Goal: Task Accomplishment & Management: Complete application form

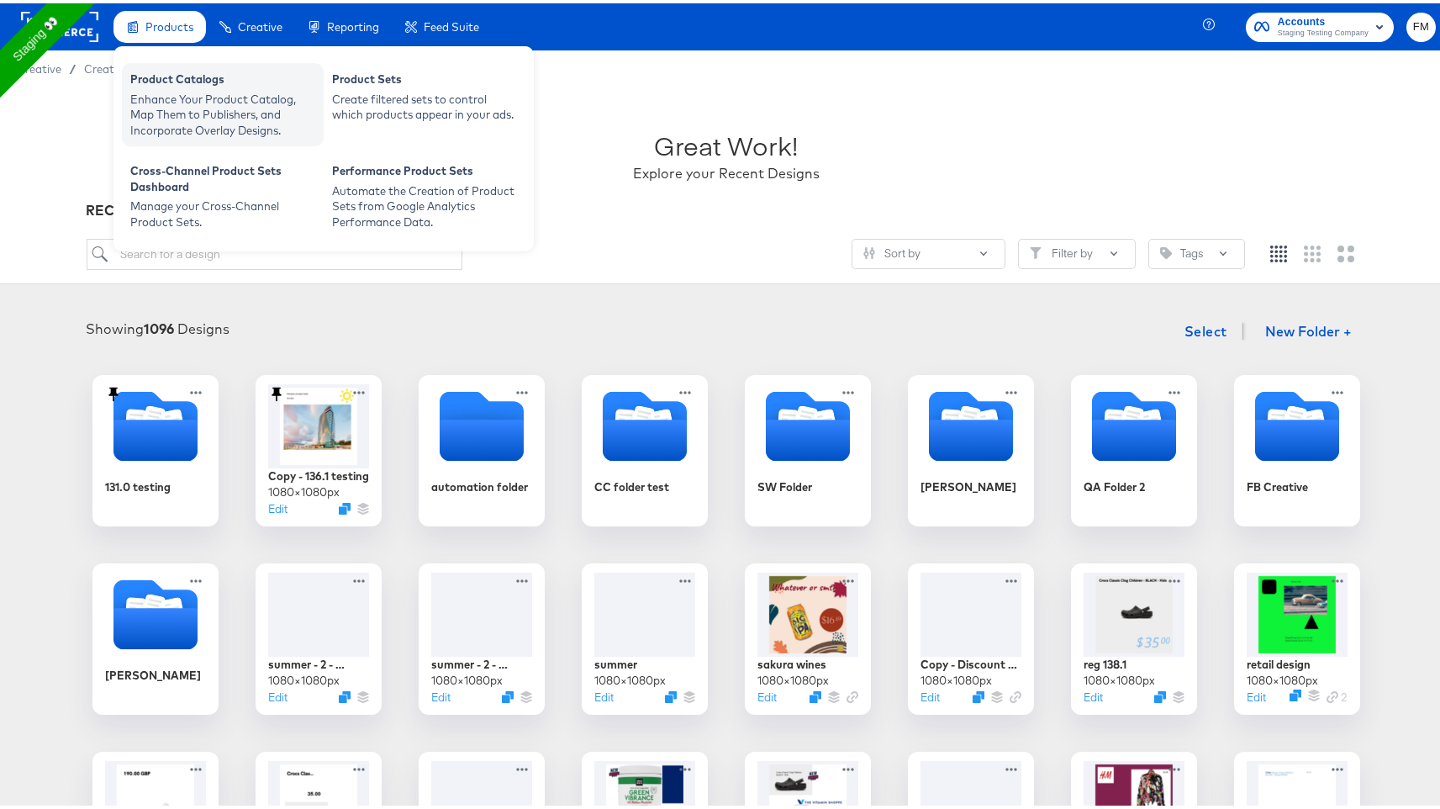
click at [204, 122] on div "Enhance Your Product Catalog, Map Them to Publishers, and Incorporate Overlay D…" at bounding box center [222, 111] width 185 height 47
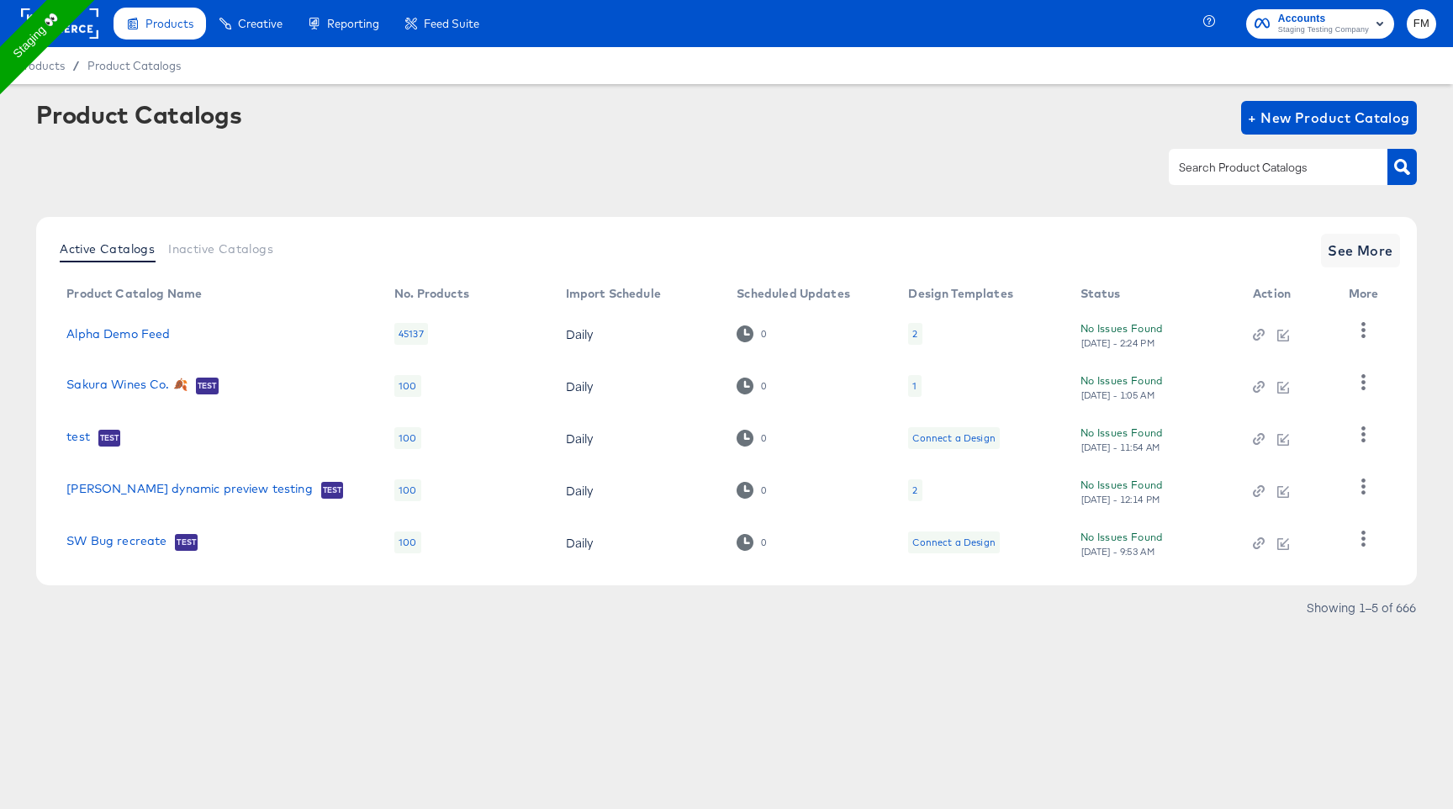
click at [198, 502] on td "[PERSON_NAME] dynamic preview testing Test" at bounding box center [217, 490] width 328 height 52
click at [182, 489] on link "fran dynamic preview testing" at bounding box center [189, 490] width 246 height 17
click at [1380, 245] on span "See More" at bounding box center [1361, 251] width 66 height 24
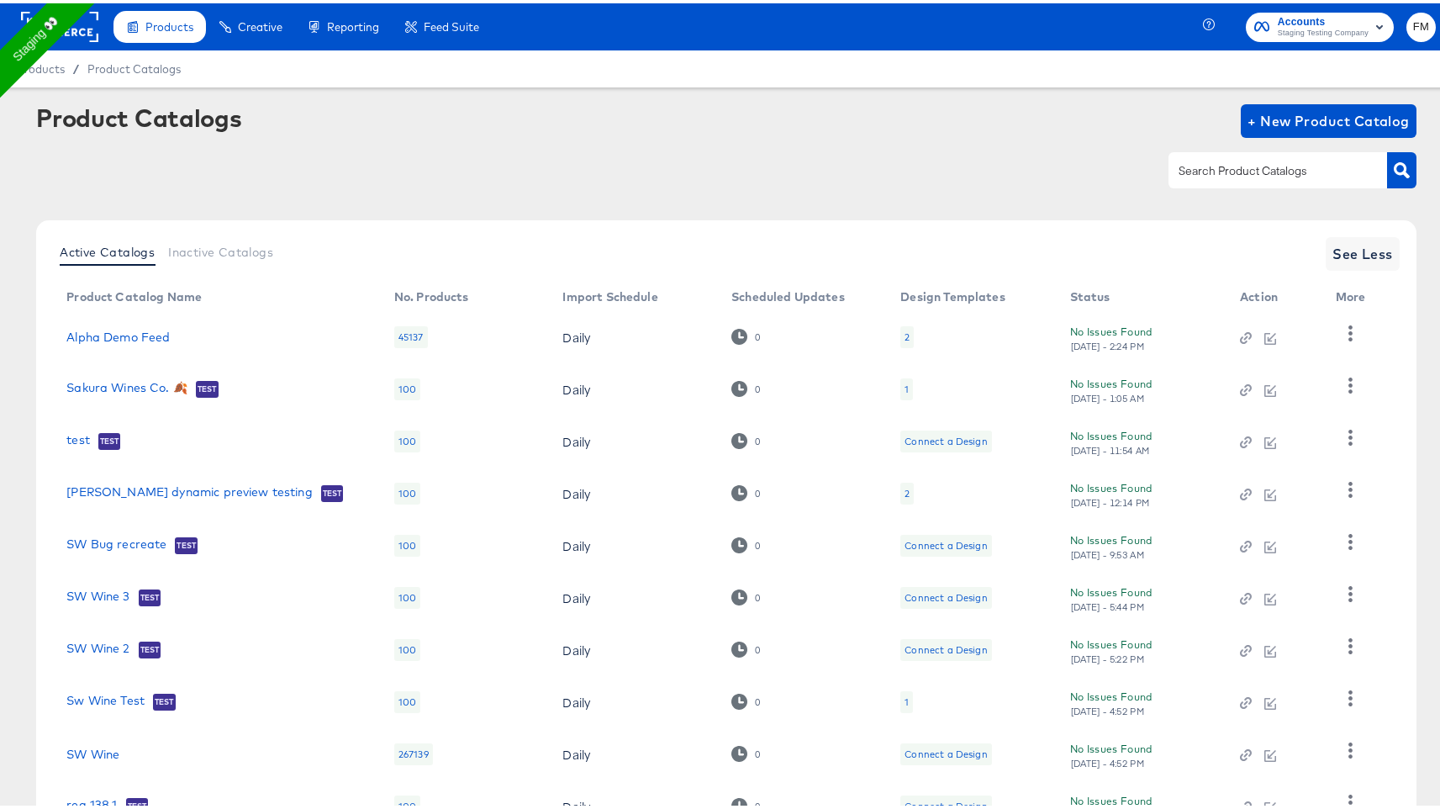
click at [75, 800] on link "reg 138.1" at bounding box center [91, 803] width 50 height 17
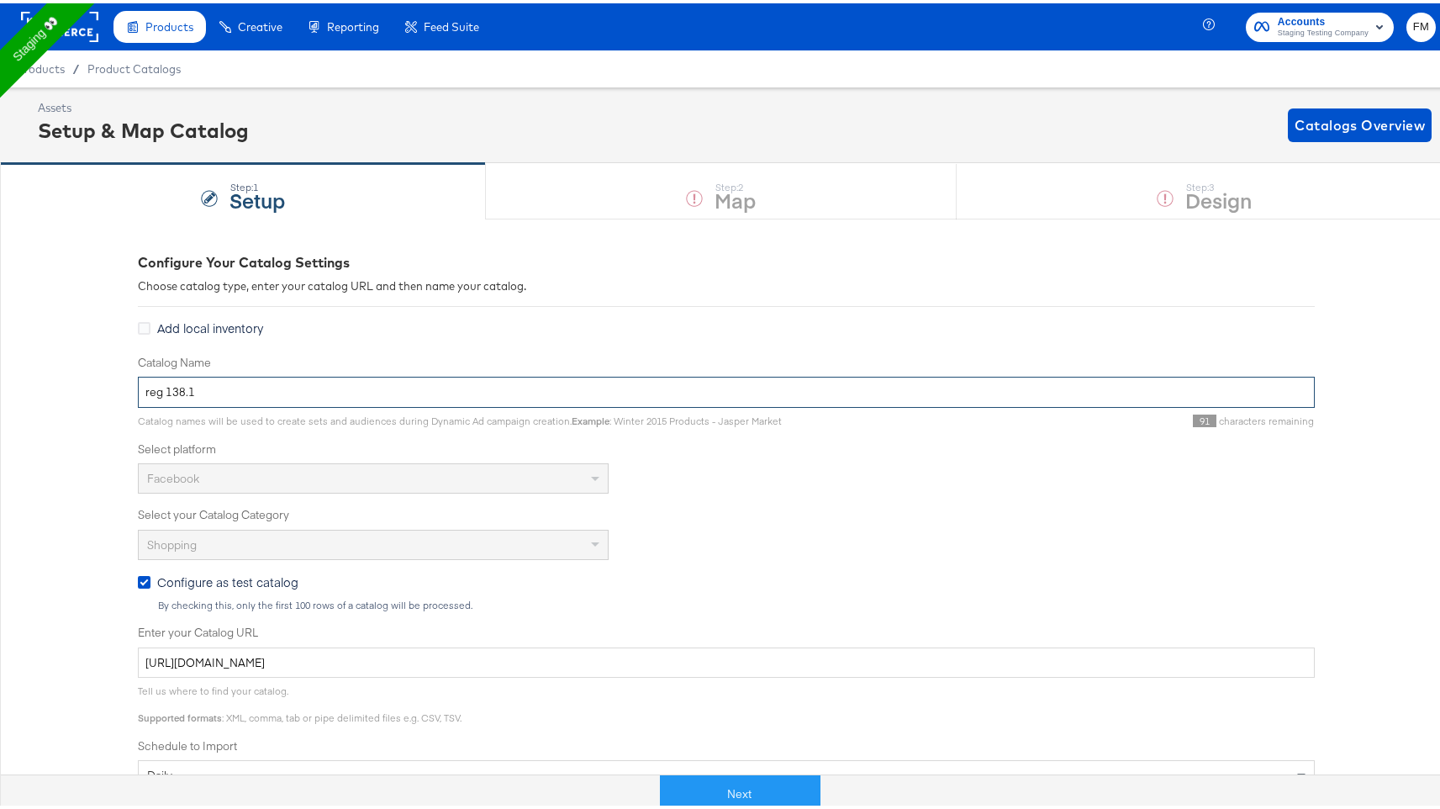
click at [209, 392] on input "reg 138.1" at bounding box center [726, 388] width 1177 height 31
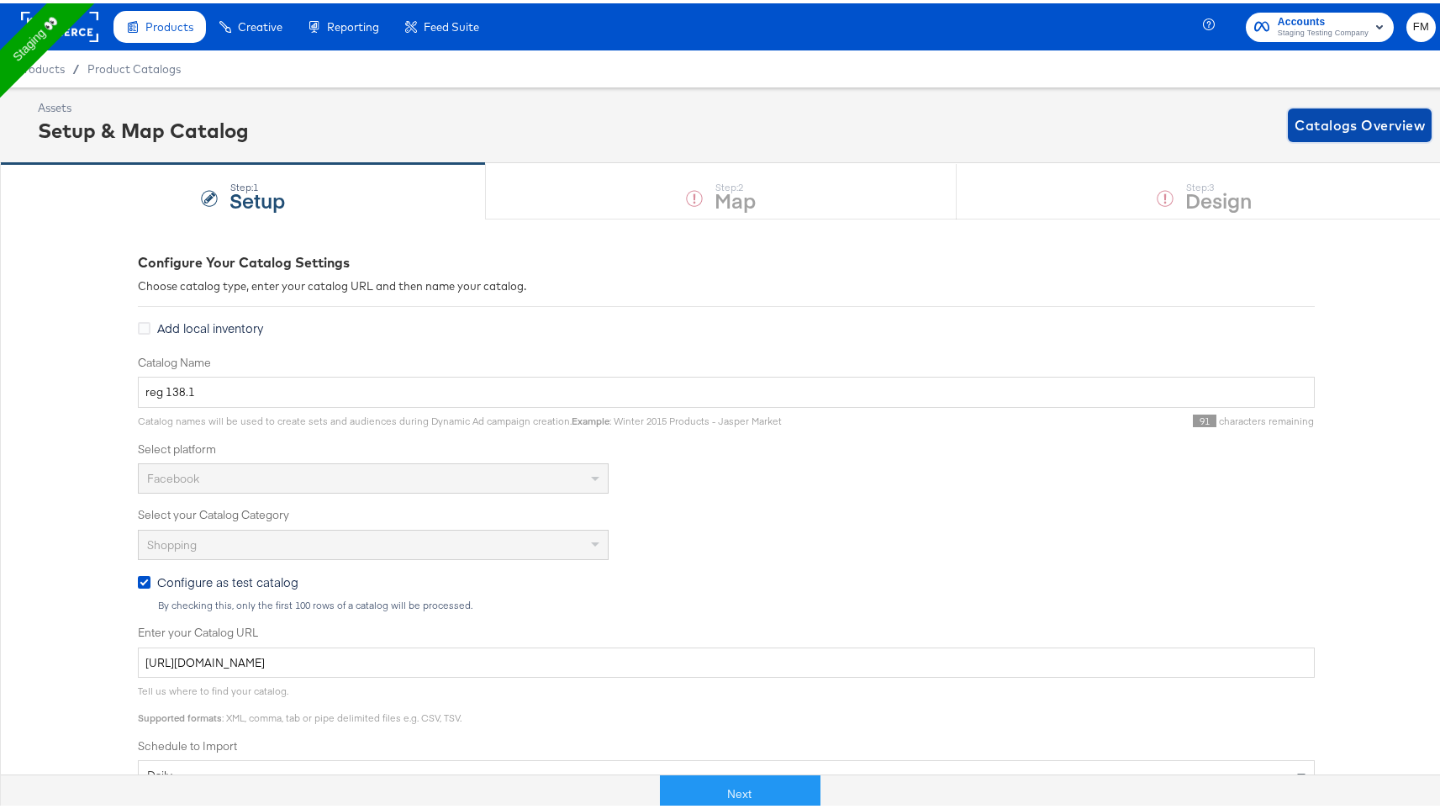
click at [1308, 118] on span "Catalogs Overview" at bounding box center [1360, 122] width 130 height 24
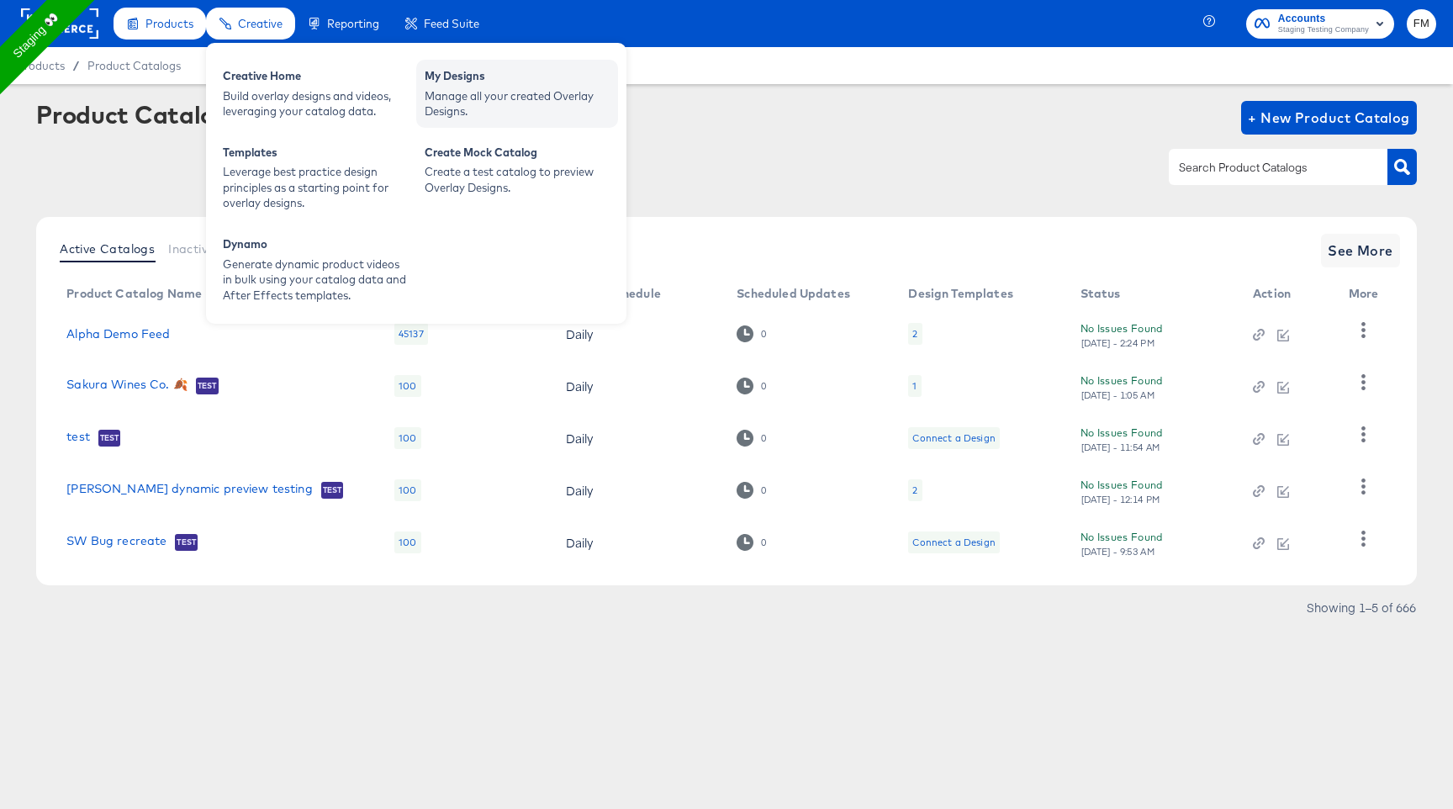
click at [456, 98] on div "Manage all your created Overlay Designs." at bounding box center [517, 103] width 185 height 31
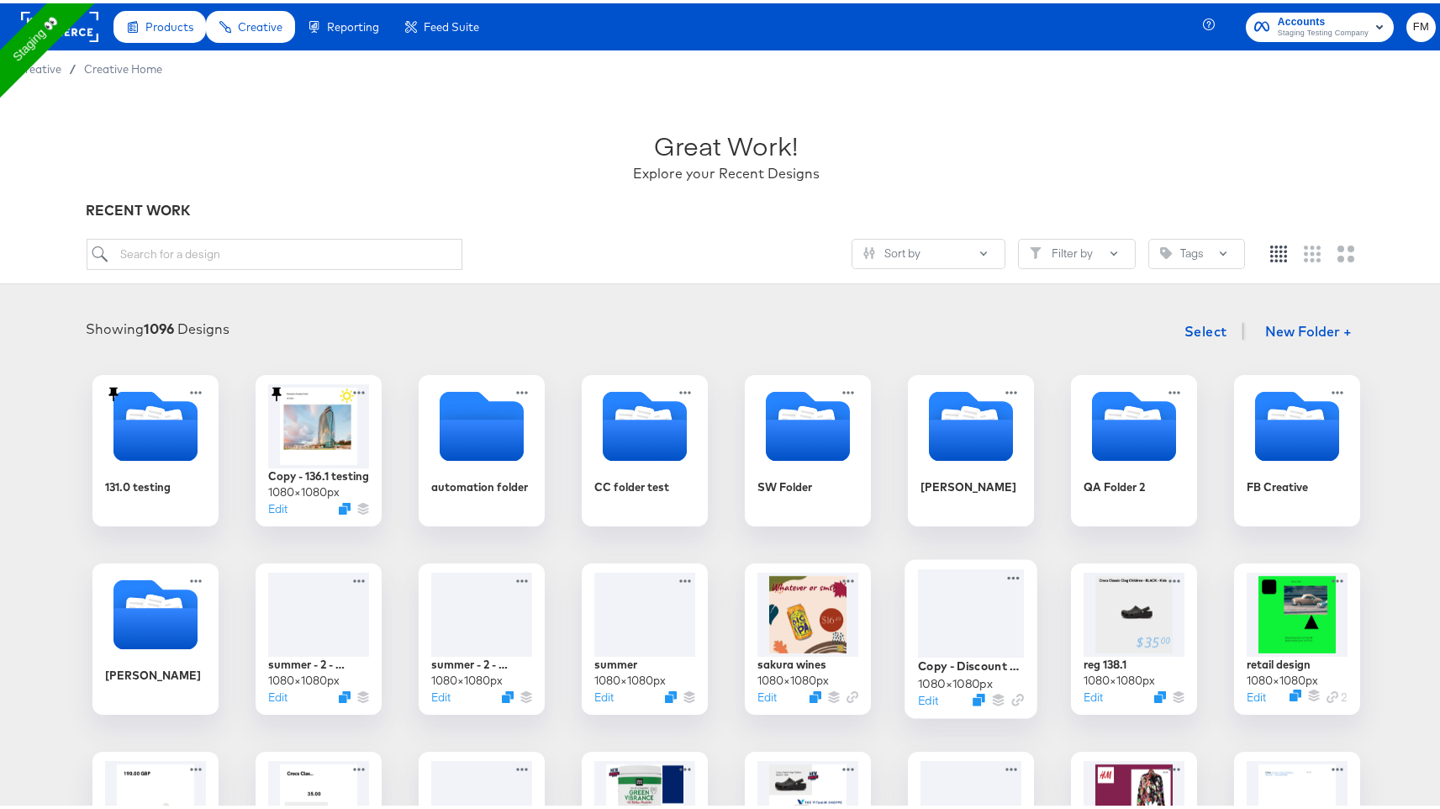
click at [965, 645] on div at bounding box center [971, 610] width 106 height 88
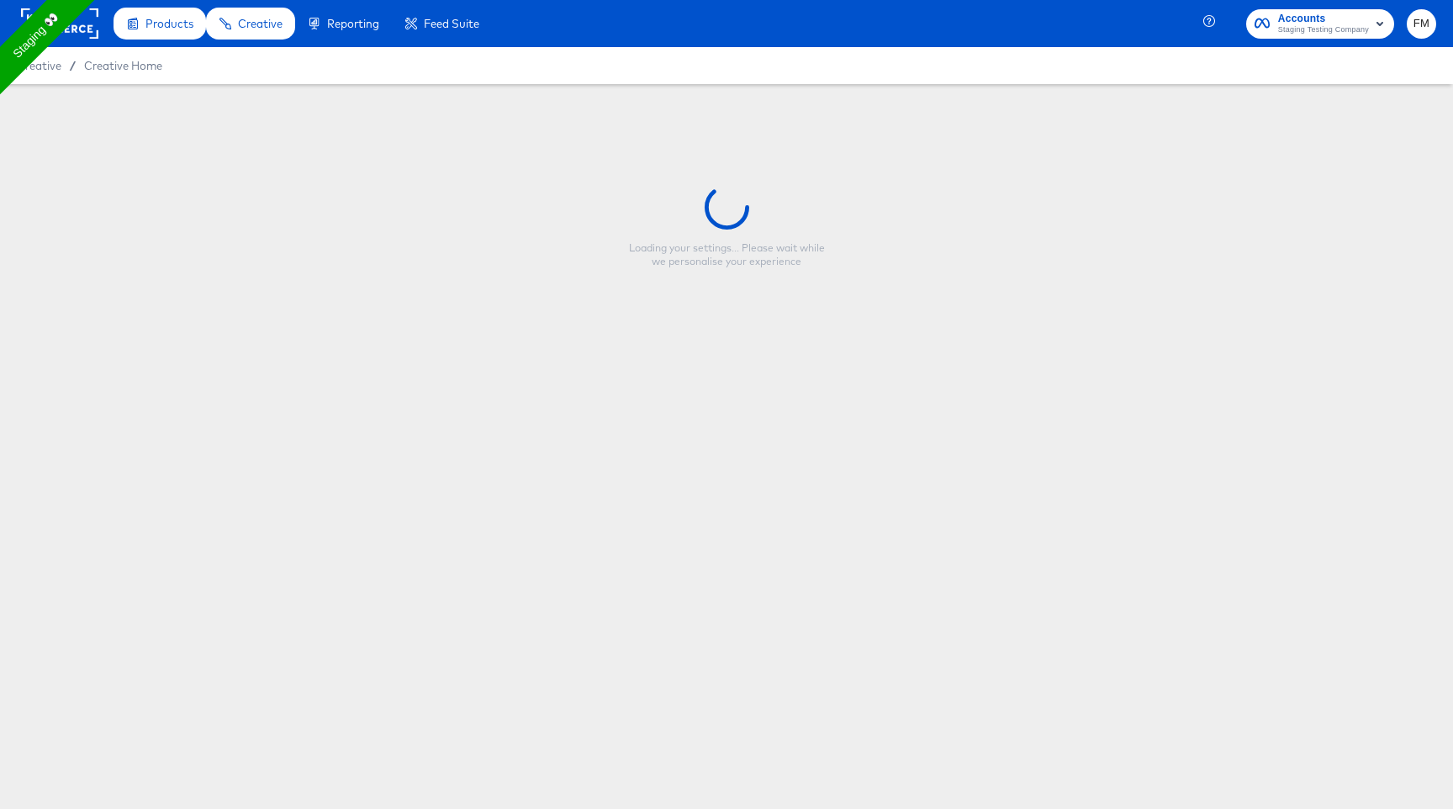
type input "Copy - Discount reg 138"
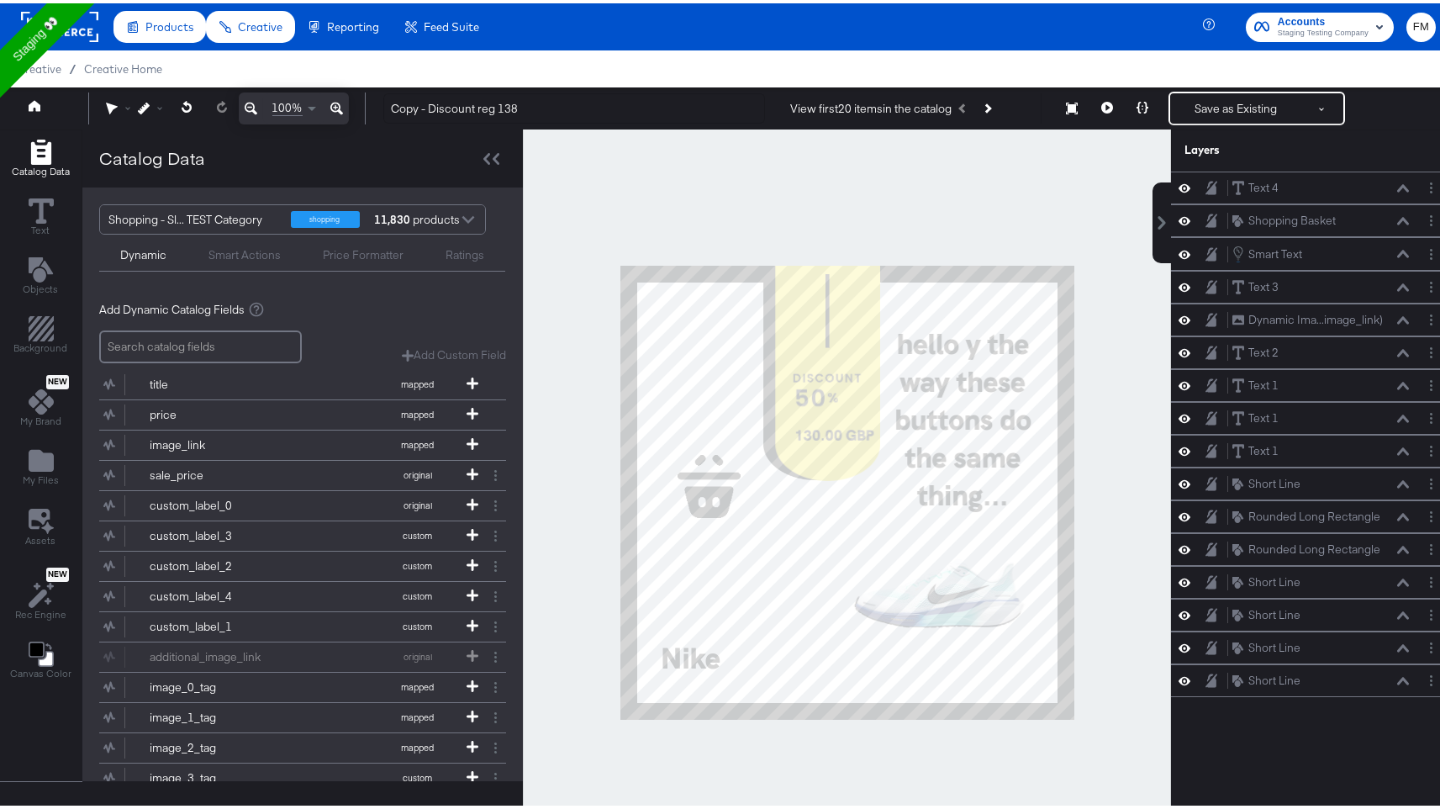
click at [461, 212] on div at bounding box center [468, 217] width 25 height 29
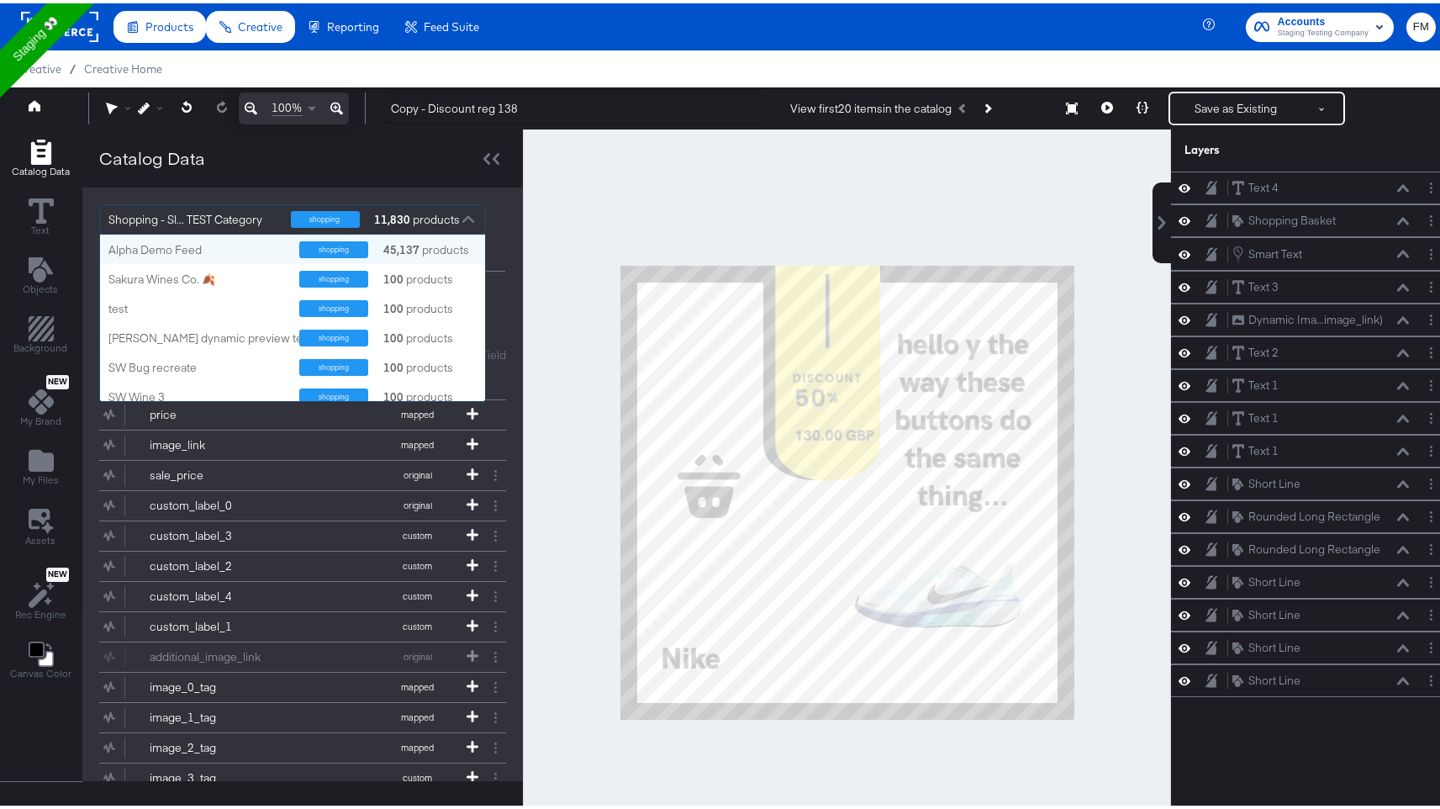
scroll to position [154, 373]
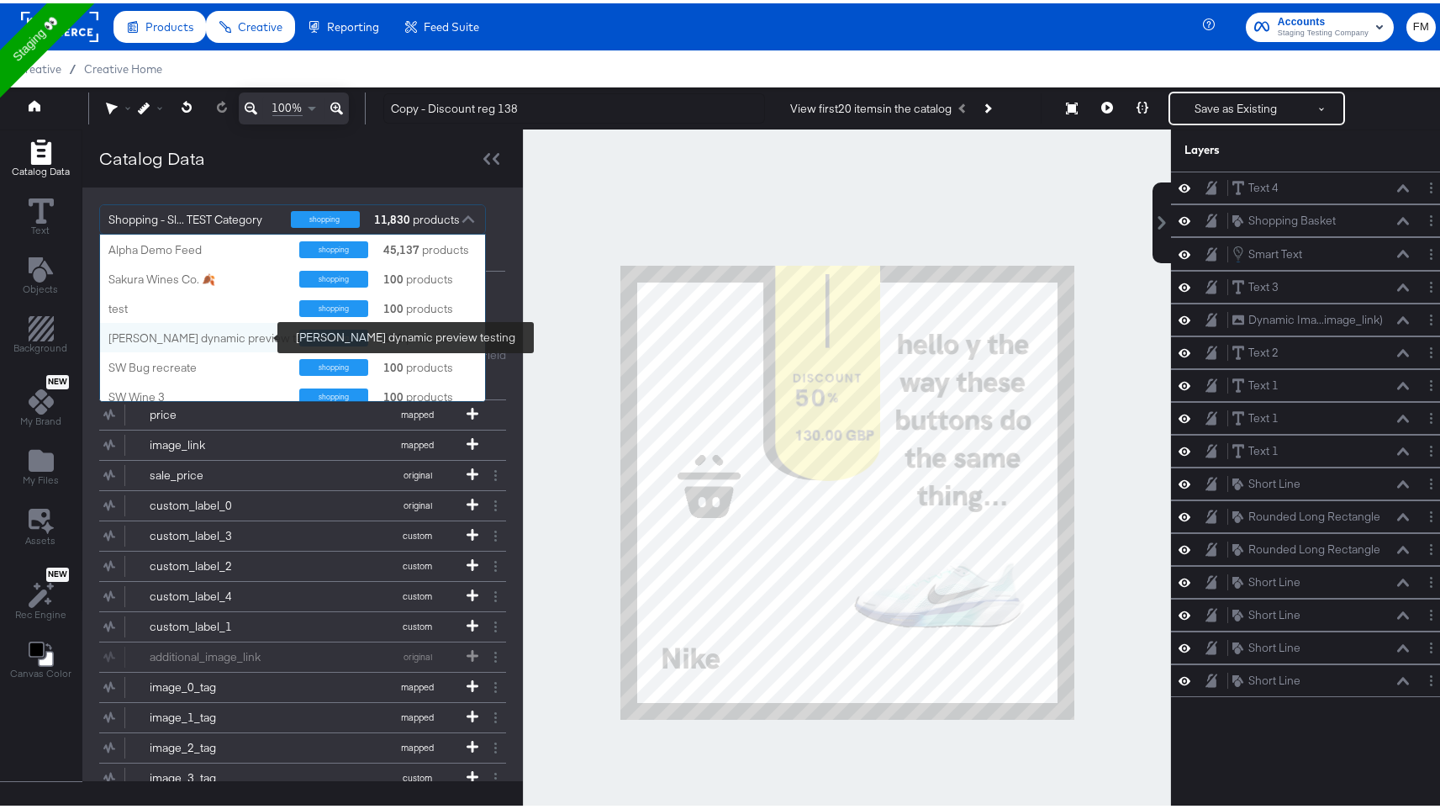
click at [230, 341] on div "[PERSON_NAME] dynamic preview testing" at bounding box center [217, 335] width 219 height 16
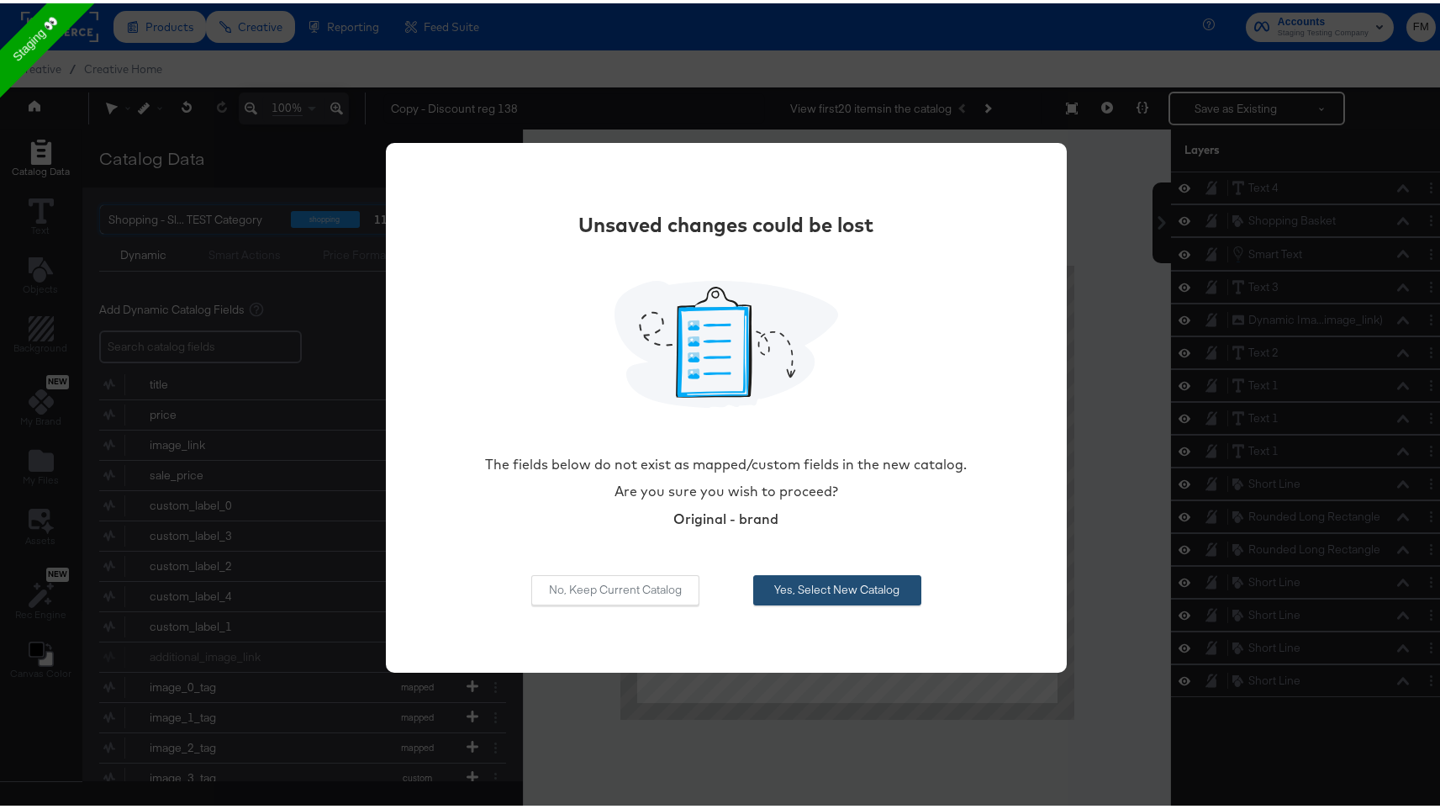
click at [856, 584] on button "Yes, Select New Catalog" at bounding box center [837, 587] width 168 height 30
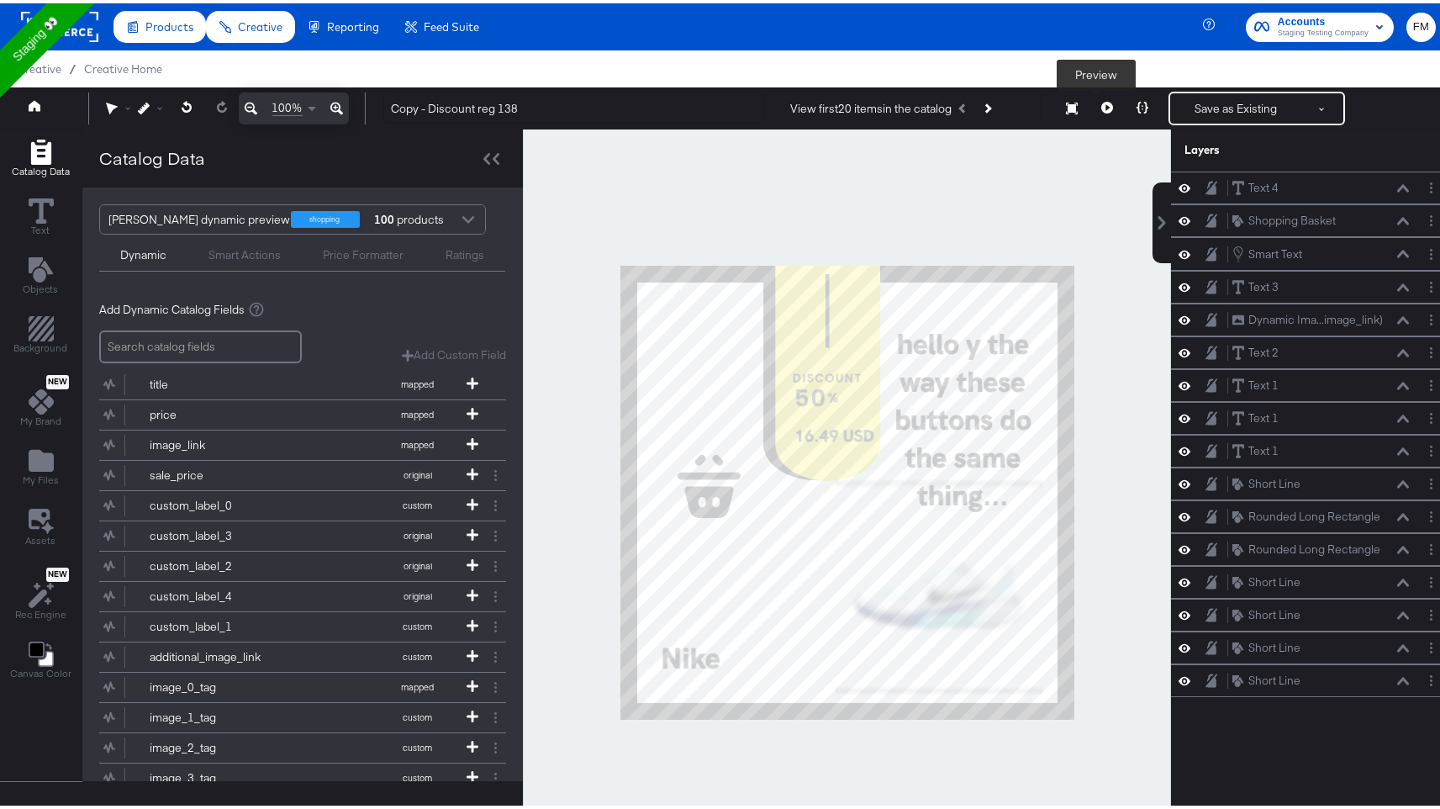
click at [1090, 105] on button at bounding box center [1107, 105] width 35 height 34
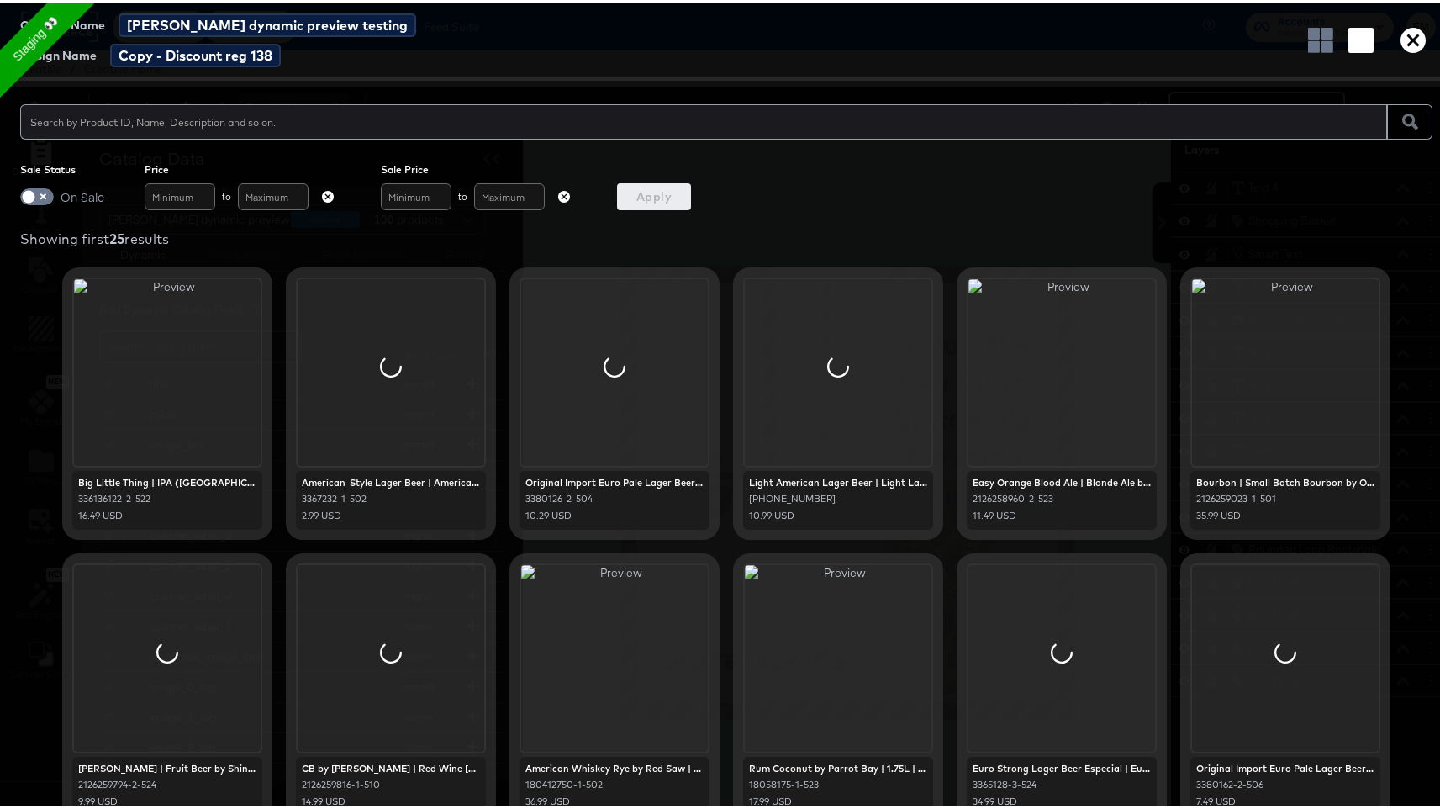
click at [1404, 30] on icon "button" at bounding box center [1413, 36] width 25 height 25
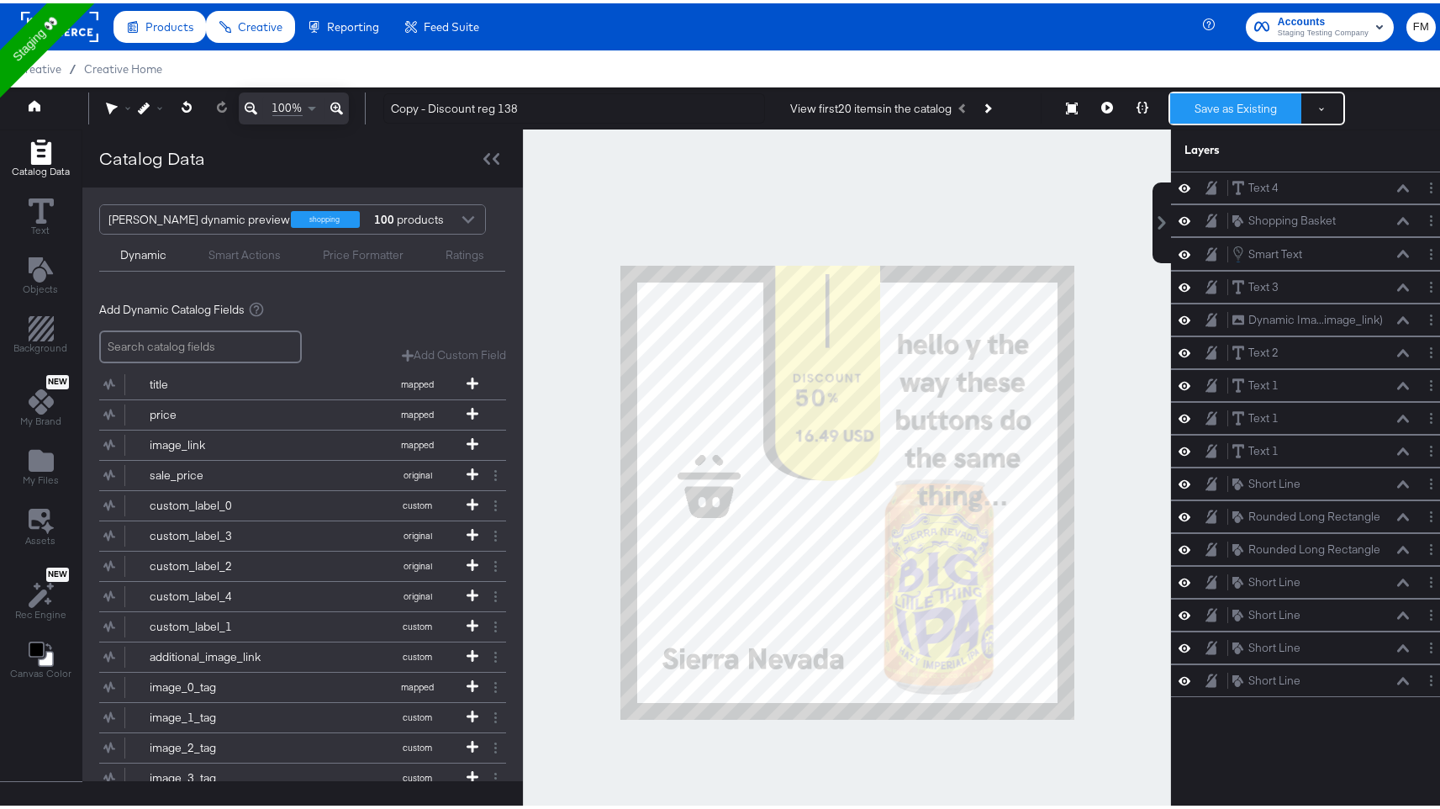
click at [1245, 104] on button "Save as Existing" at bounding box center [1235, 105] width 131 height 30
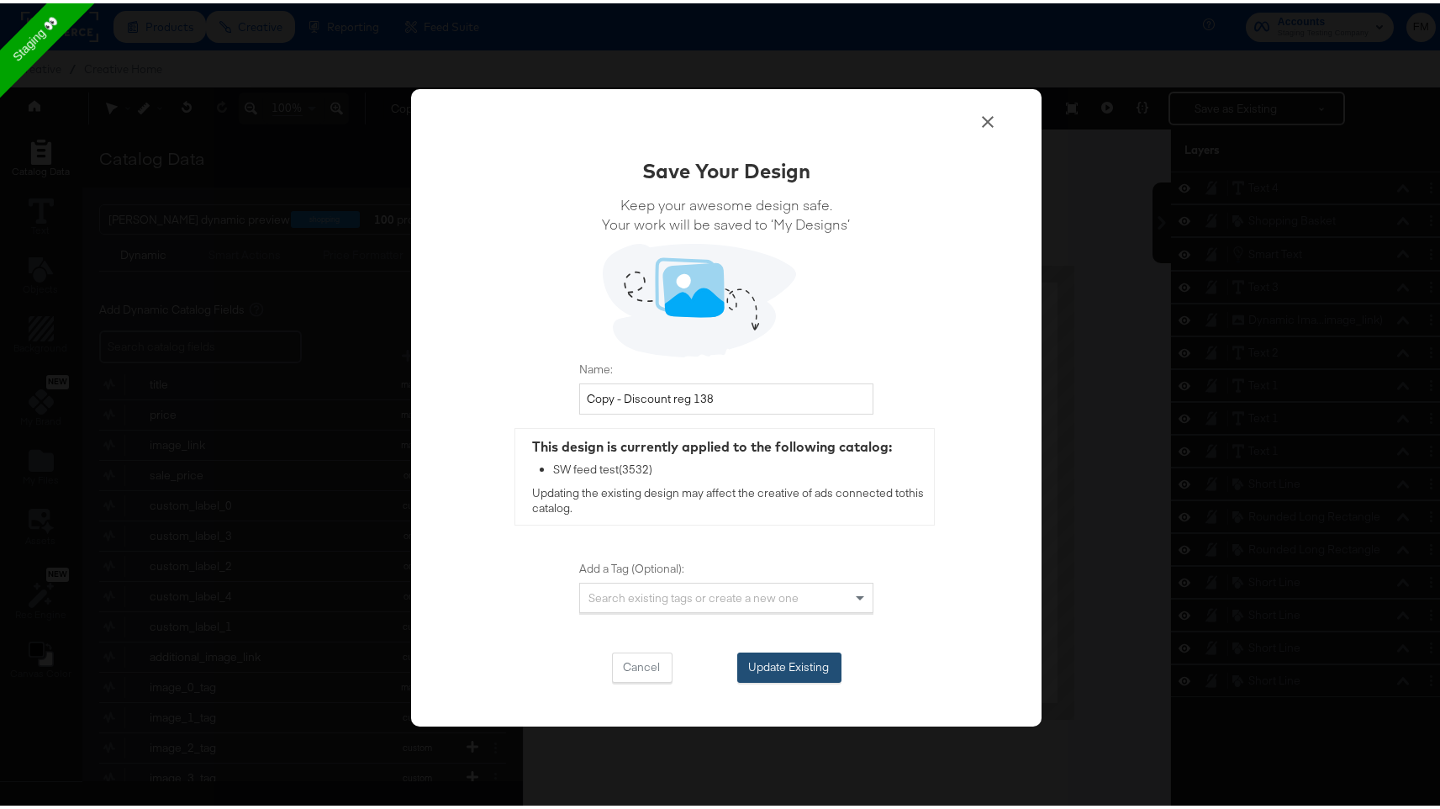
click at [831, 667] on button "Update Existing" at bounding box center [789, 664] width 104 height 30
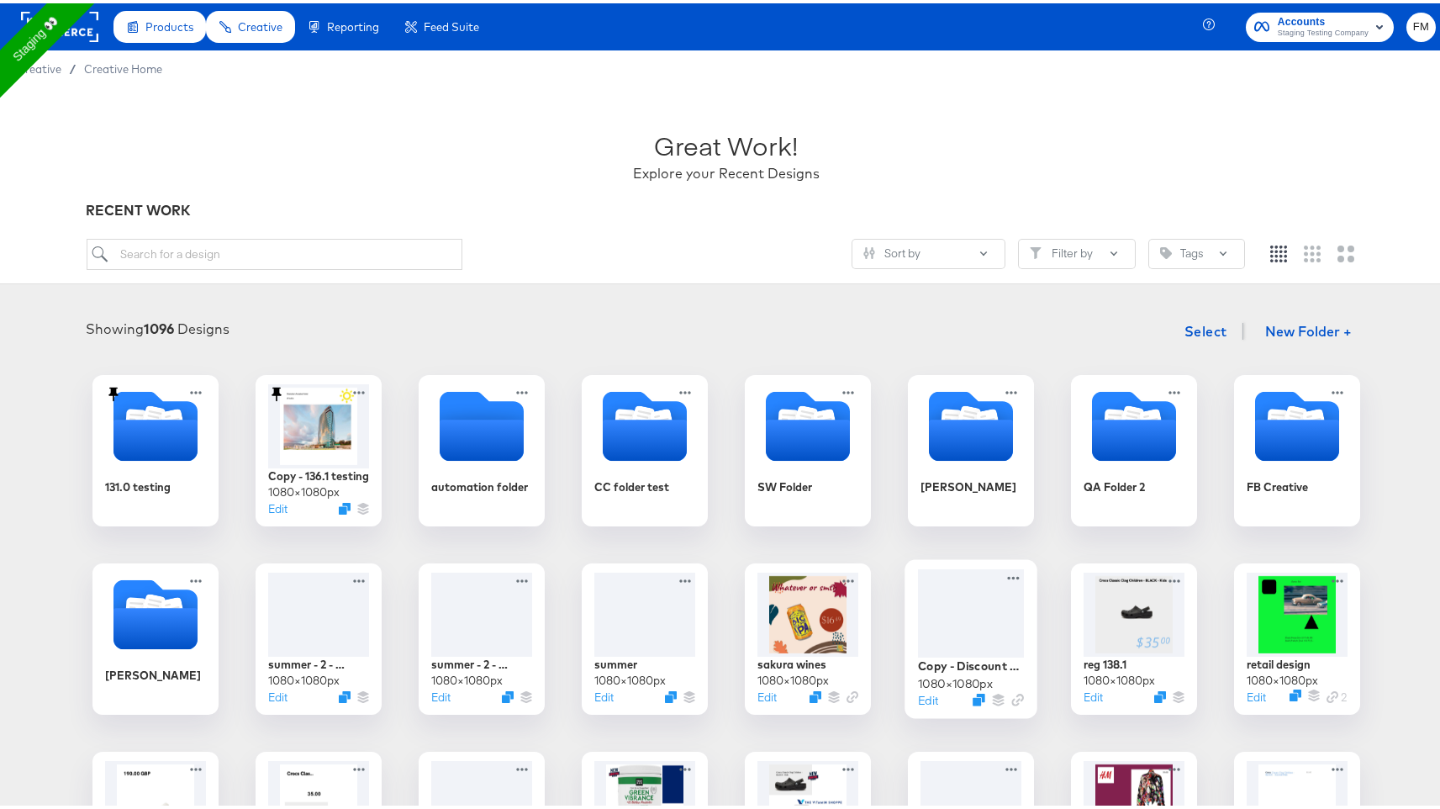
click at [994, 625] on div at bounding box center [971, 610] width 106 height 88
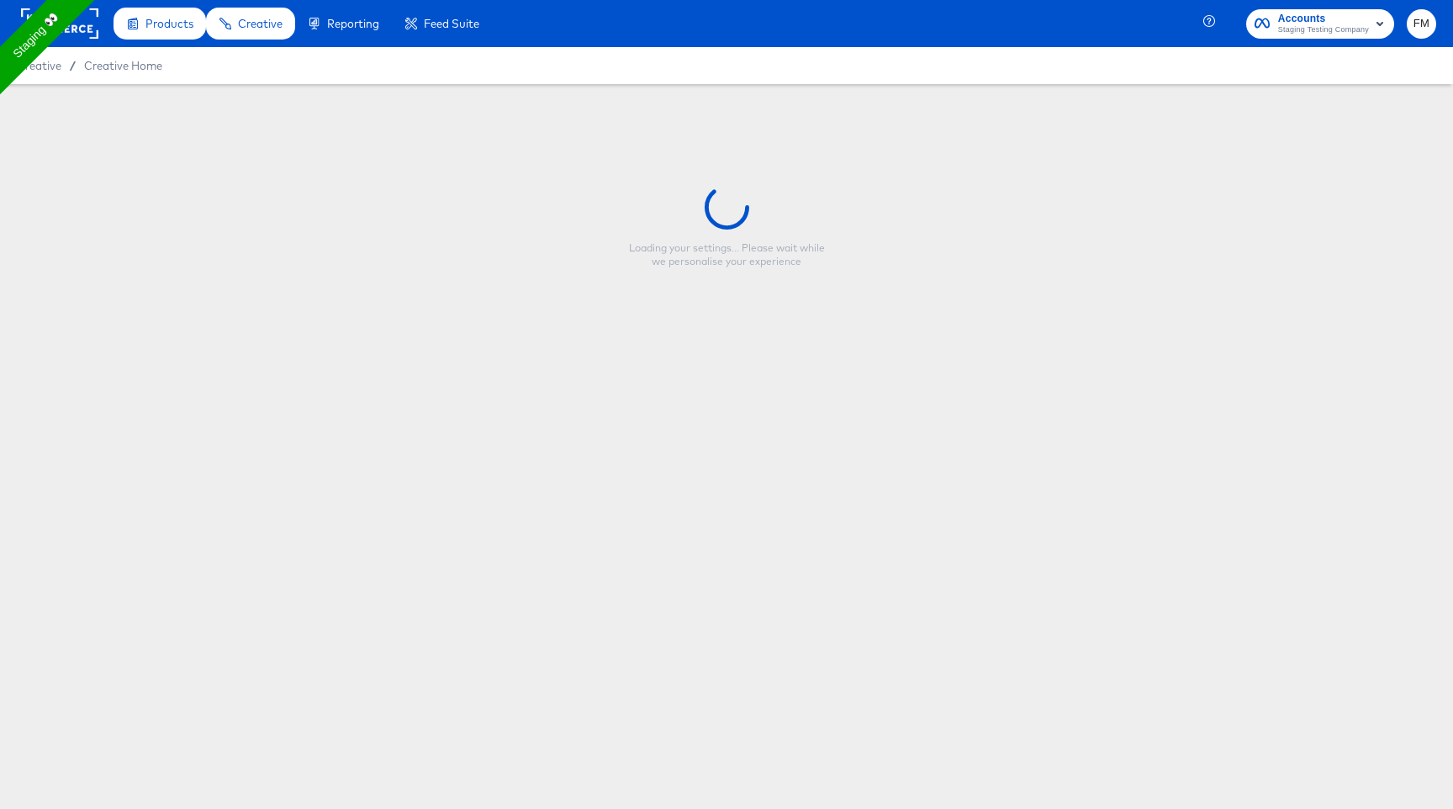
type input "Copy - Discount reg 138"
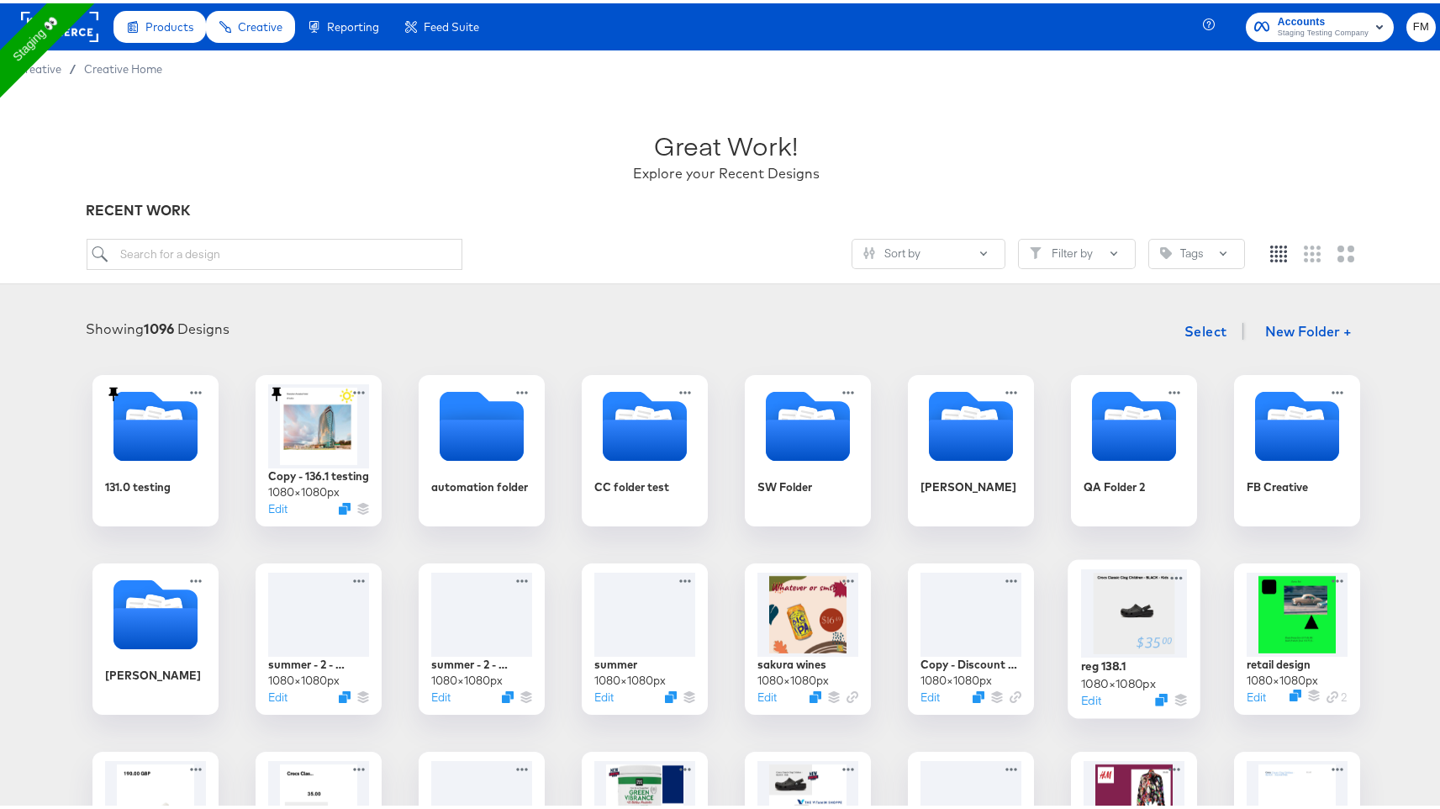
click at [1131, 637] on div at bounding box center [1134, 610] width 106 height 88
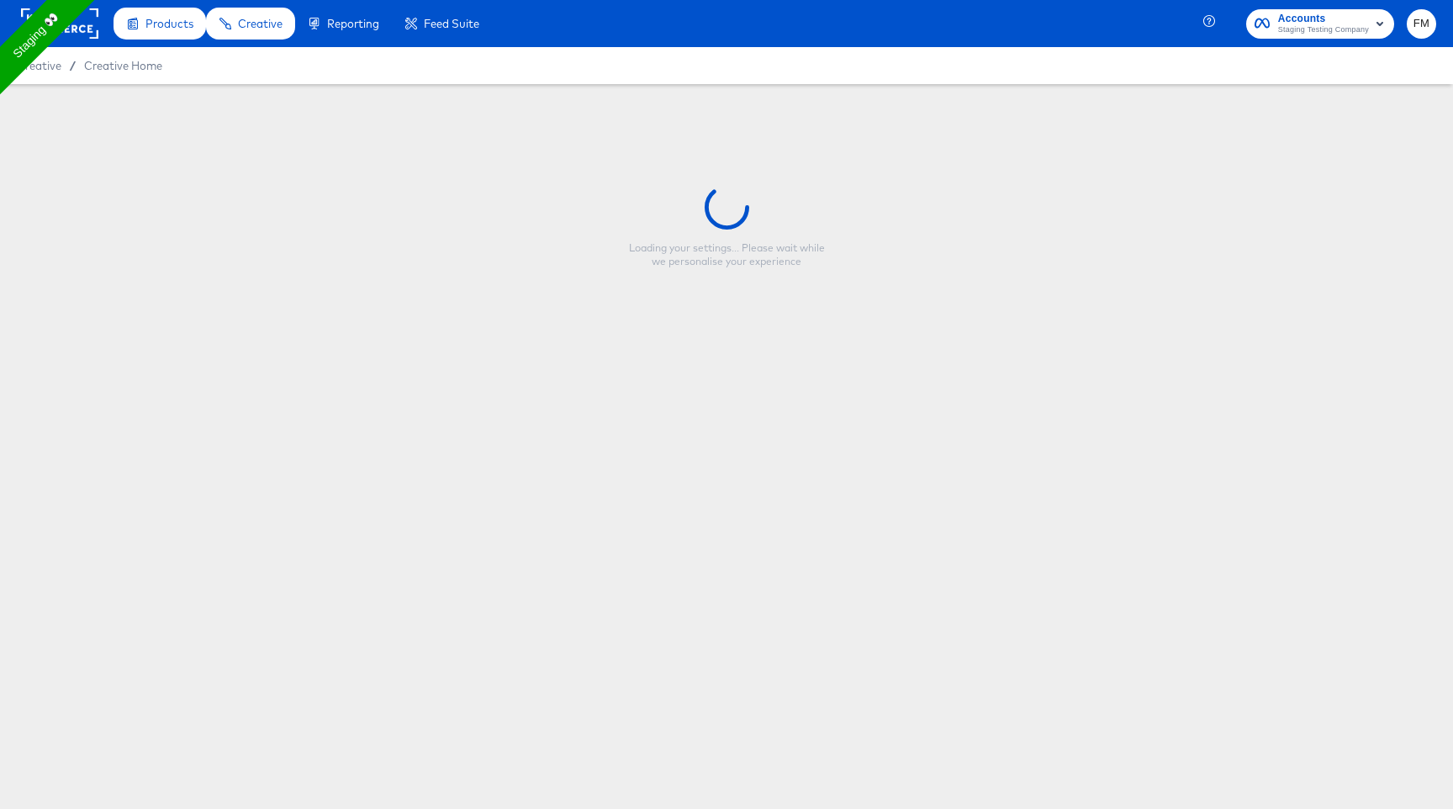
type input "reg 138.1"
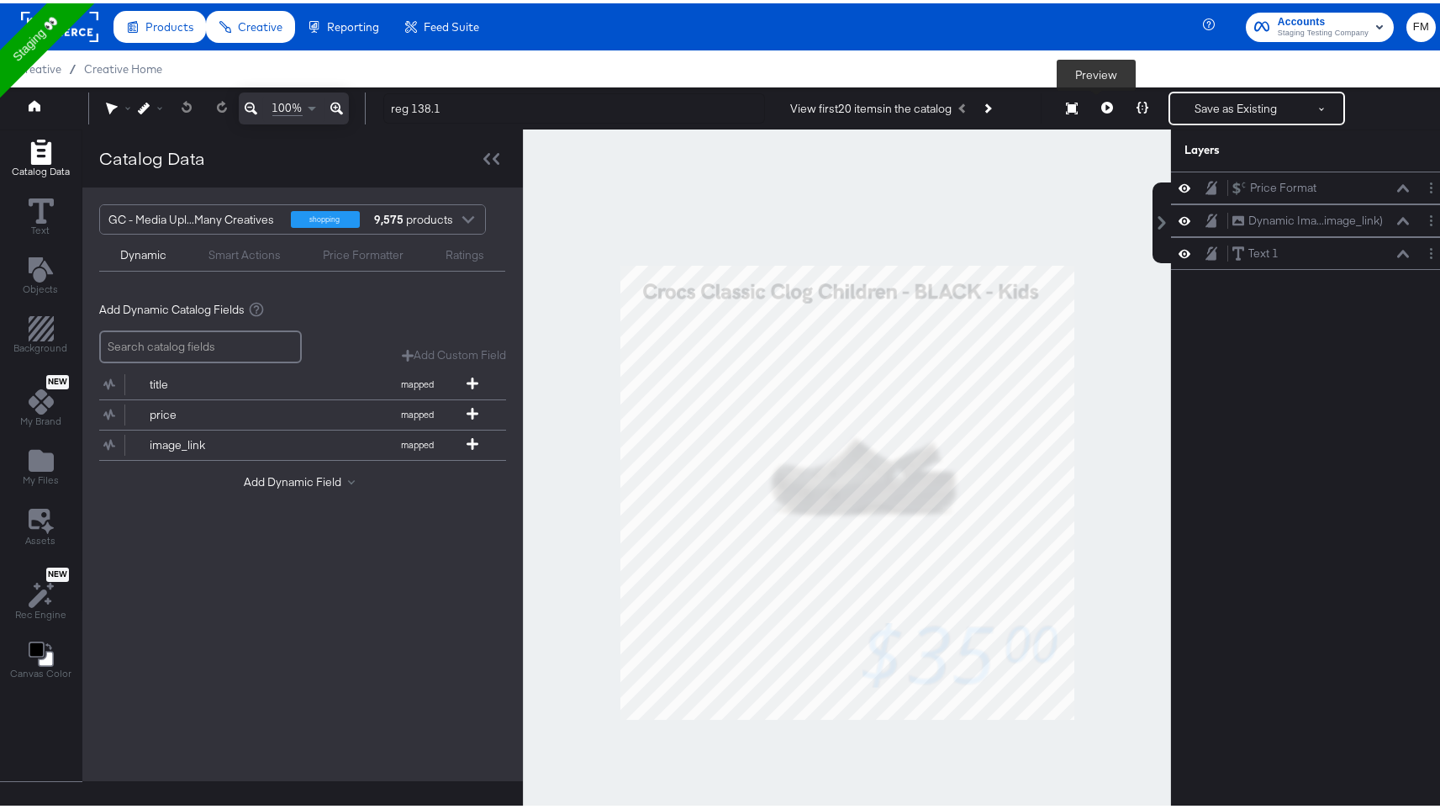
click at [1102, 103] on icon at bounding box center [1108, 104] width 12 height 12
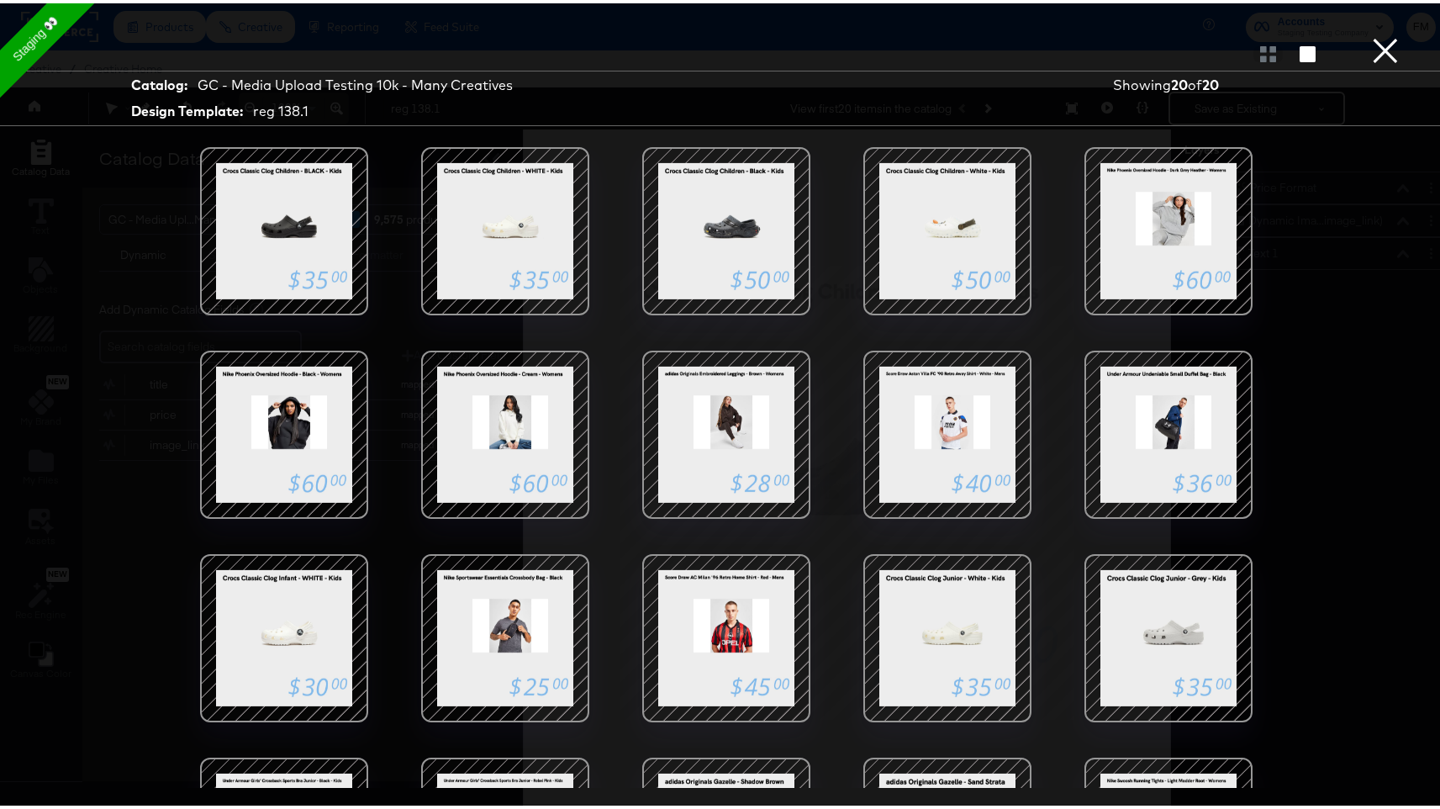
click at [1378, 34] on button "×" at bounding box center [1386, 17] width 34 height 34
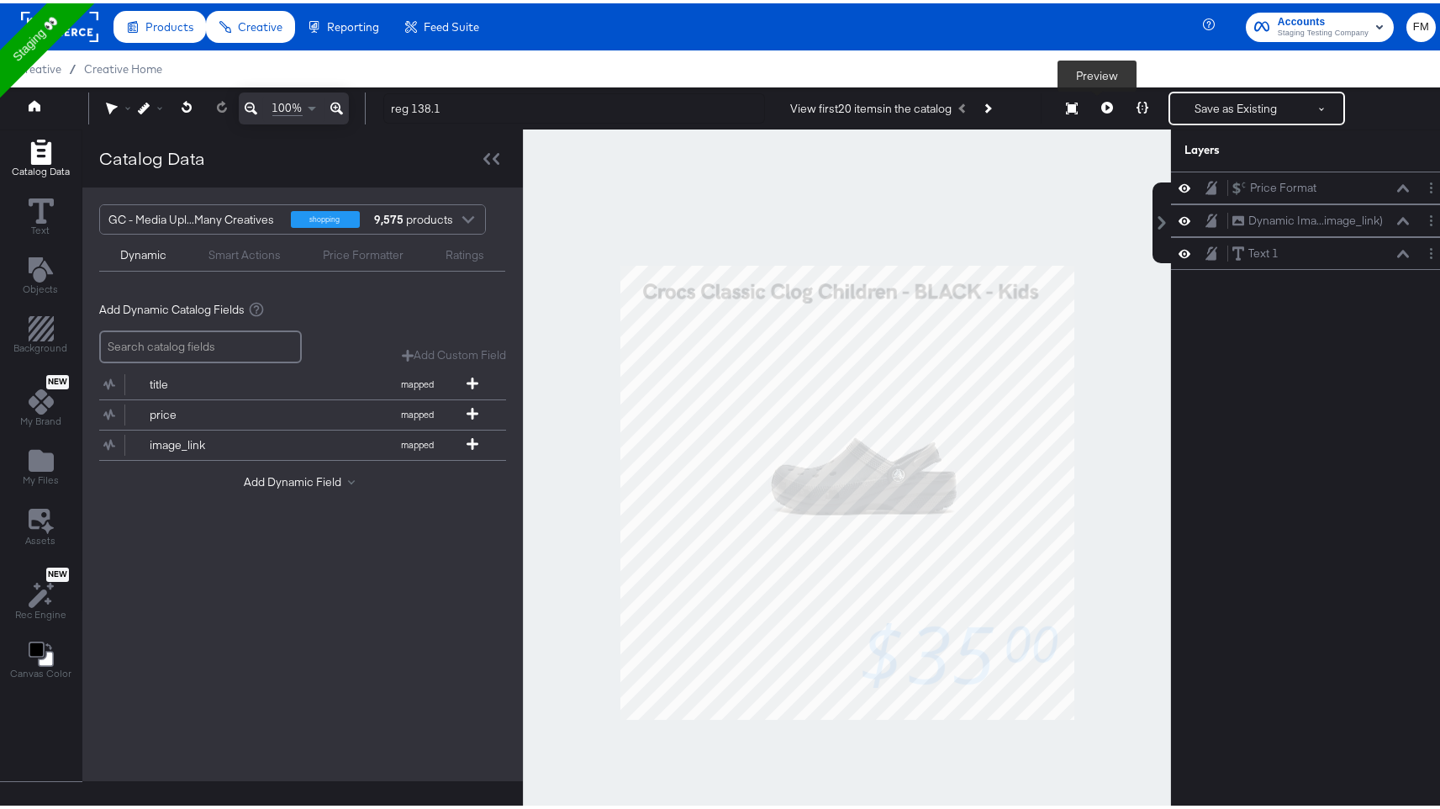
click at [1102, 100] on button at bounding box center [1107, 105] width 35 height 34
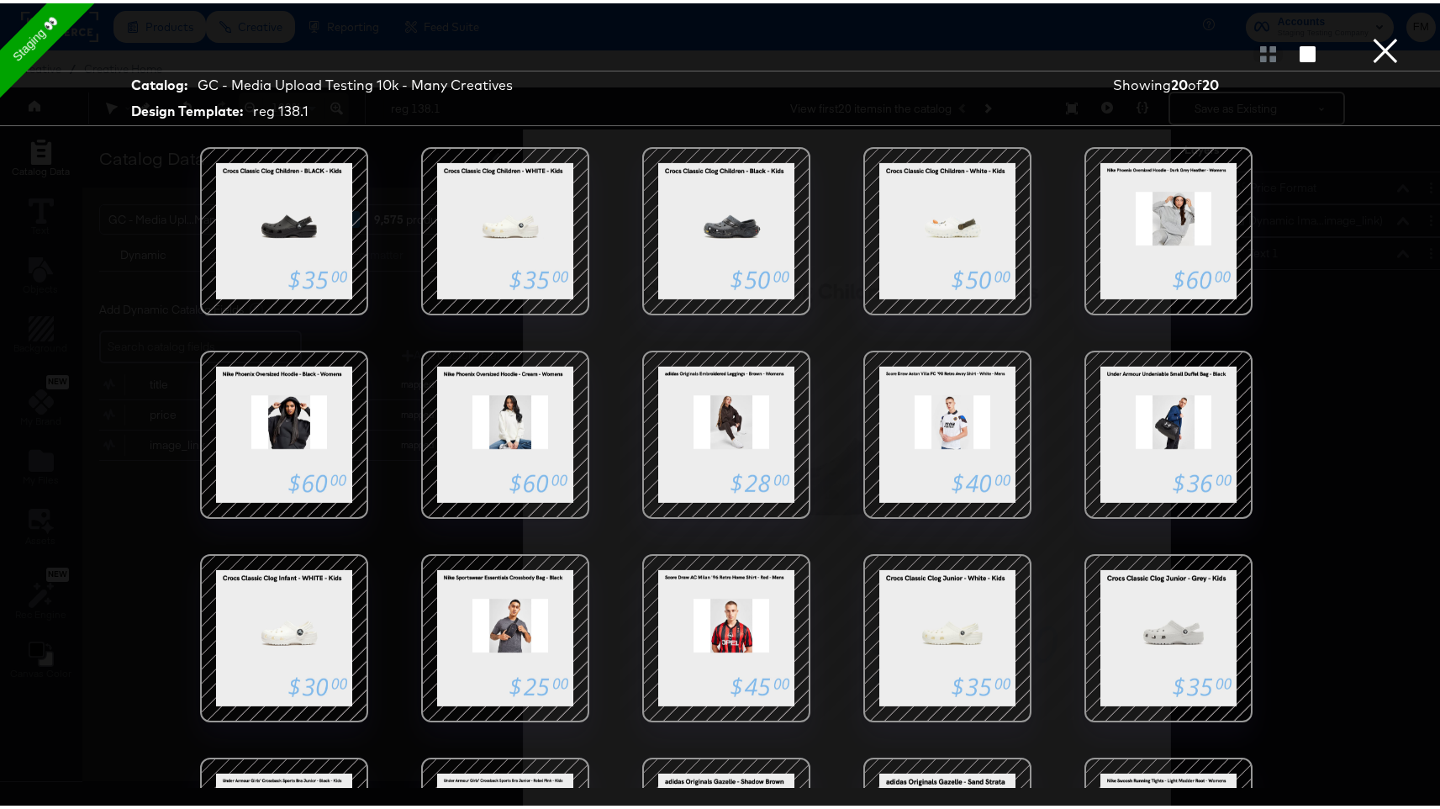
click at [1369, 34] on button "×" at bounding box center [1386, 17] width 34 height 34
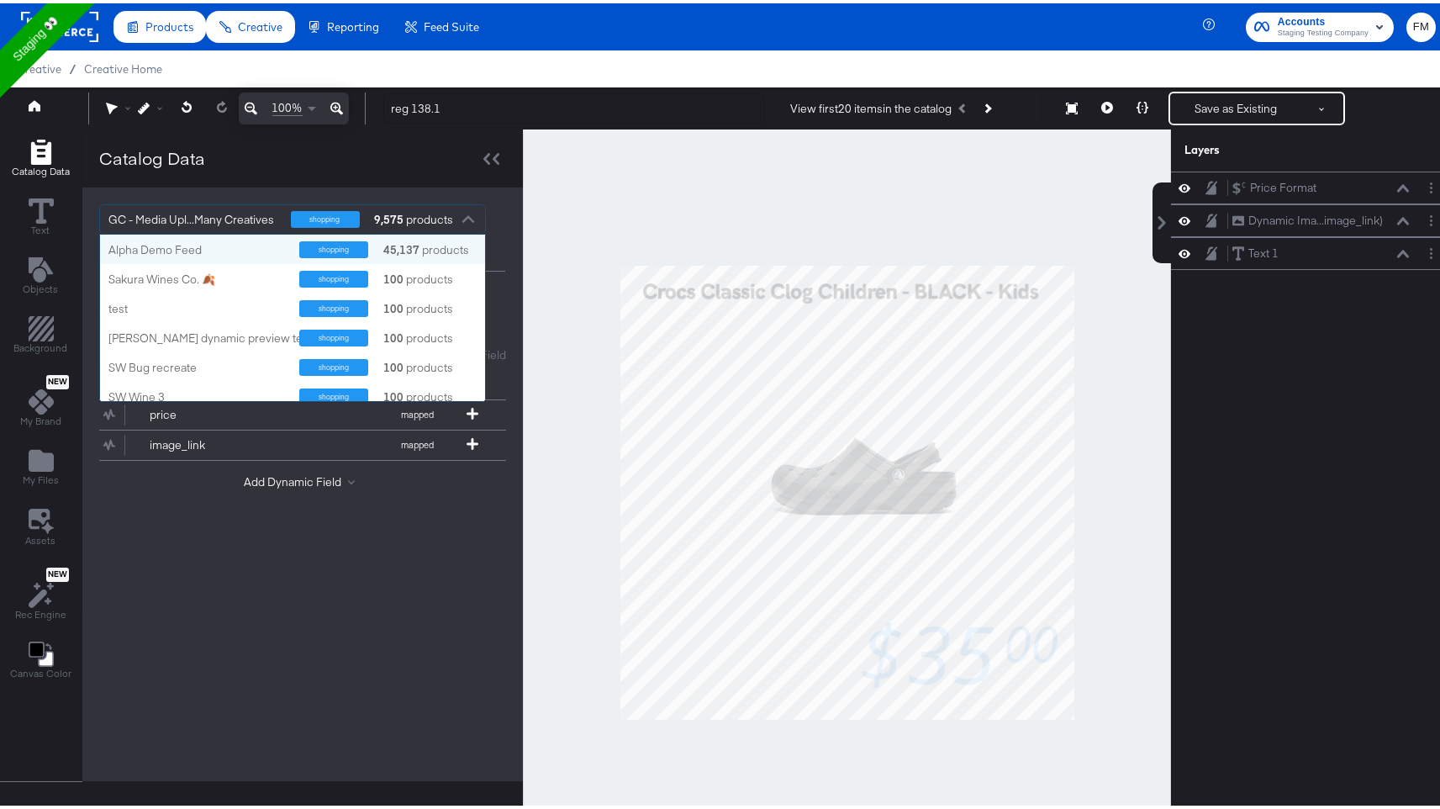
click at [466, 214] on div at bounding box center [468, 217] width 25 height 29
click at [162, 312] on div "test" at bounding box center [197, 305] width 178 height 17
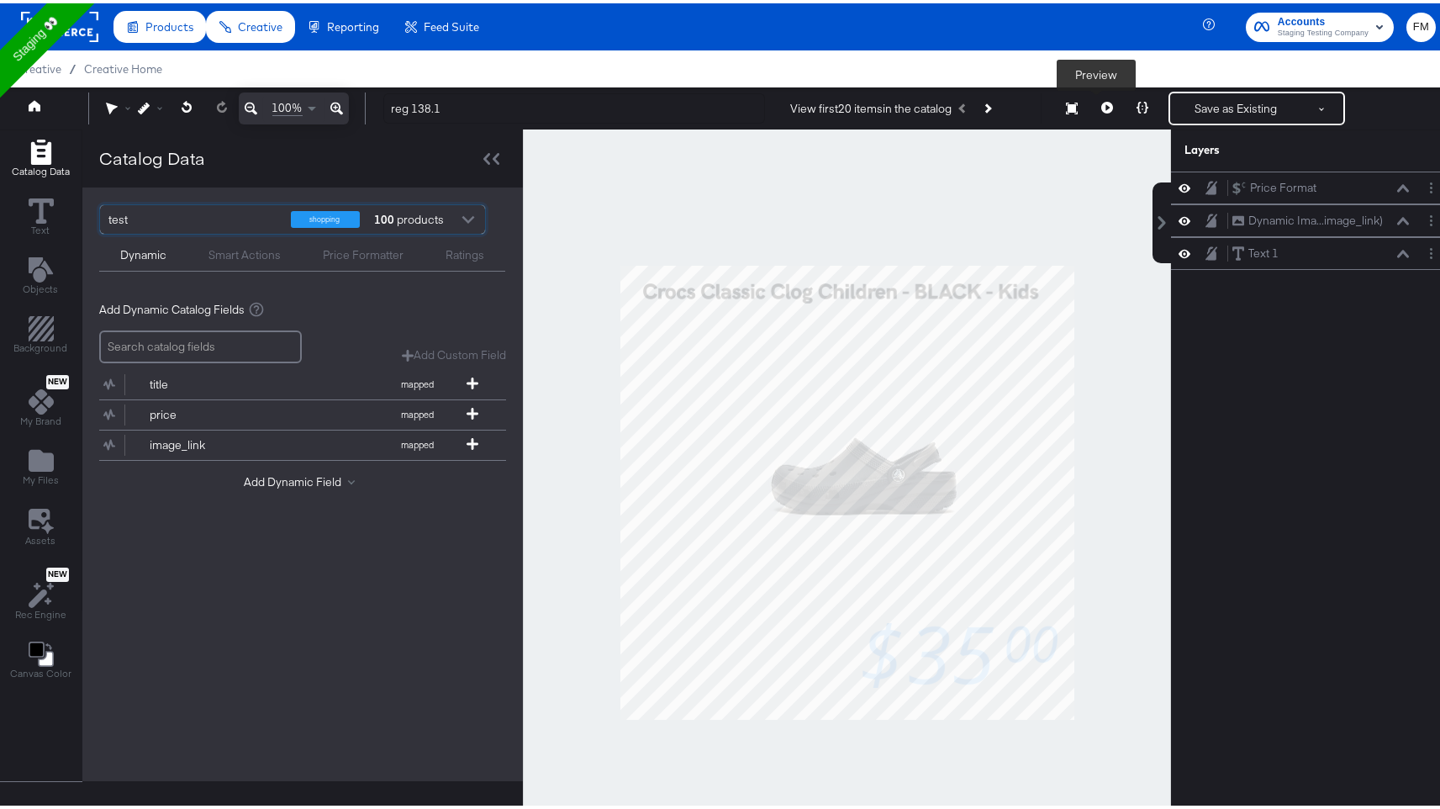
click at [1102, 105] on icon at bounding box center [1108, 104] width 12 height 12
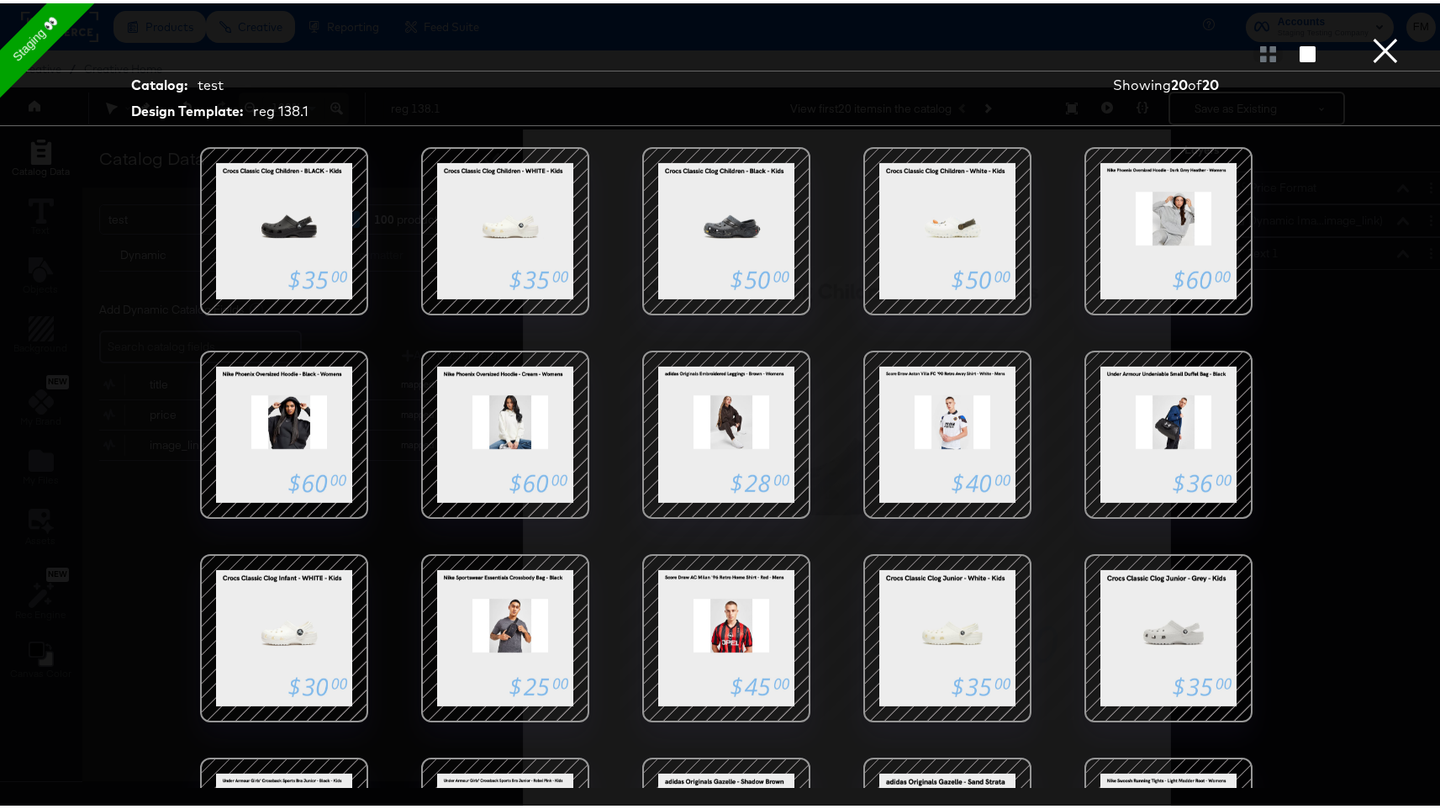
click at [1408, 50] on div at bounding box center [726, 51] width 1453 height 34
click at [1377, 34] on button "×" at bounding box center [1386, 17] width 34 height 34
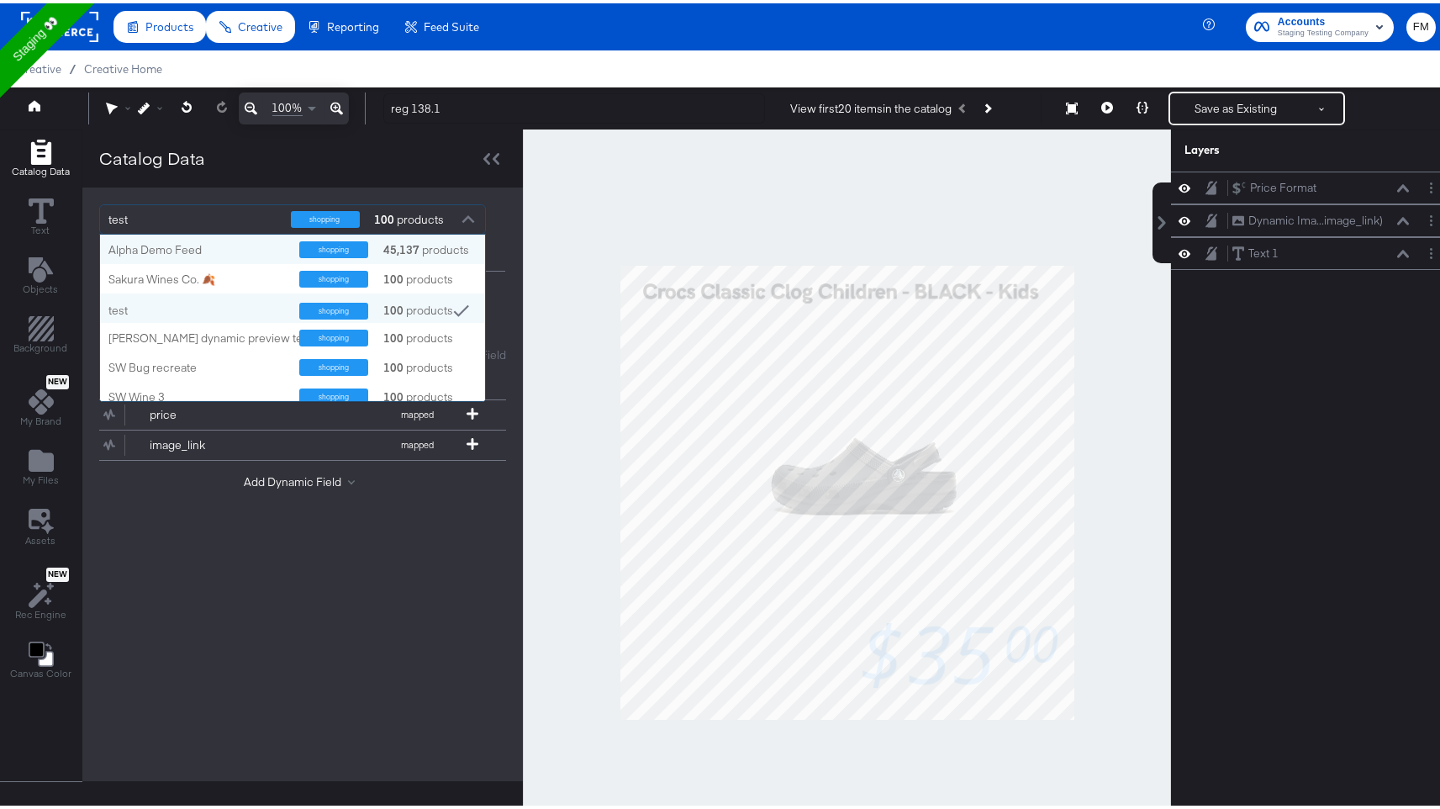
click at [472, 216] on div at bounding box center [468, 217] width 25 height 29
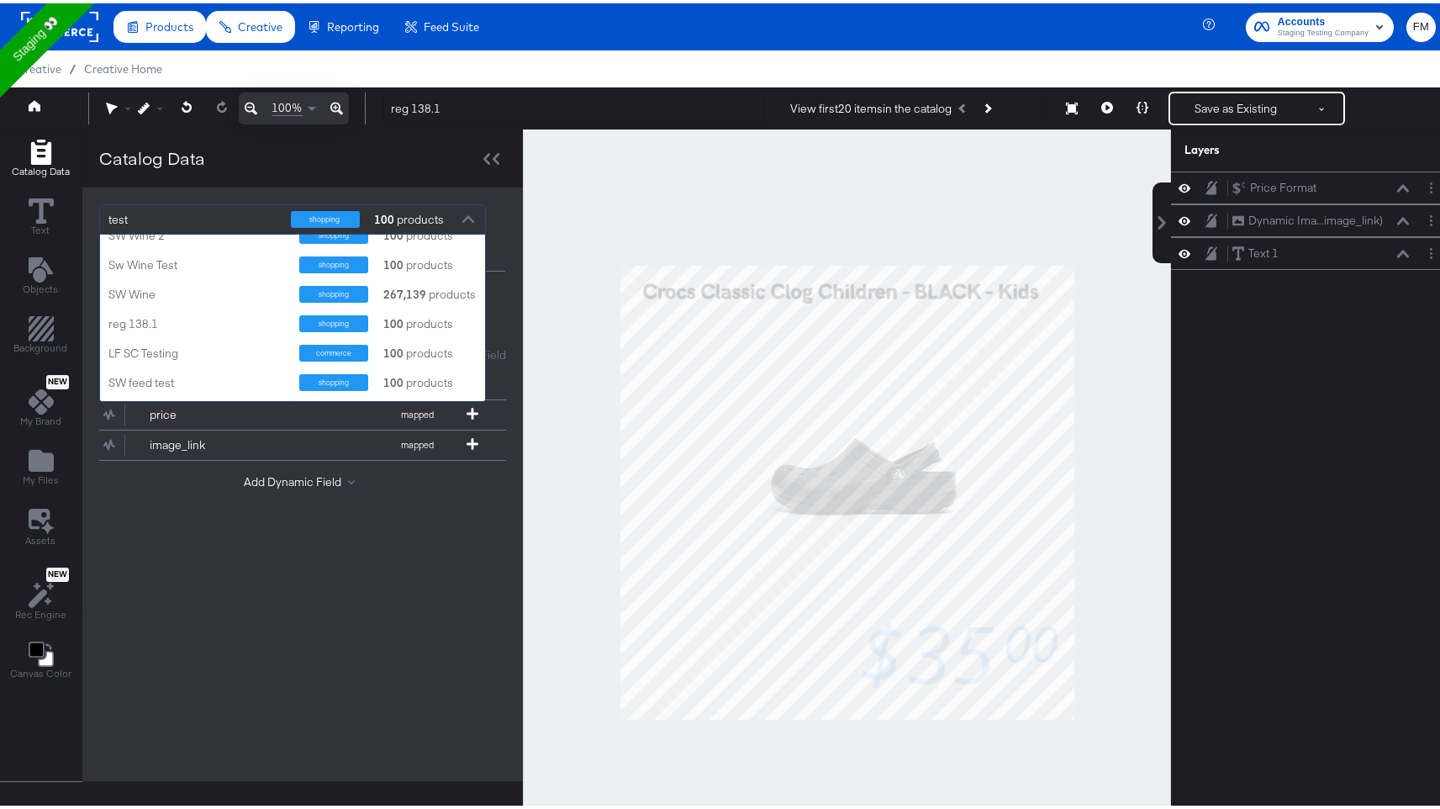
scroll to position [193, 0]
click at [214, 315] on div "reg 138.1" at bounding box center [197, 318] width 178 height 16
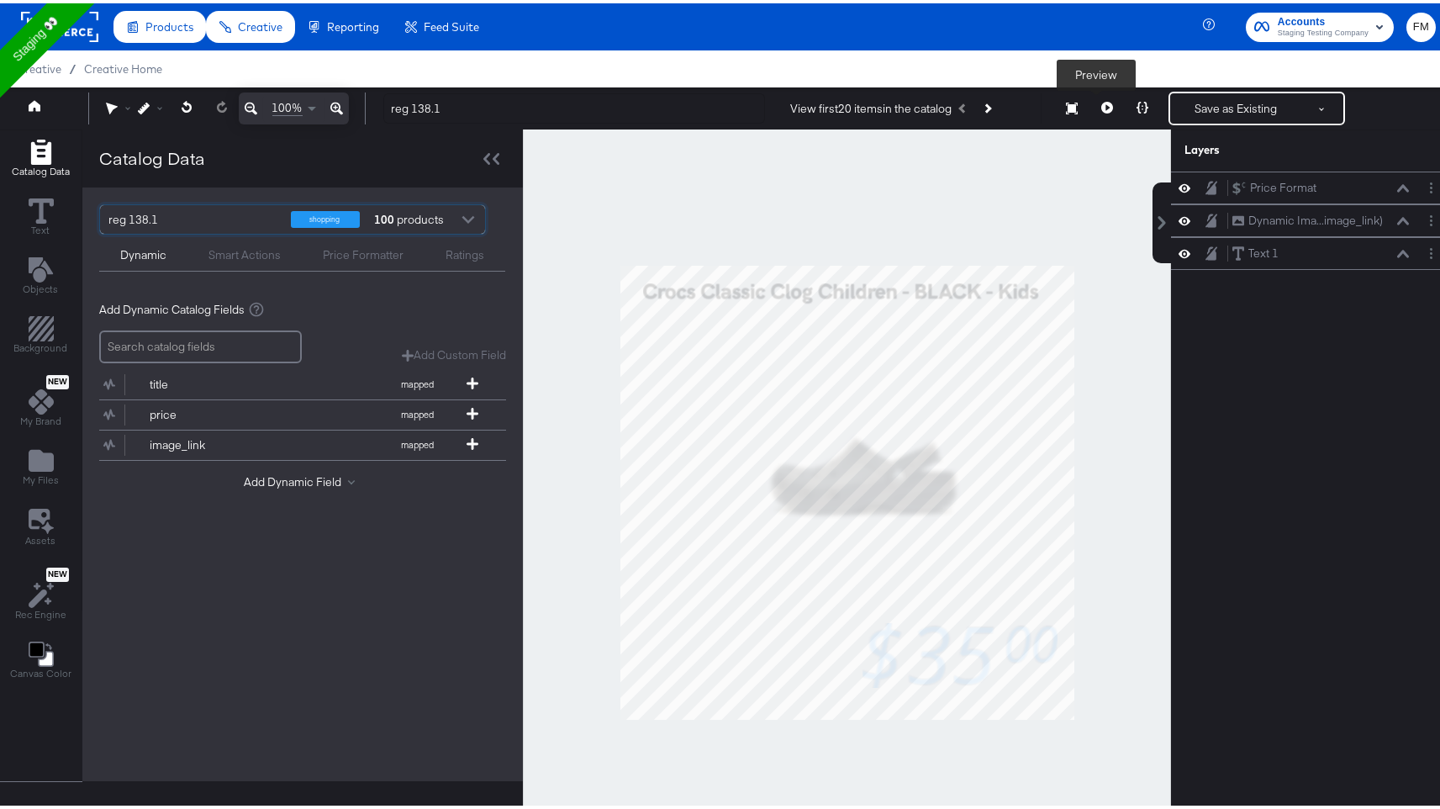
click at [1091, 112] on button at bounding box center [1107, 105] width 35 height 34
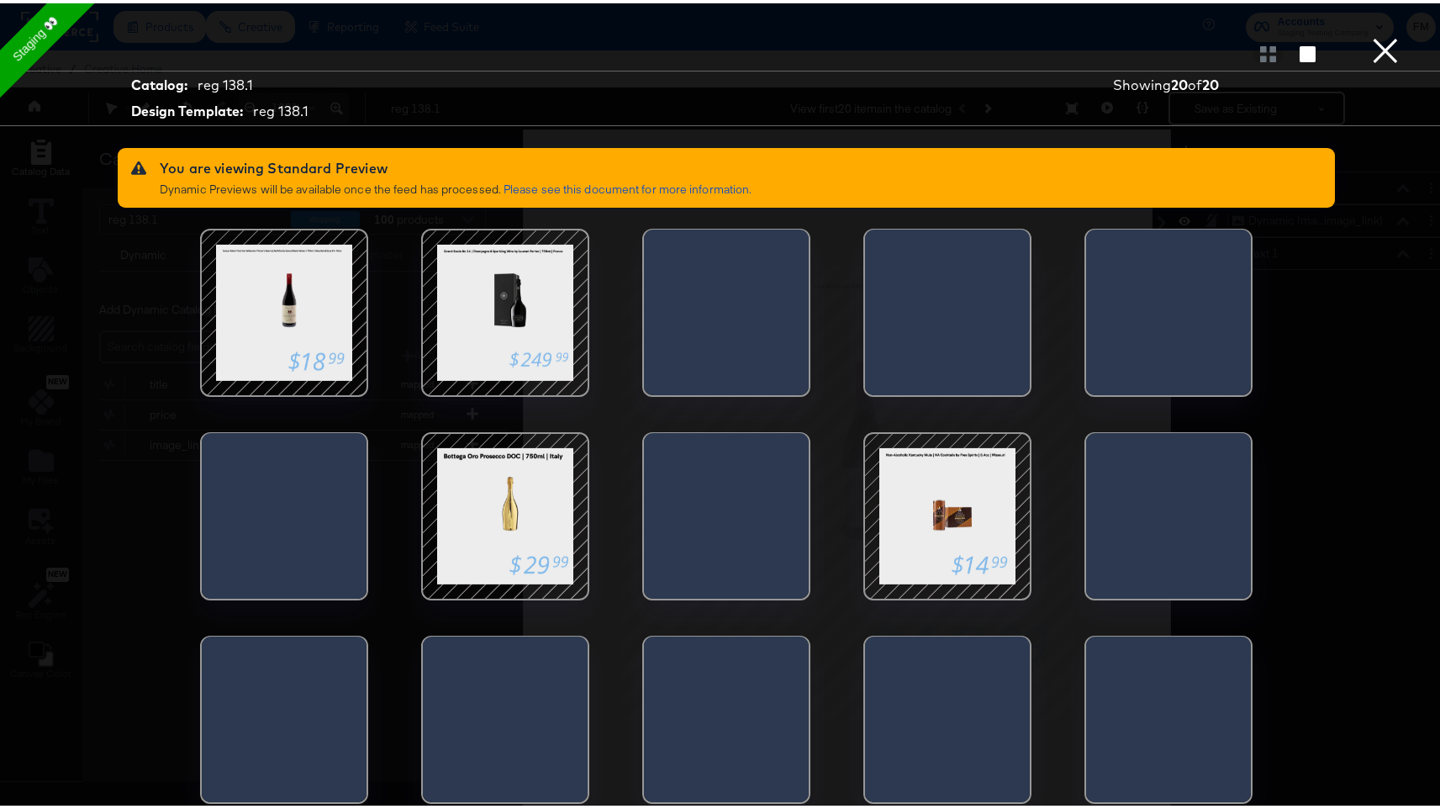
click at [1379, 34] on button "×" at bounding box center [1386, 17] width 34 height 34
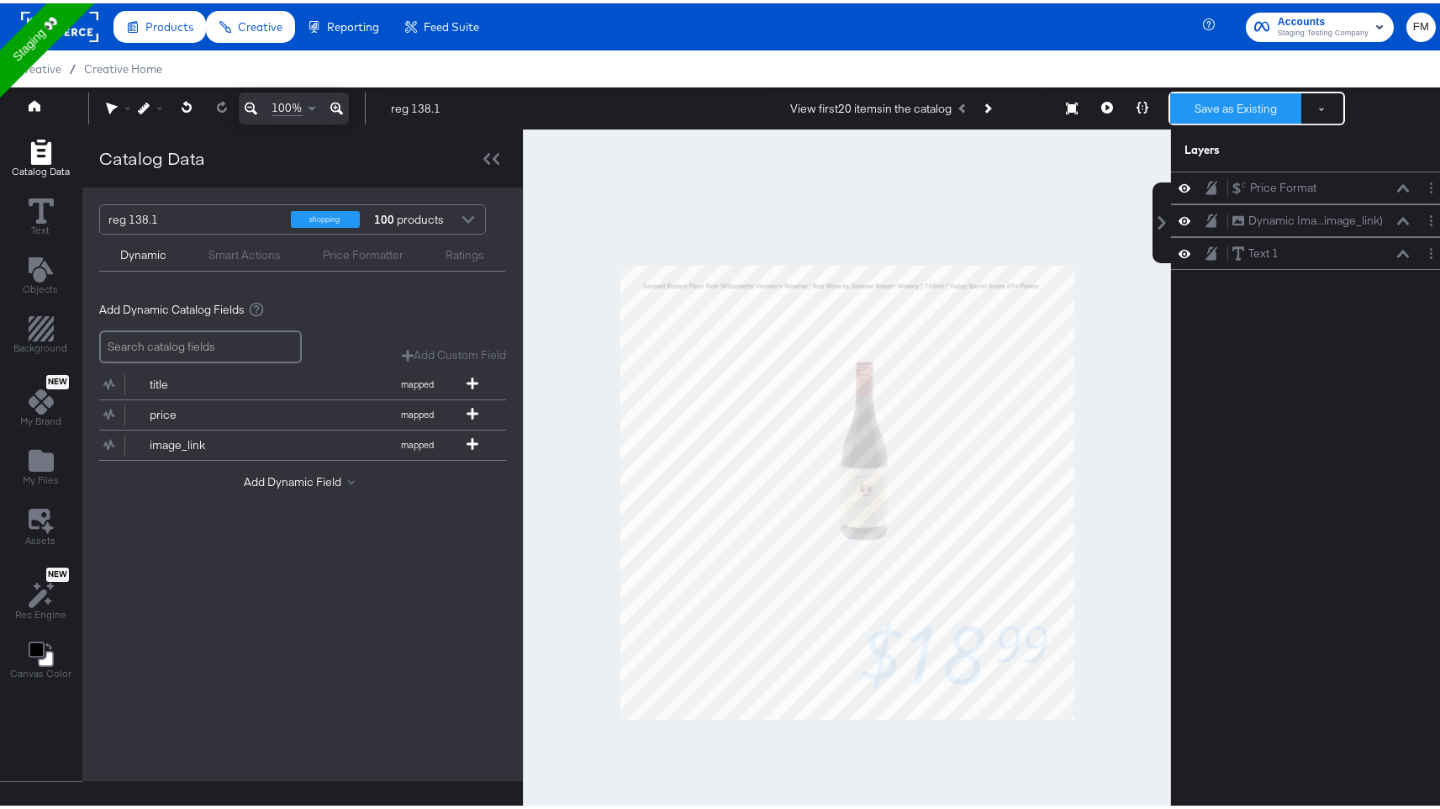
click at [1240, 112] on button "Save as Existing" at bounding box center [1235, 105] width 131 height 30
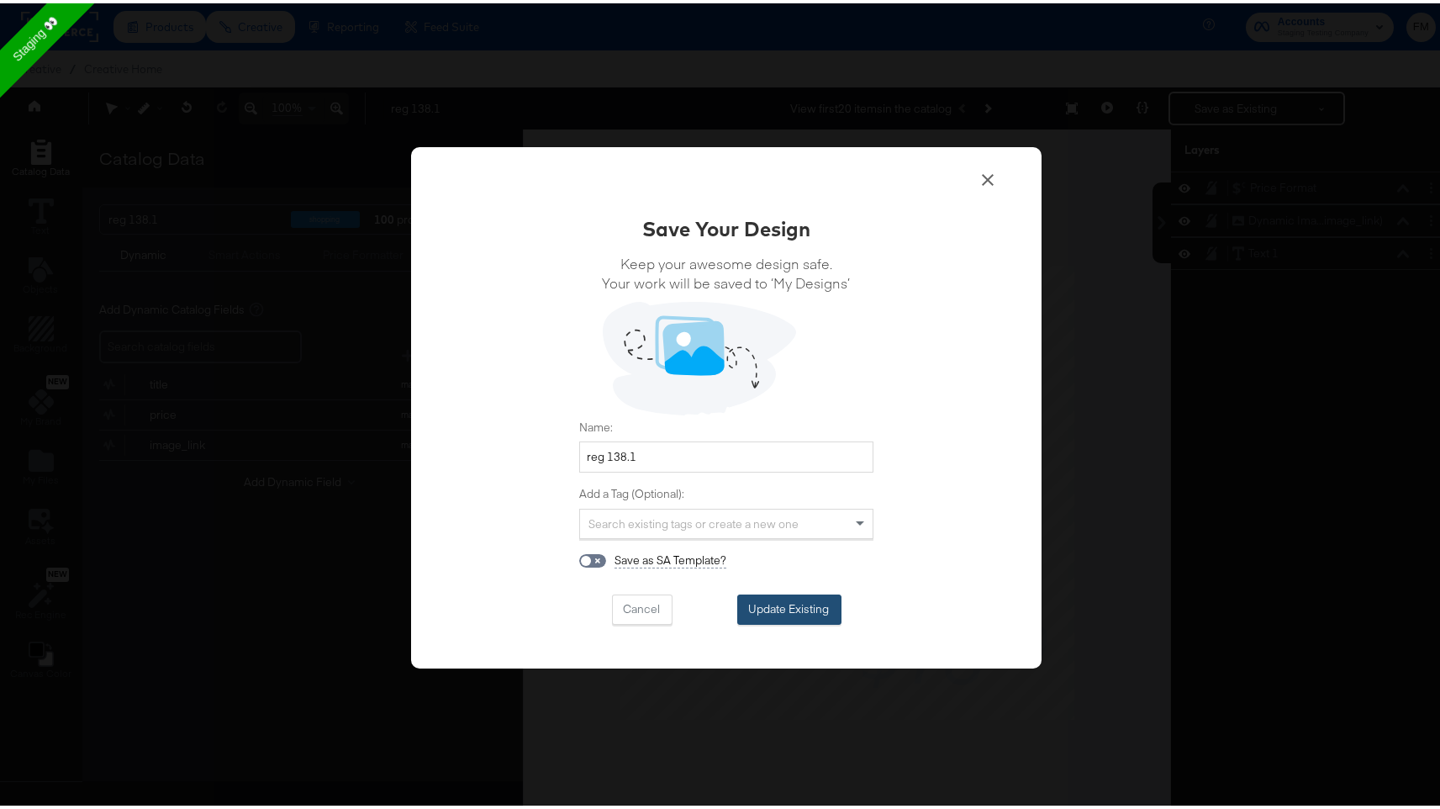
click at [783, 606] on button "Update Existing" at bounding box center [789, 606] width 104 height 30
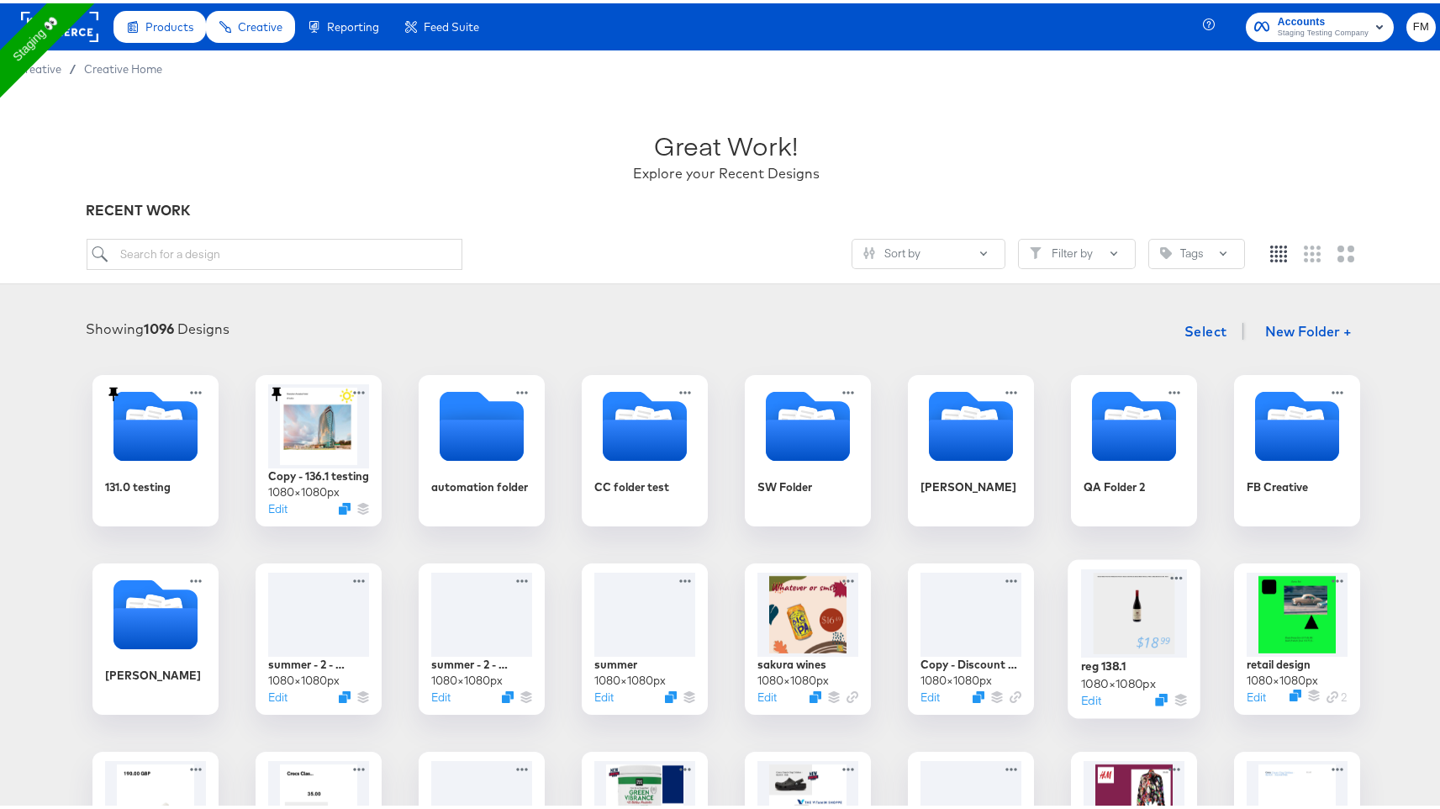
click at [1120, 609] on div at bounding box center [1134, 610] width 106 height 88
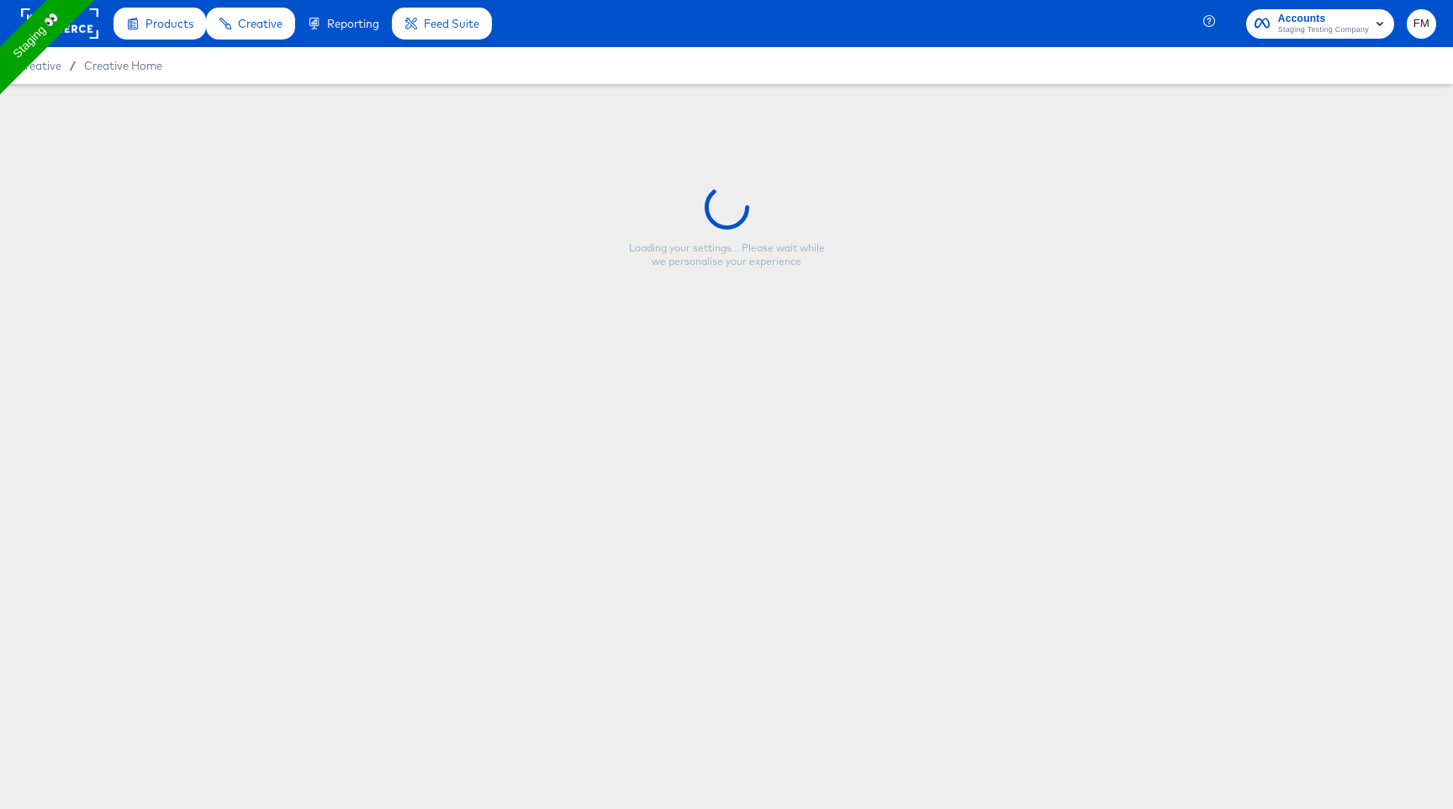
type input "reg 138.1"
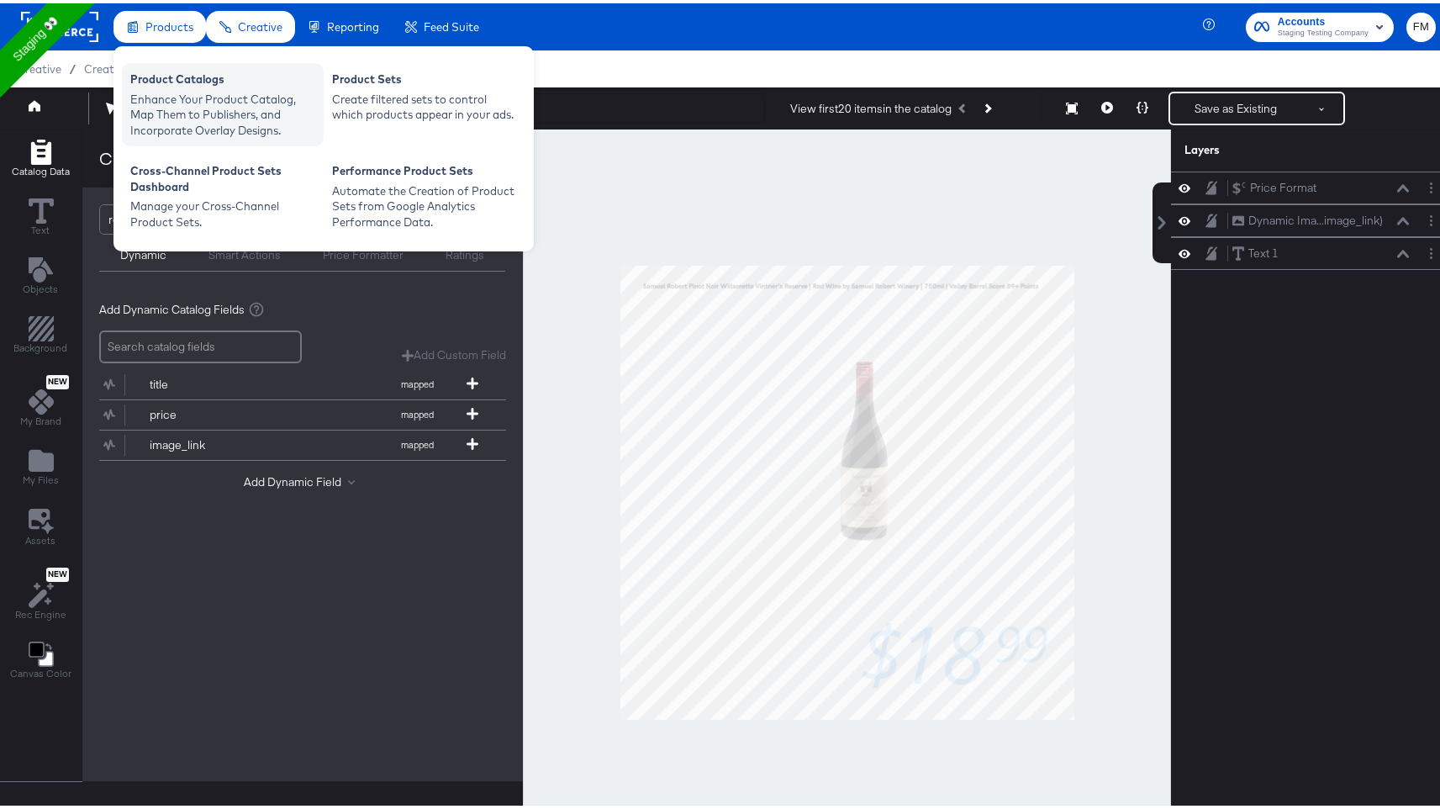
click at [177, 90] on div "Enhance Your Product Catalog, Map Them to Publishers, and Incorporate Overlay D…" at bounding box center [222, 111] width 185 height 47
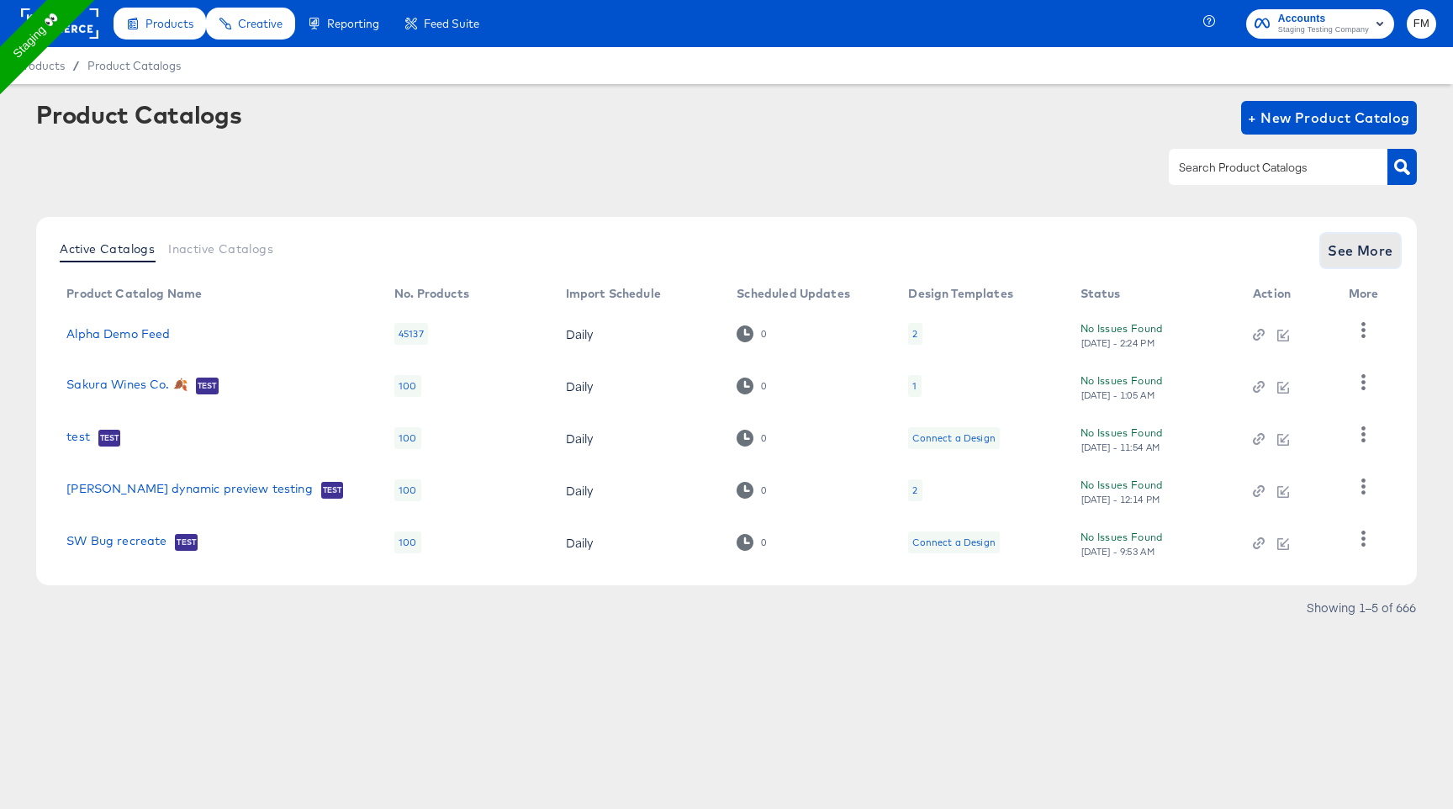
click at [1361, 247] on span "See More" at bounding box center [1361, 251] width 66 height 24
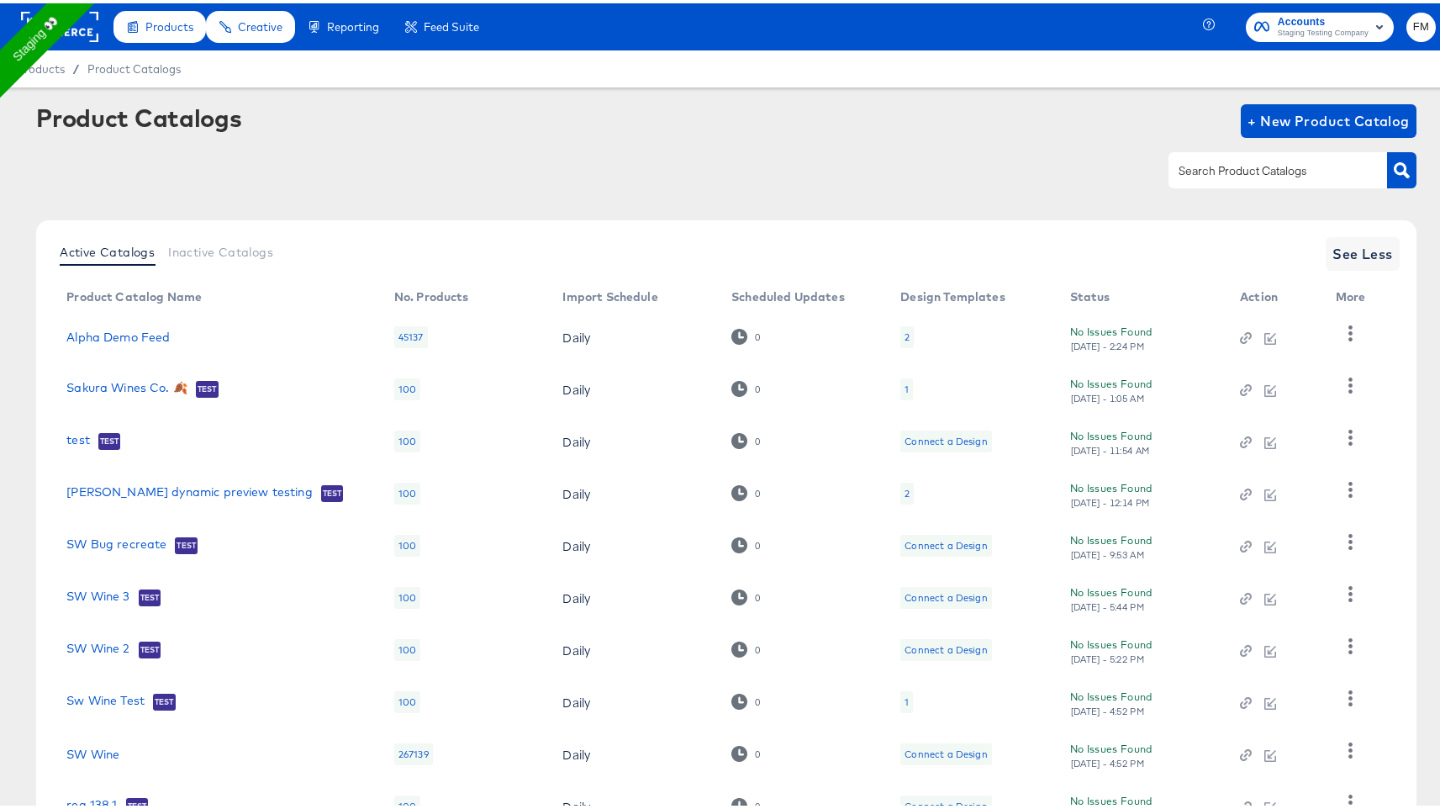
scroll to position [131, 0]
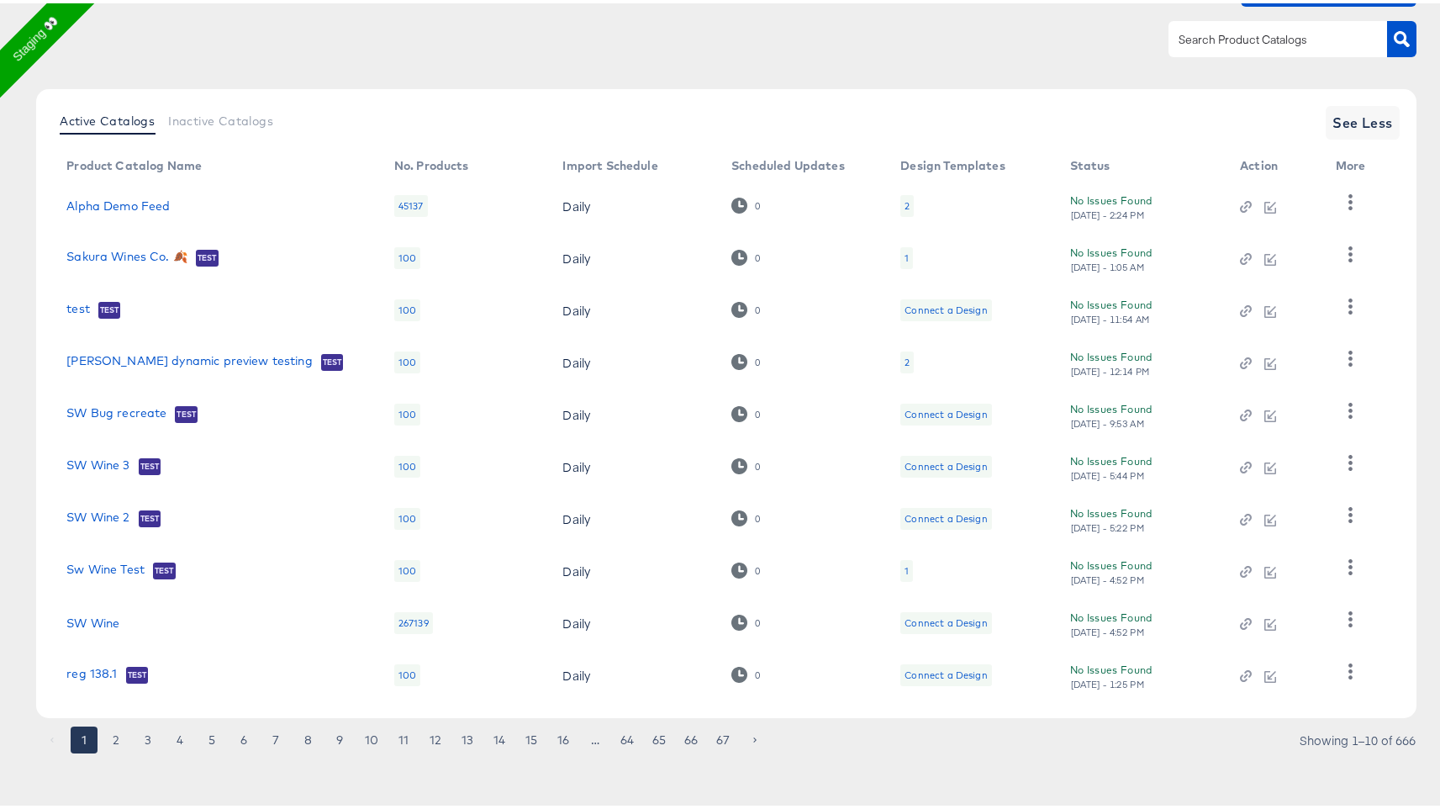
click at [1176, 45] on input "text" at bounding box center [1265, 36] width 179 height 19
type input "snap"
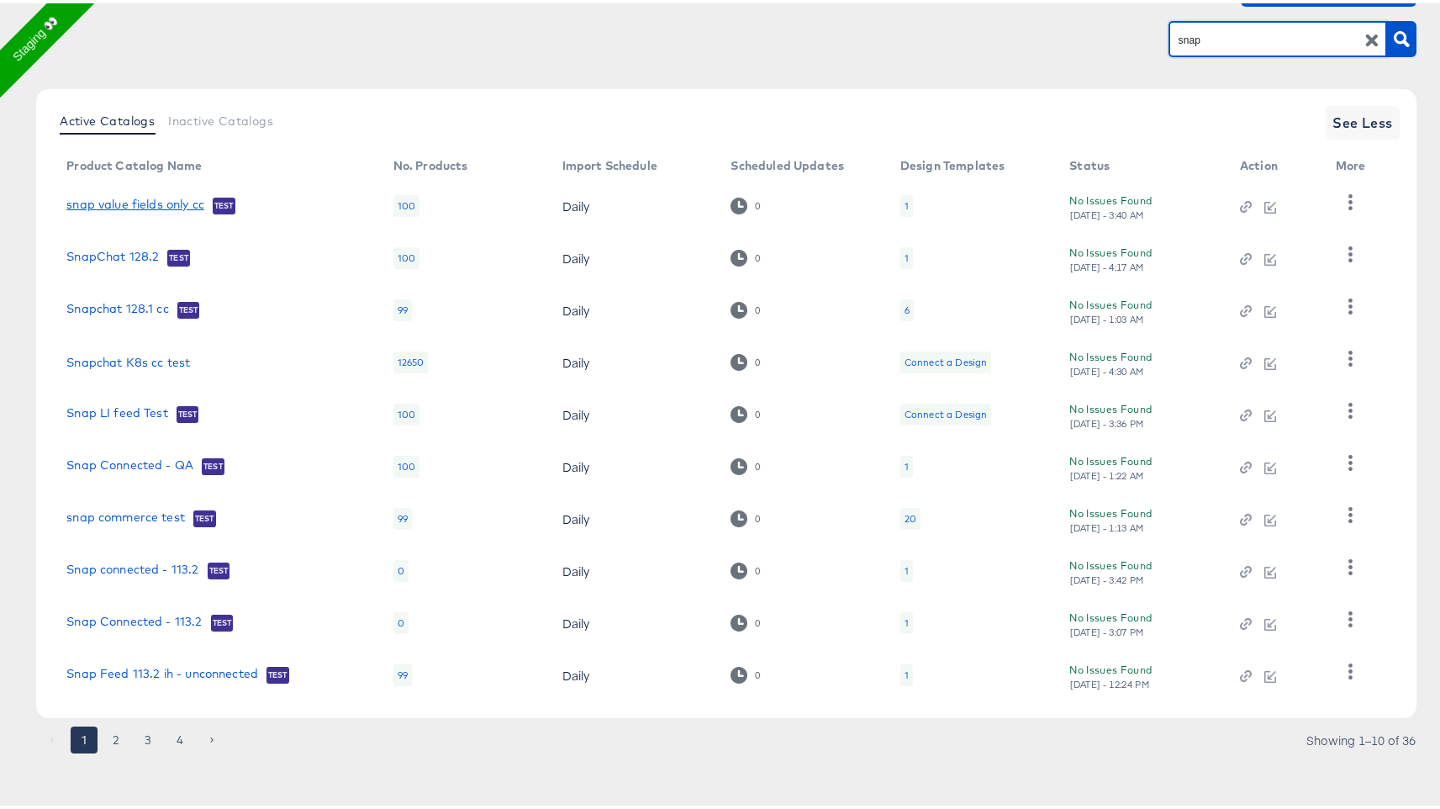
click at [185, 203] on link "snap value fields only cc" at bounding box center [135, 202] width 138 height 17
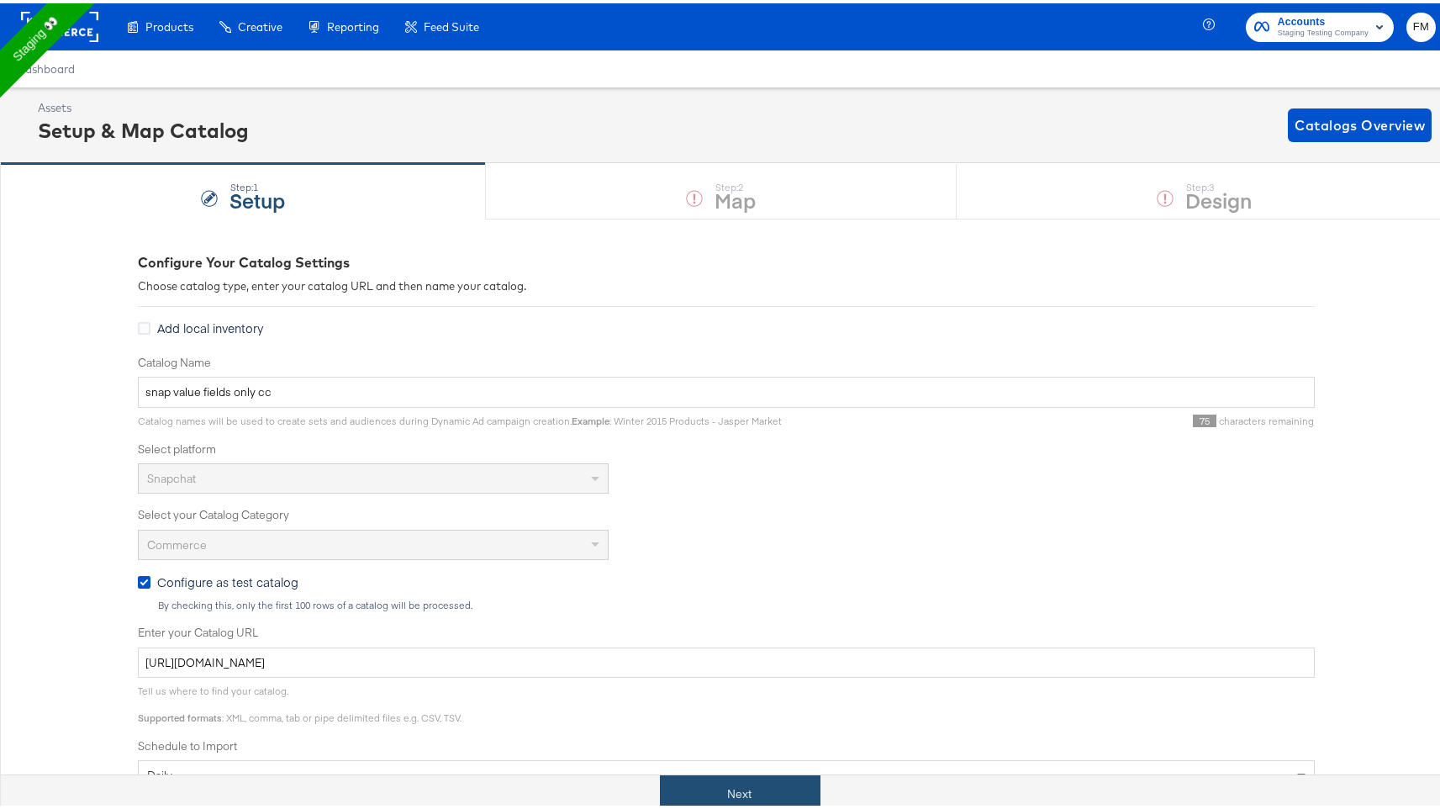
click at [732, 784] on button "Next" at bounding box center [740, 791] width 161 height 38
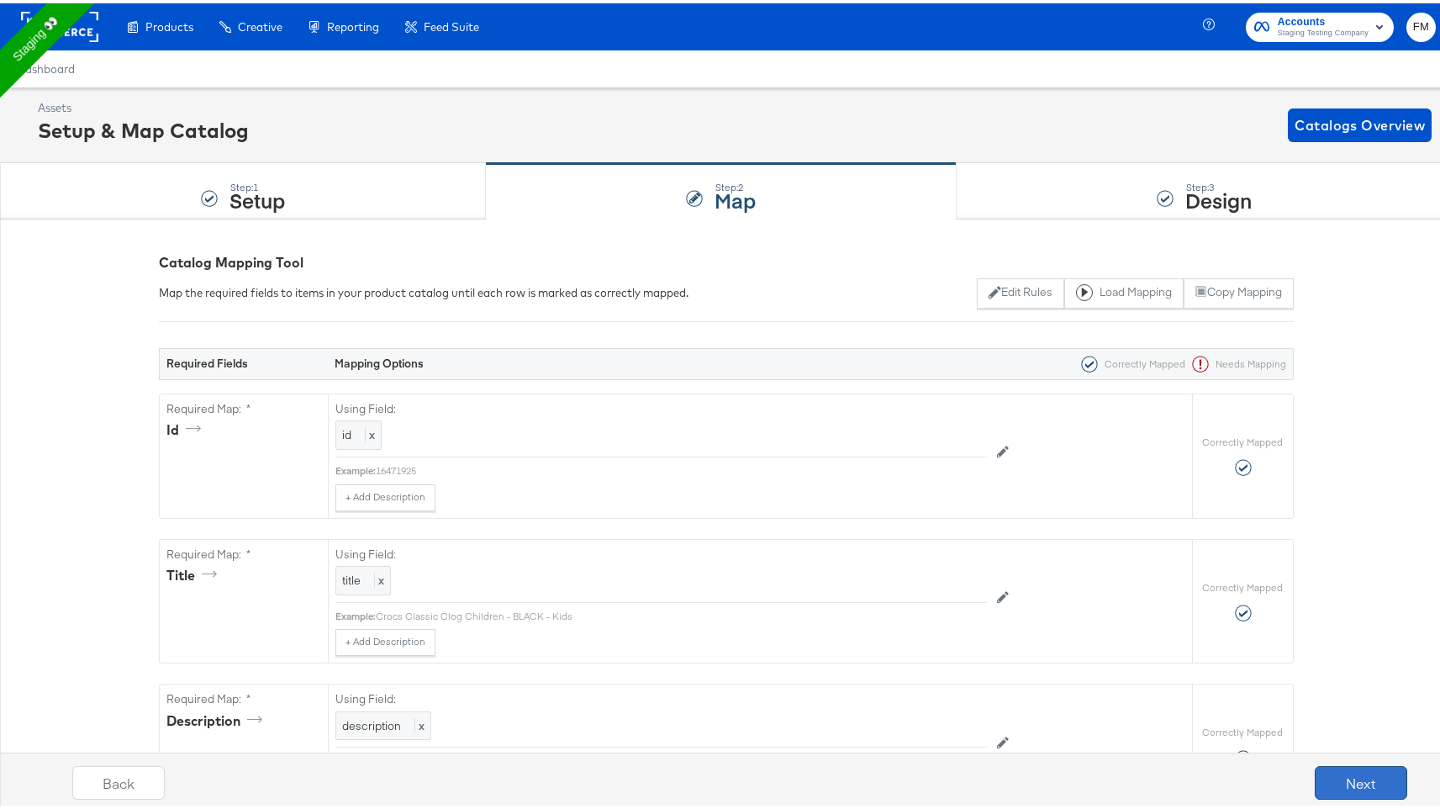
click at [1342, 763] on button "Next" at bounding box center [1361, 780] width 92 height 34
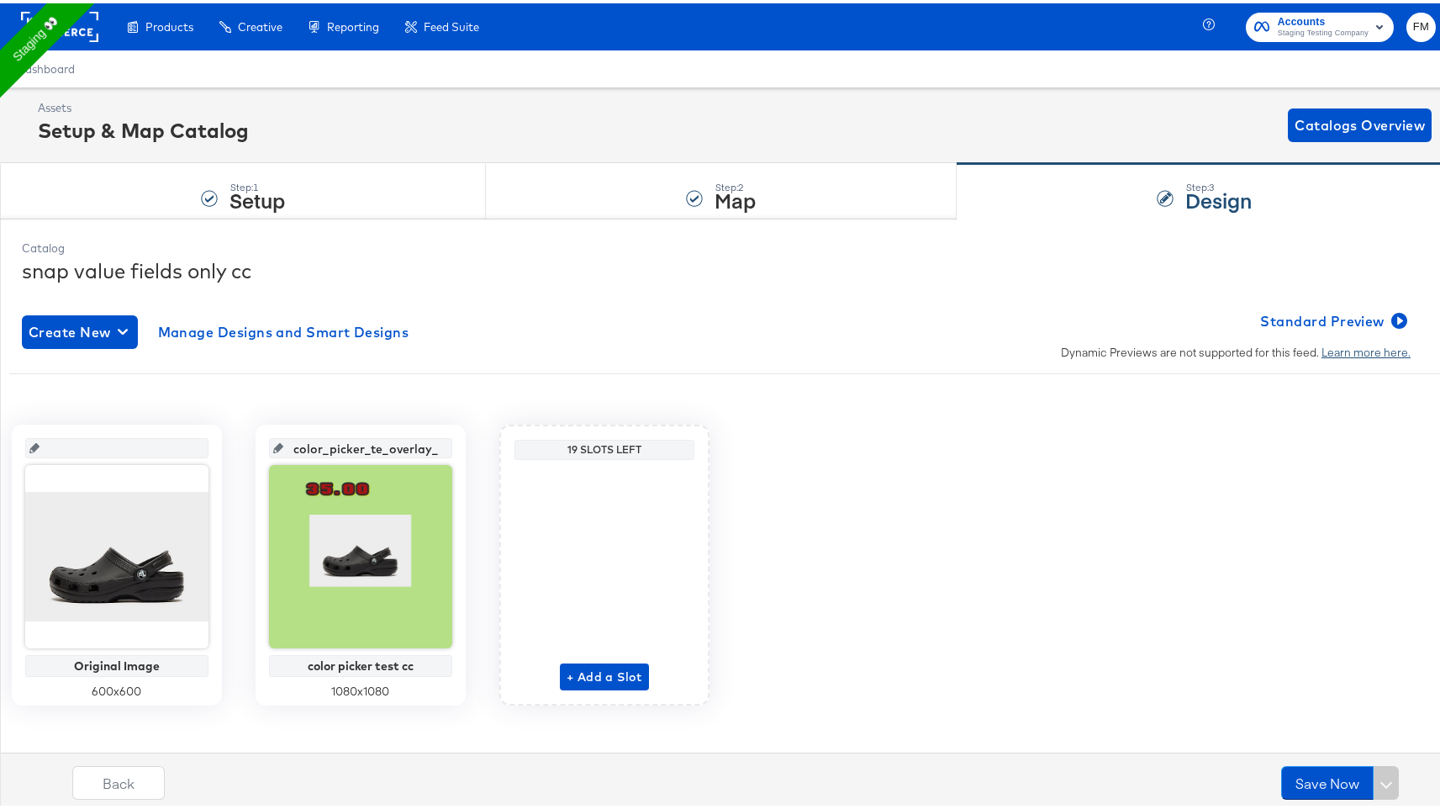
click at [1372, 351] on link "Learn more here." at bounding box center [1366, 348] width 89 height 15
click at [373, 206] on div "Step: 1 Setup" at bounding box center [243, 188] width 486 height 55
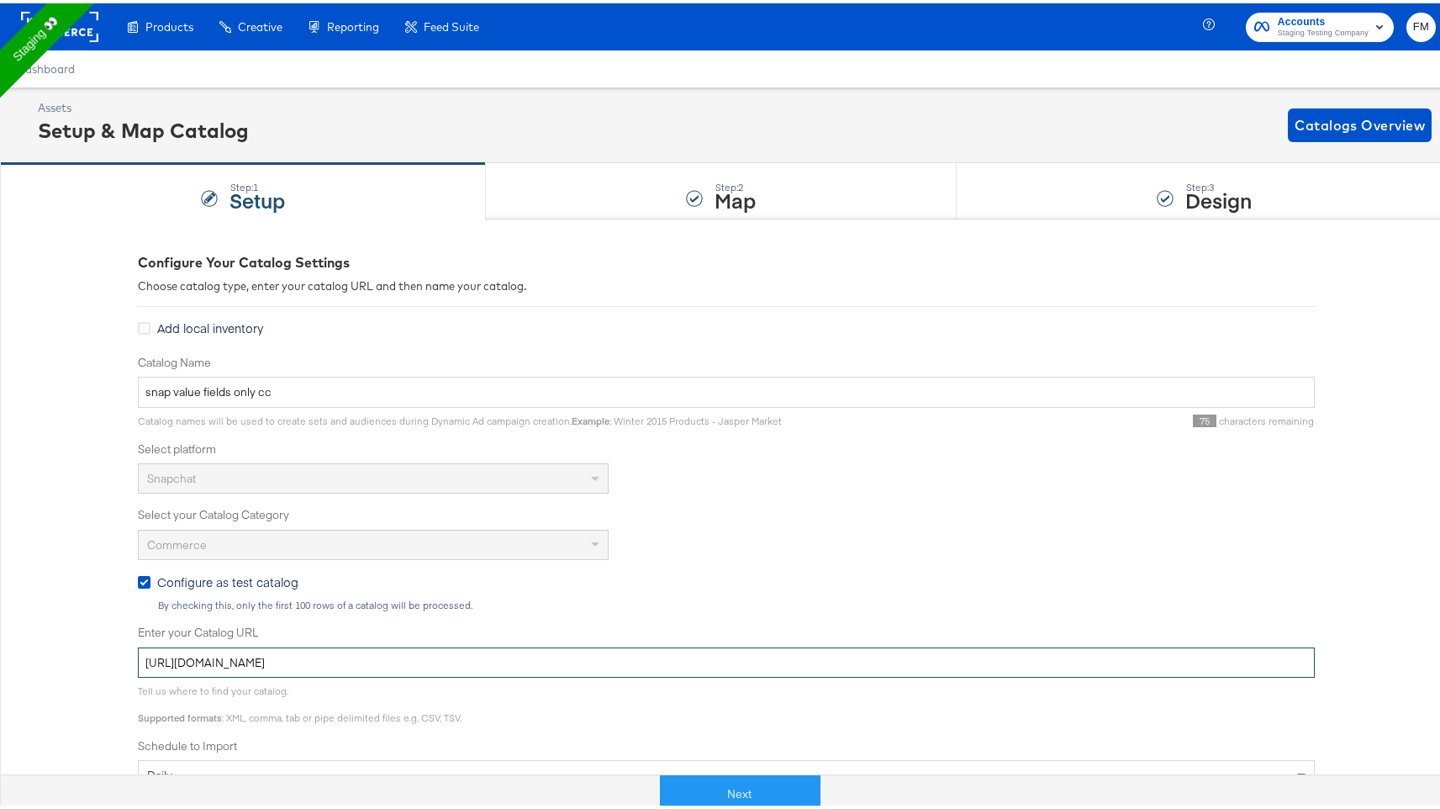
click at [267, 670] on input "https://kc-qa-testing.s3.eu-west-1.amazonaws.com/shopping-basic-10k.tsv.gz" at bounding box center [726, 659] width 1177 height 31
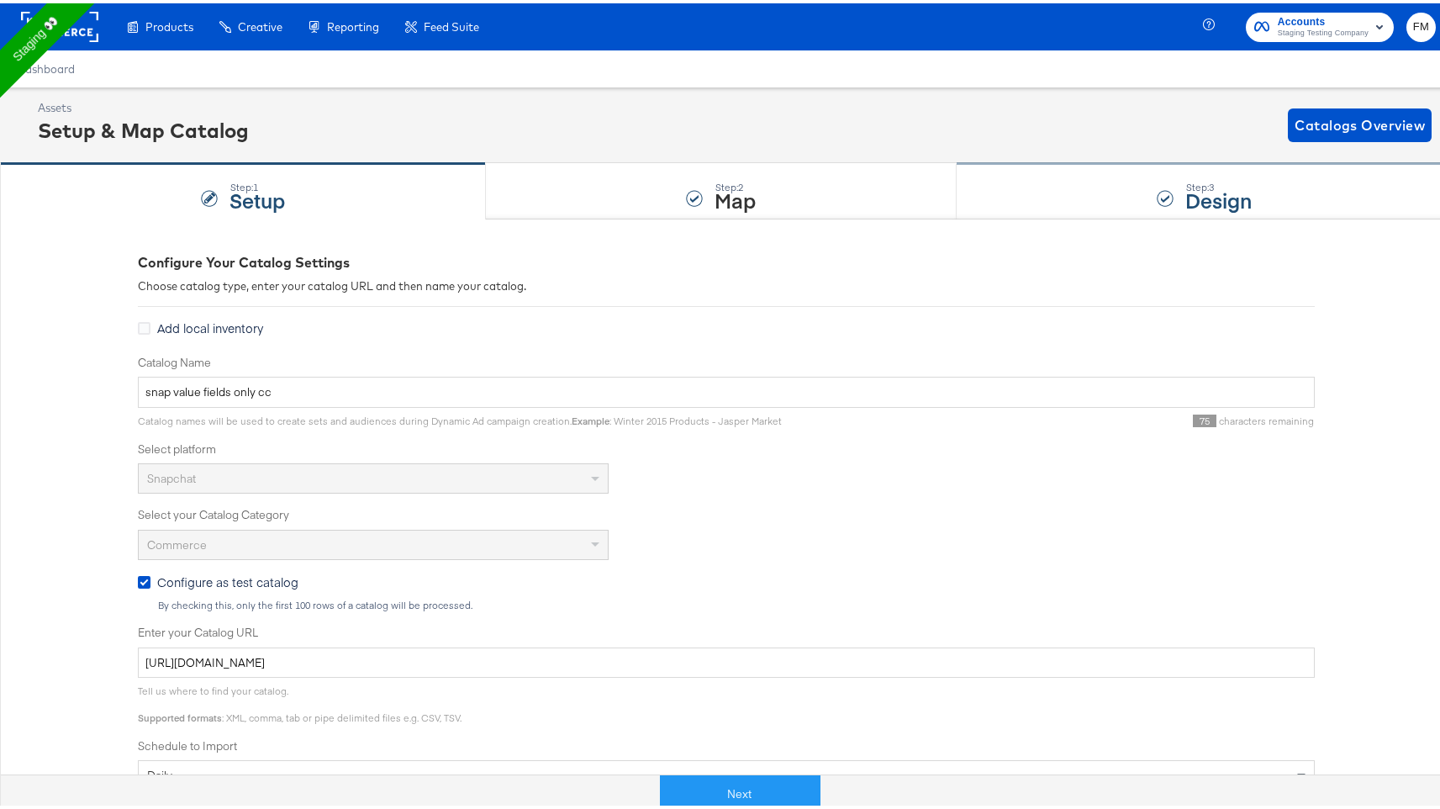
click at [1186, 197] on strong "Design" at bounding box center [1219, 196] width 66 height 28
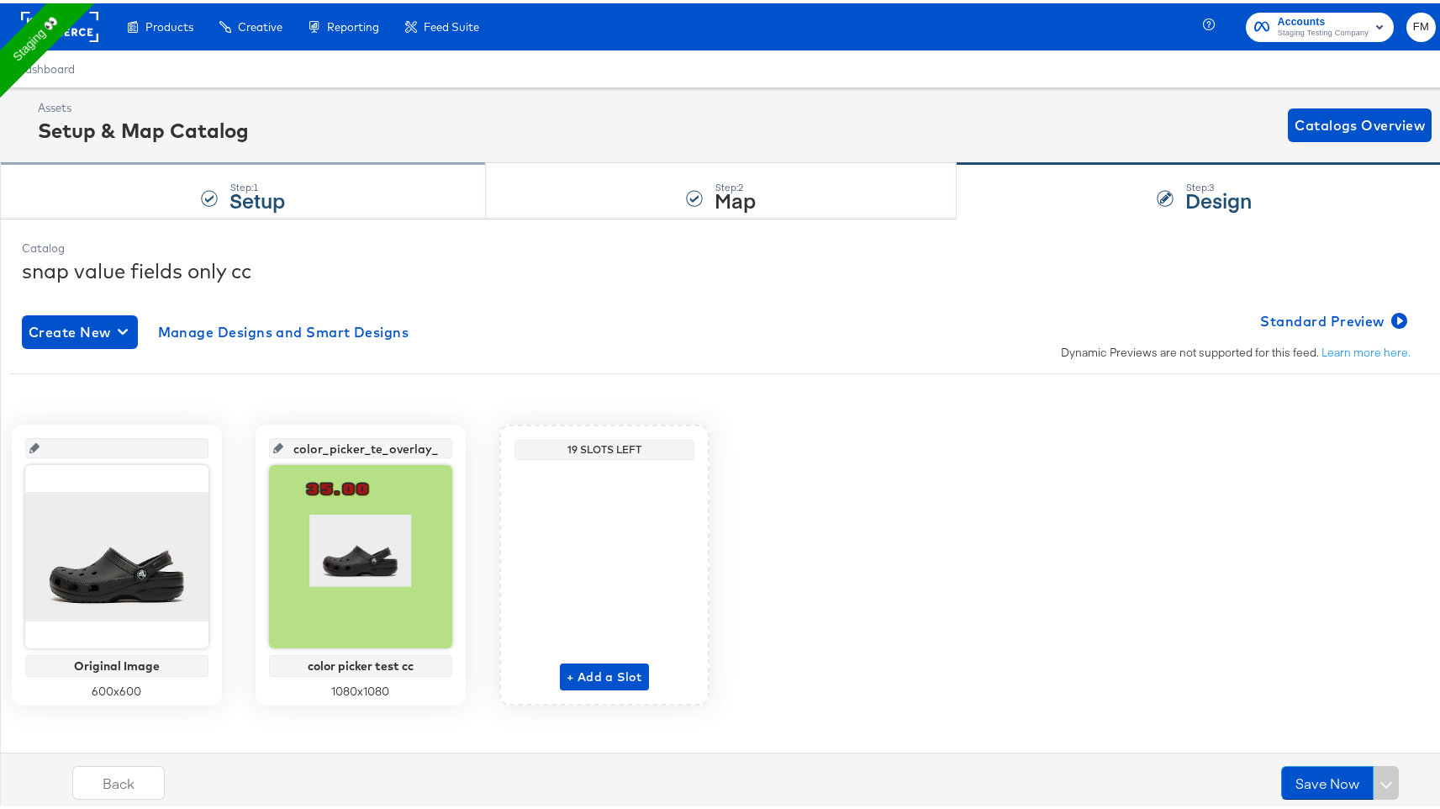
click at [225, 188] on div "Step: 1 Setup" at bounding box center [243, 188] width 486 height 55
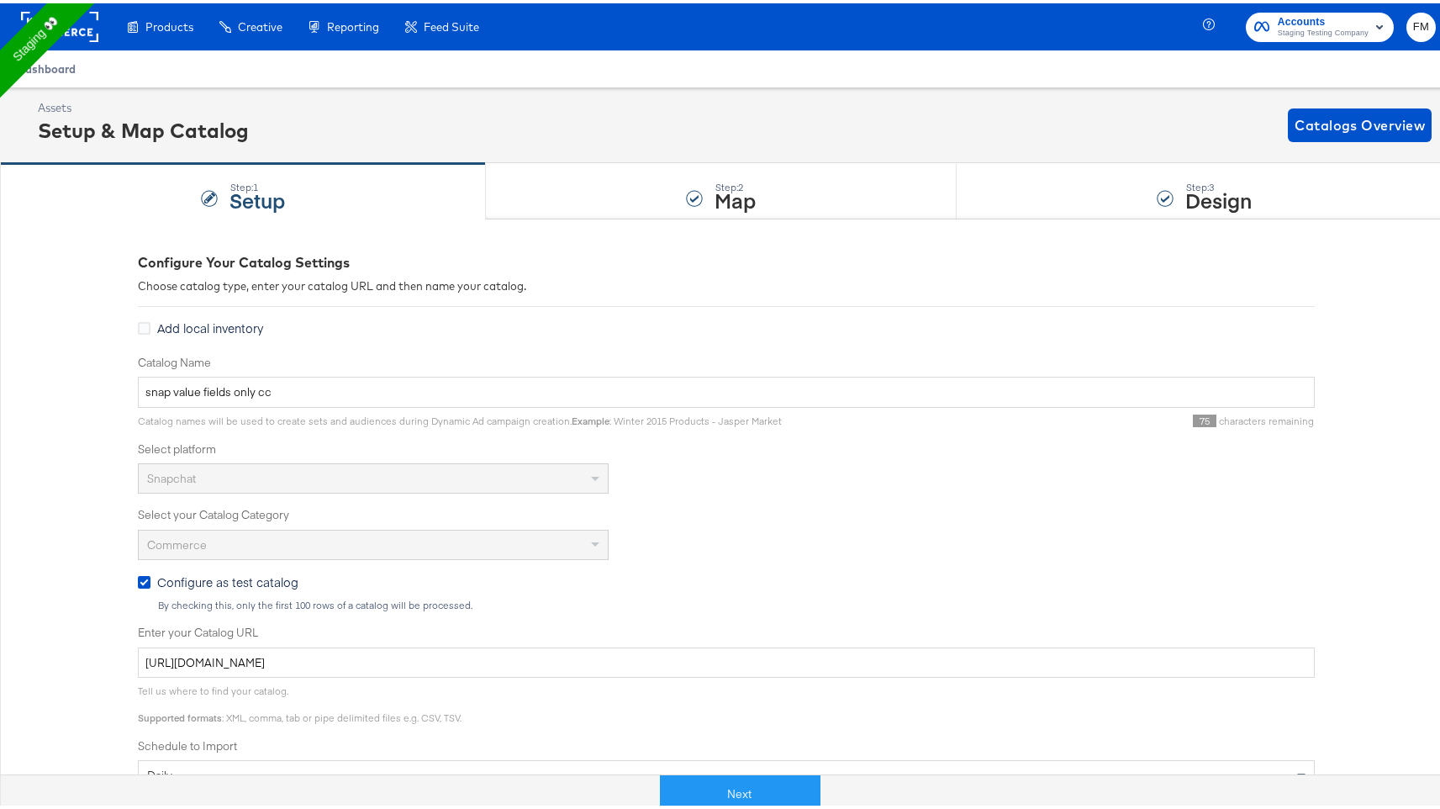
click at [44, 69] on span "Dashboard" at bounding box center [46, 65] width 59 height 13
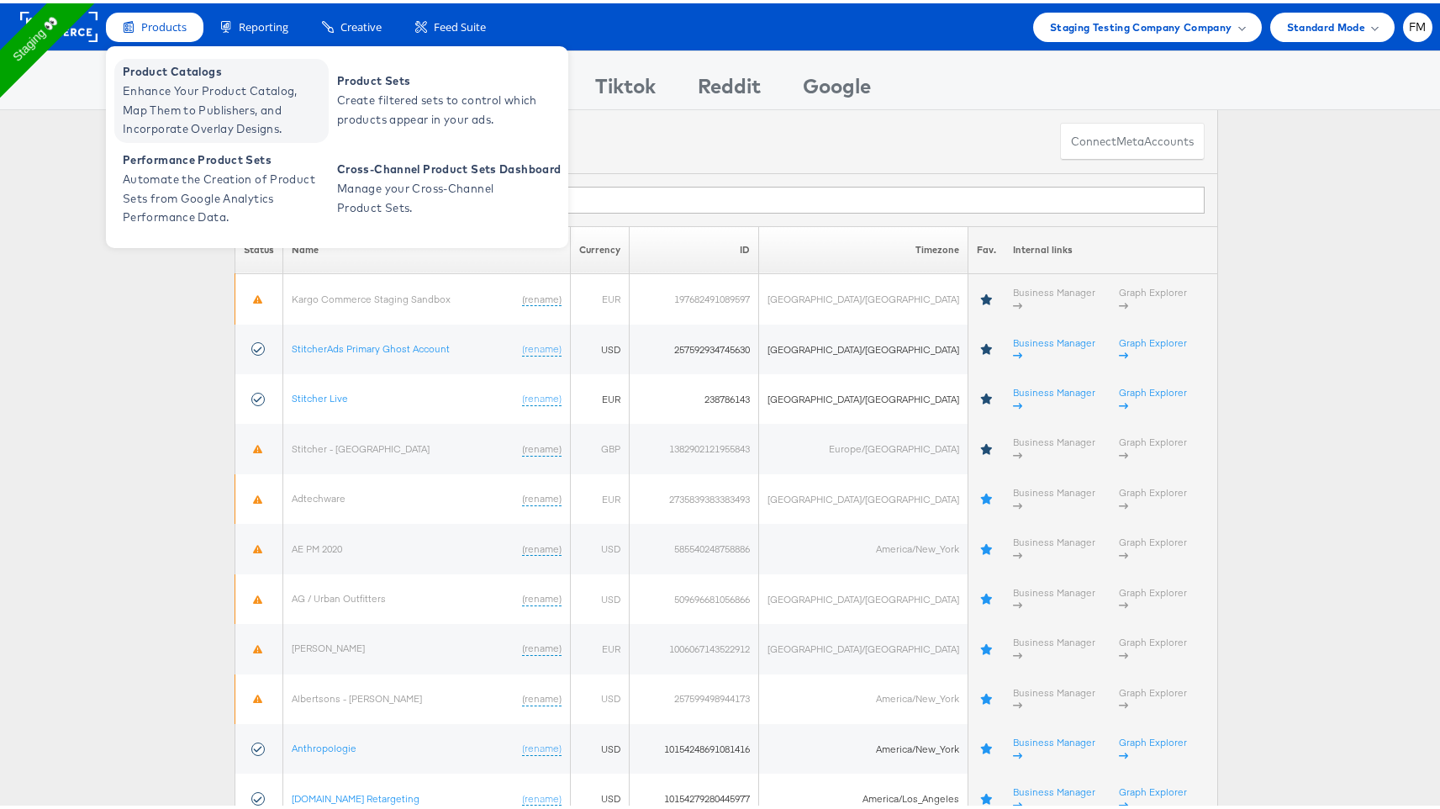
click at [181, 82] on span "Enhance Your Product Catalog, Map Them to Publishers, and Incorporate Overlay D…" at bounding box center [224, 106] width 202 height 57
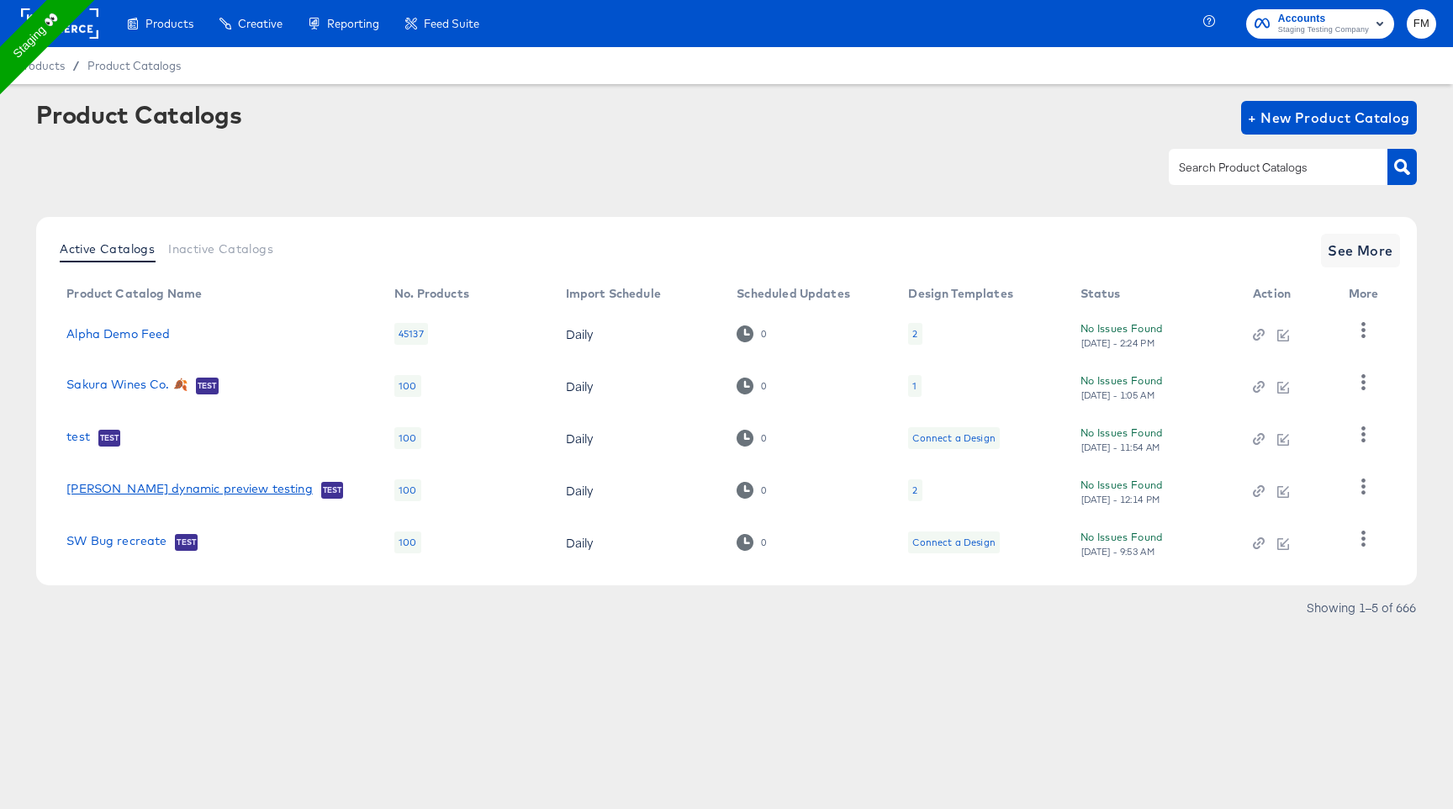
click at [149, 483] on link "fran dynamic preview testing" at bounding box center [189, 490] width 246 height 17
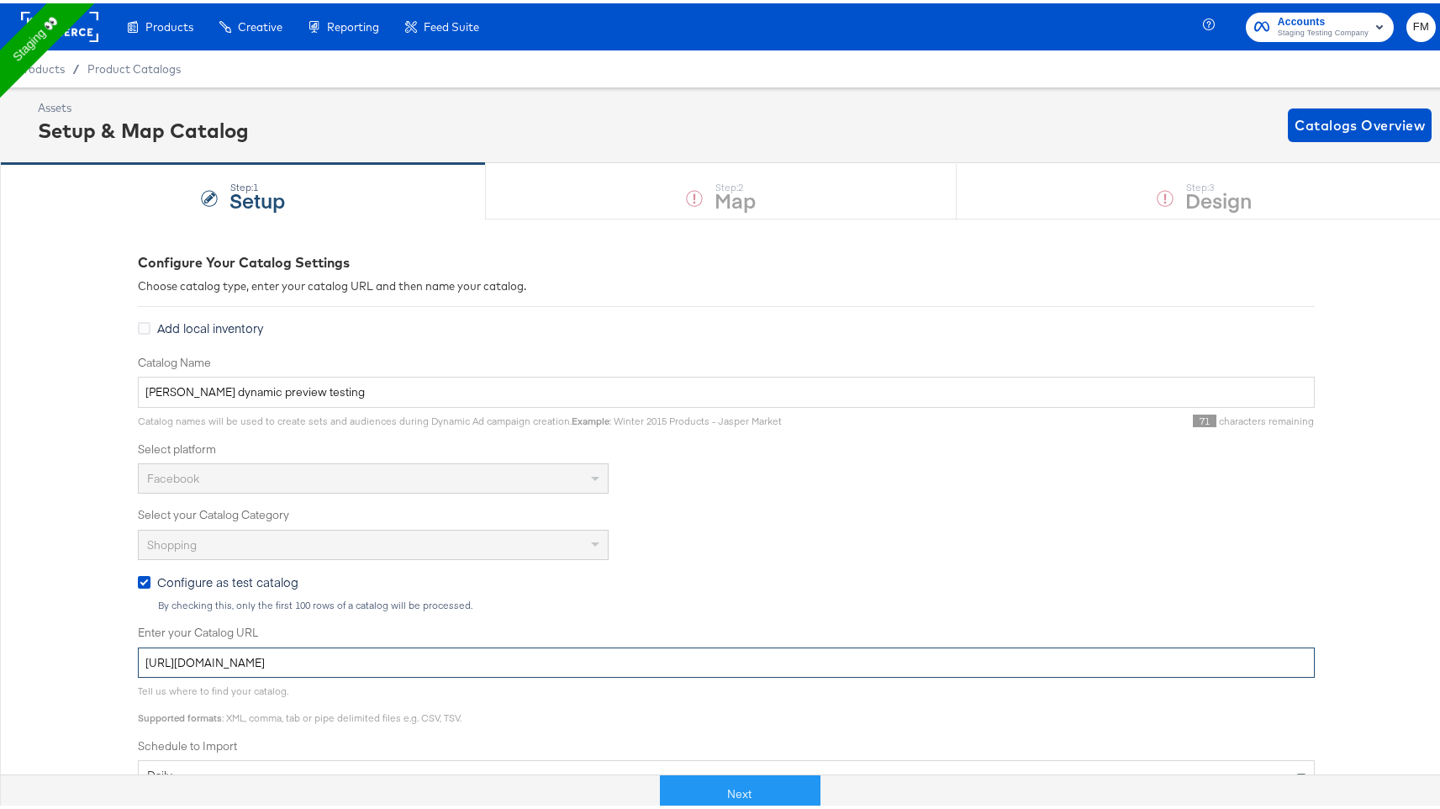
click at [280, 653] on input "[URL][DOMAIN_NAME]" at bounding box center [726, 659] width 1177 height 31
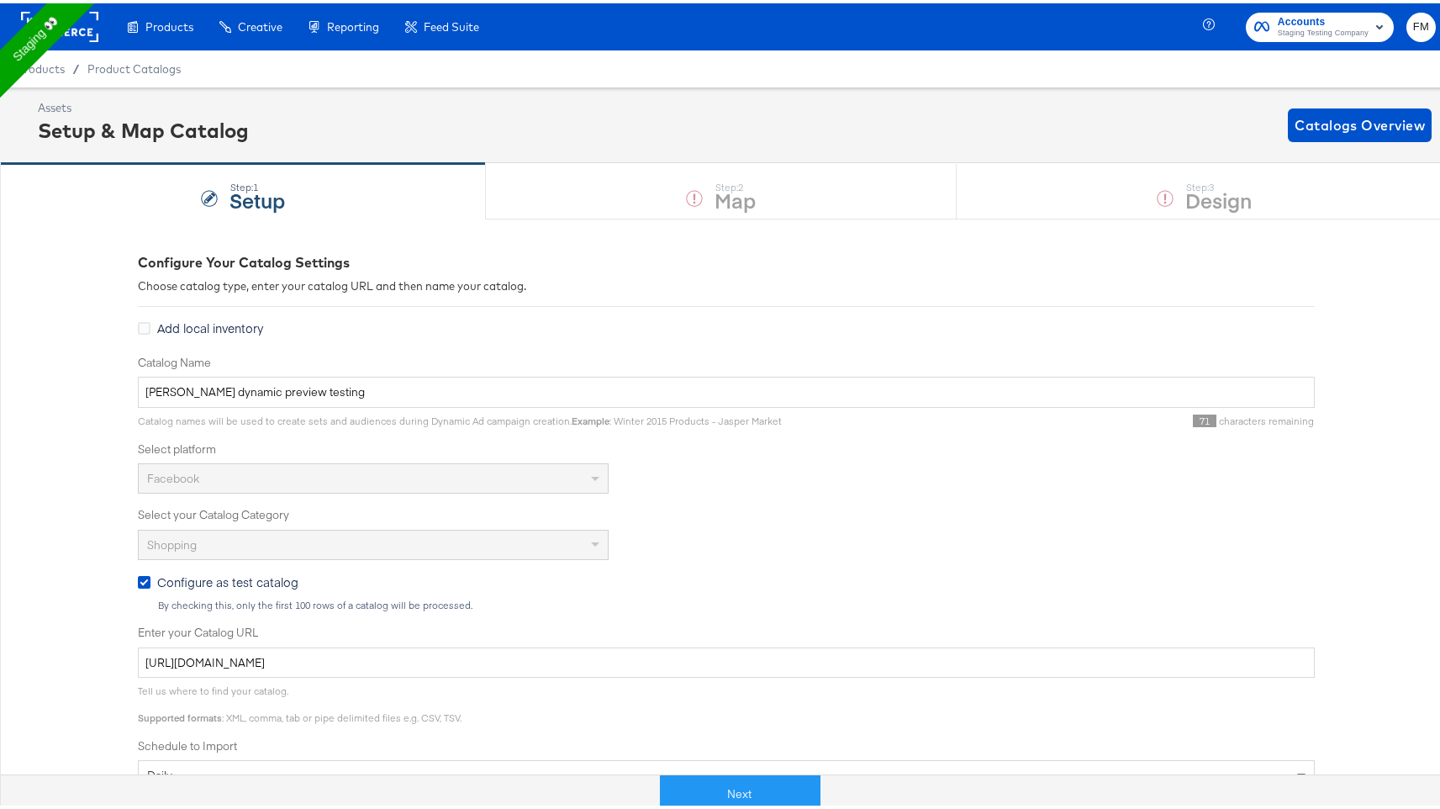
click at [1360, 145] on div "Assets Setup & Map Catalog Catalogs Overview" at bounding box center [735, 122] width 1394 height 50
click at [1361, 133] on span "Catalogs Overview" at bounding box center [1360, 122] width 130 height 24
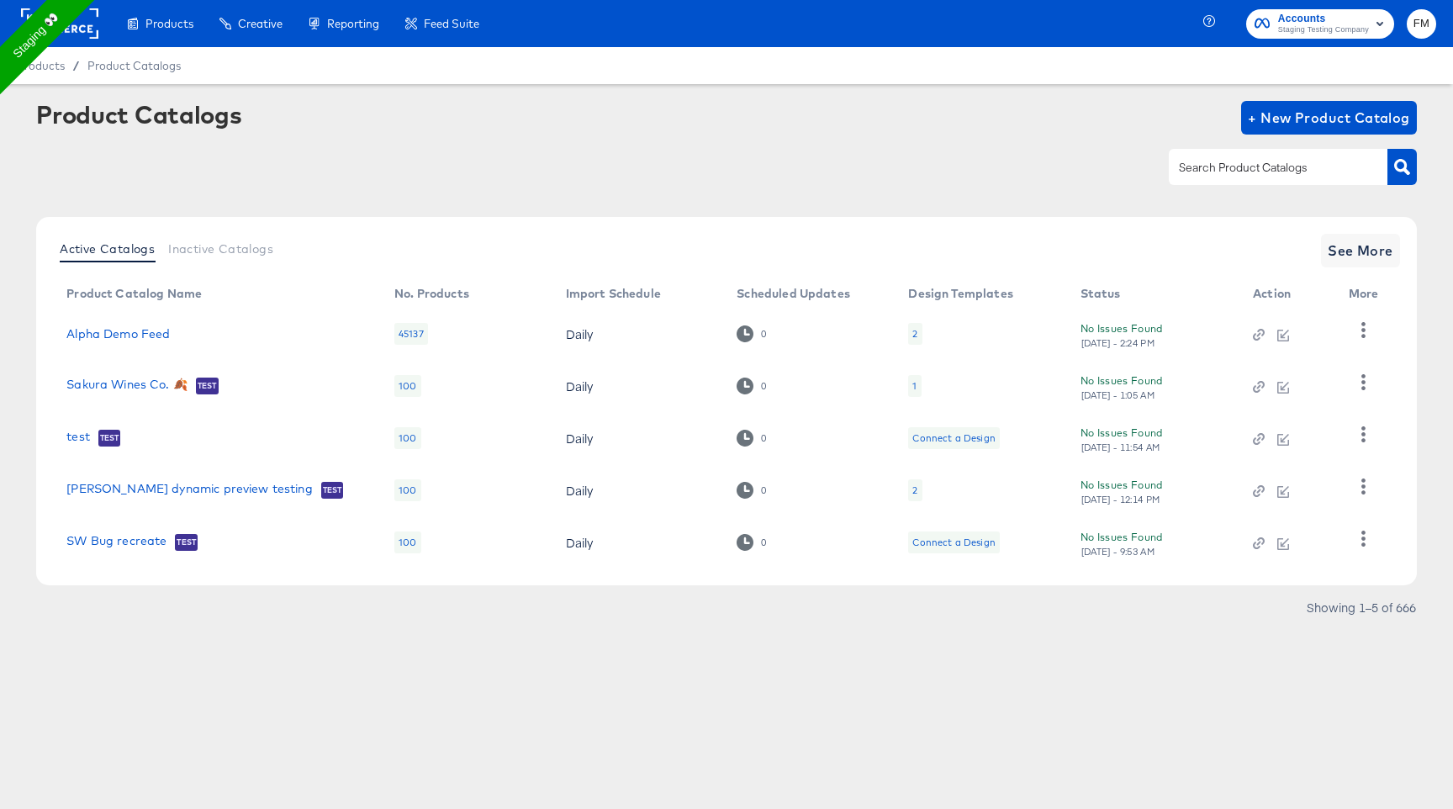
click at [1264, 169] on input "text" at bounding box center [1265, 167] width 179 height 19
click at [1342, 101] on button "+ New Product Catalog" at bounding box center [1329, 118] width 176 height 34
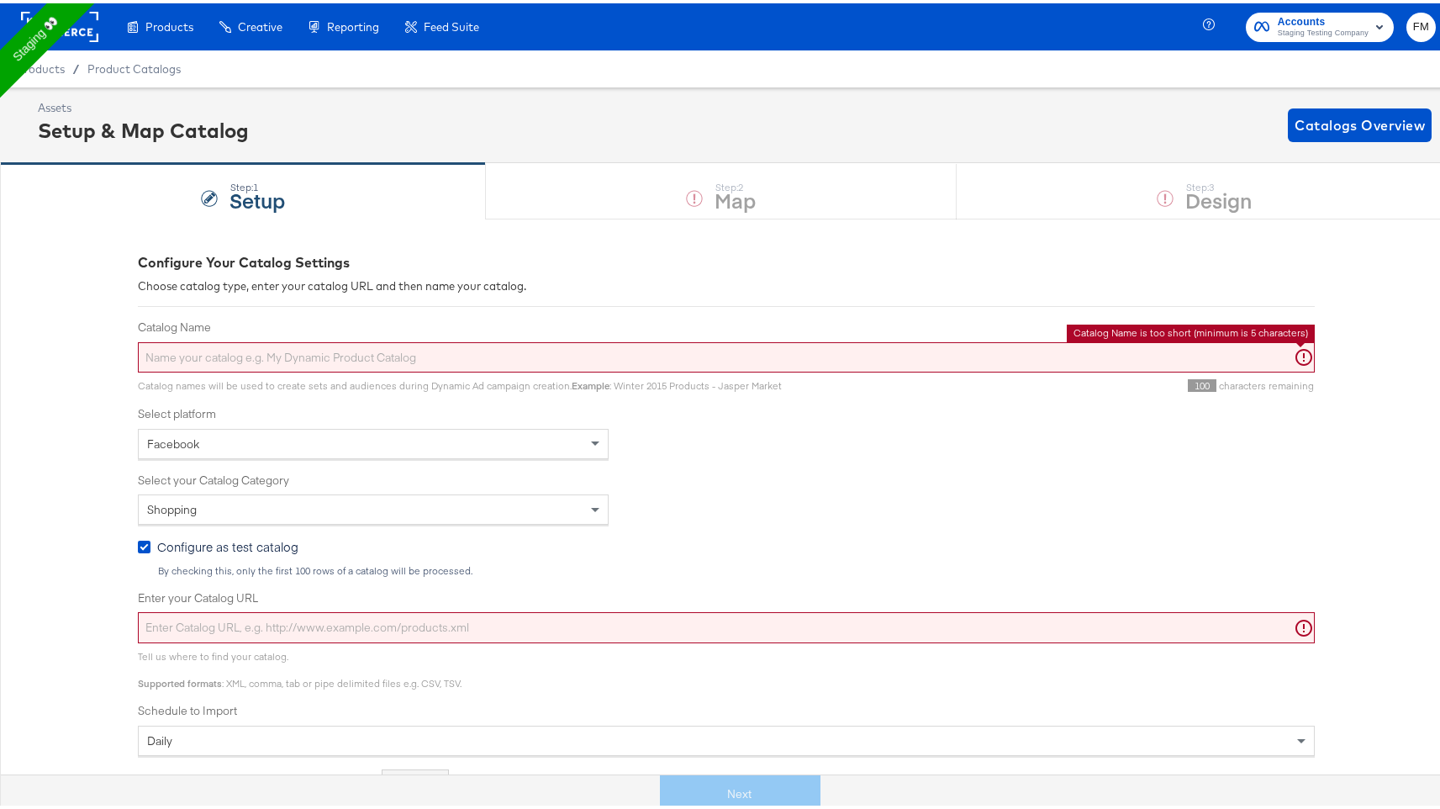
click at [711, 359] on input "Catalog Name" at bounding box center [726, 354] width 1177 height 31
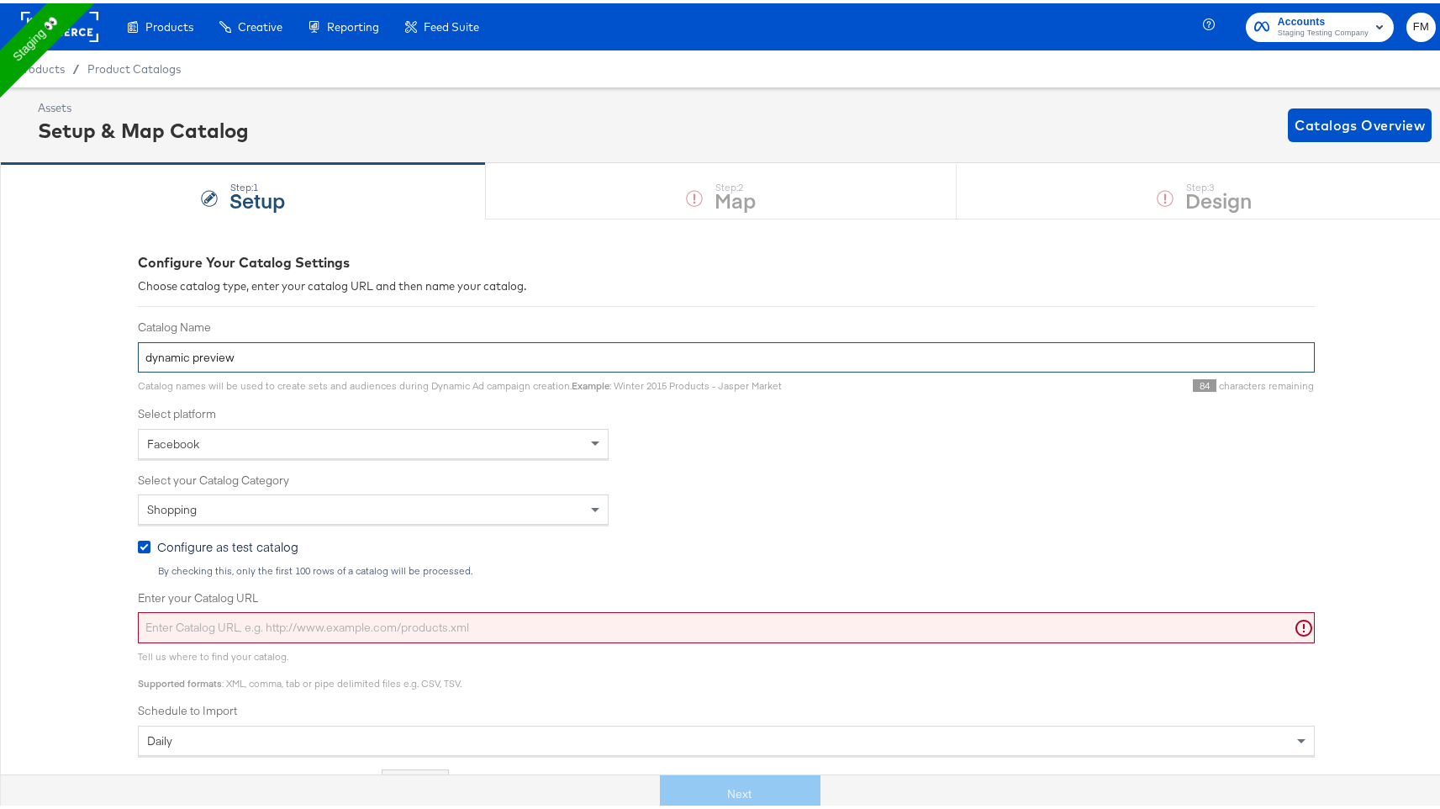
click at [138, 358] on input "dynamic preview" at bounding box center [726, 354] width 1177 height 31
type input "Snap dynamic preview"
click at [351, 624] on input "Enter your Catalog URL" at bounding box center [726, 624] width 1177 height 31
paste input "[URL][DOMAIN_NAME]"
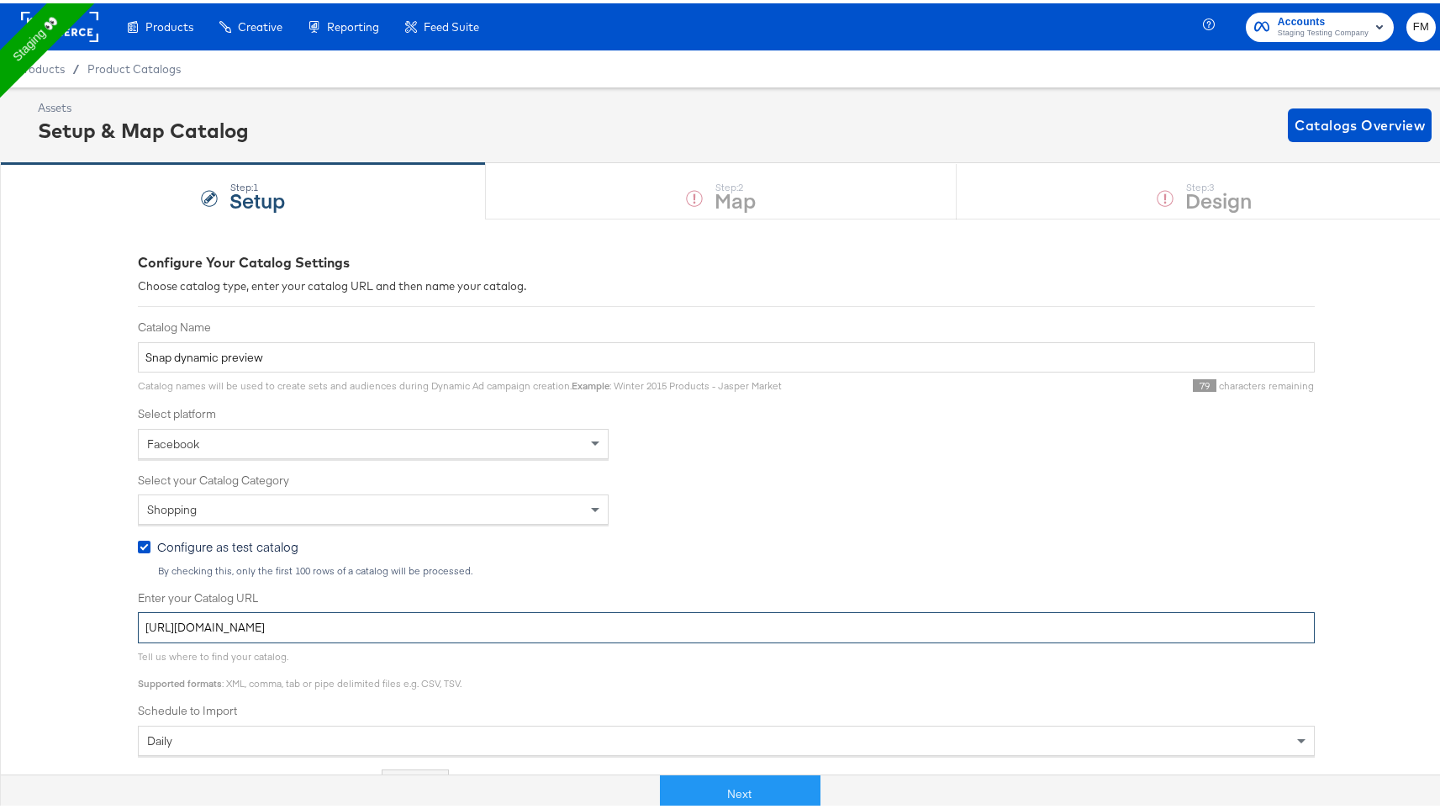
type input "[URL][DOMAIN_NAME]"
click at [281, 436] on div "Facebook" at bounding box center [373, 440] width 469 height 29
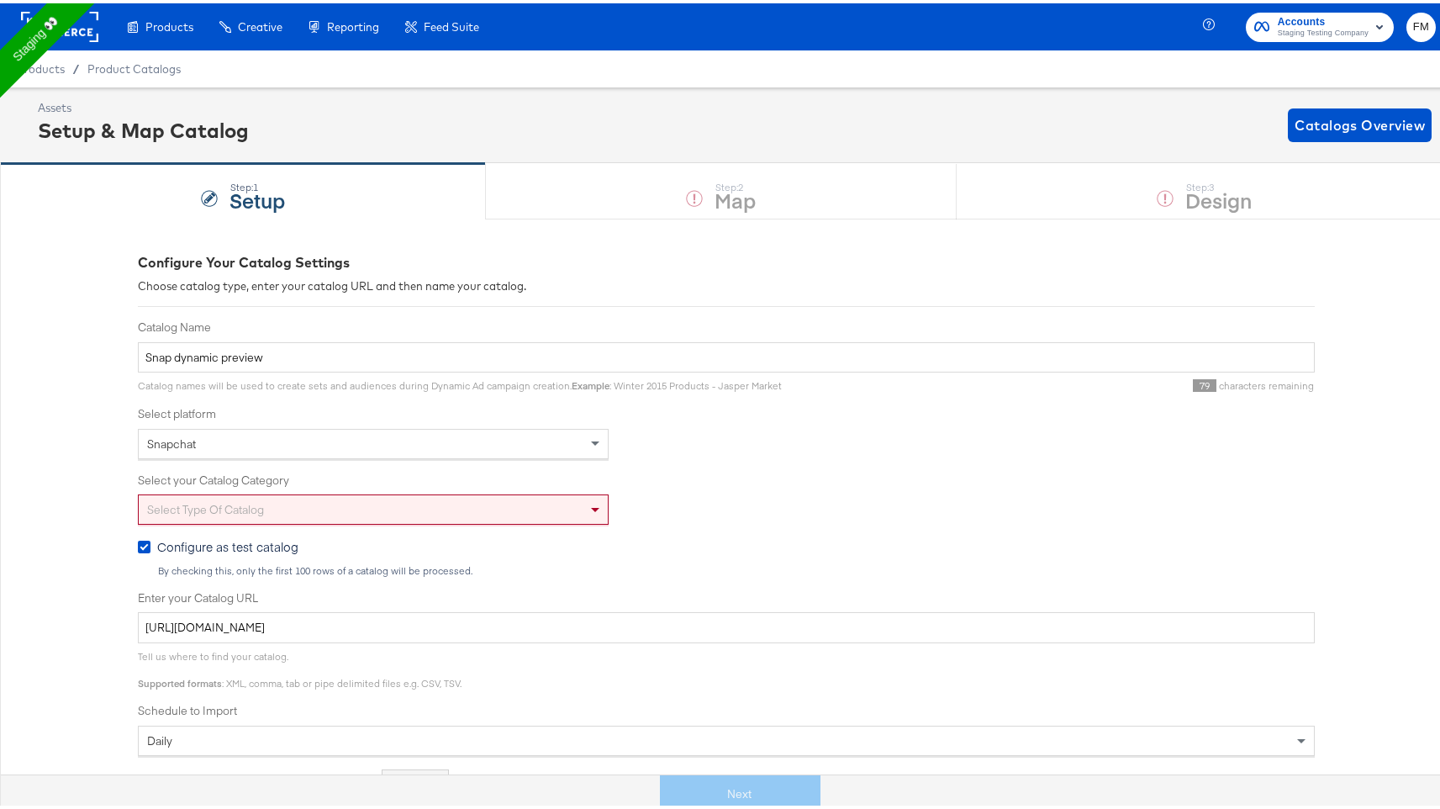
click at [311, 489] on div "Select your Catalog Category Select type of catalog" at bounding box center [726, 495] width 1177 height 53
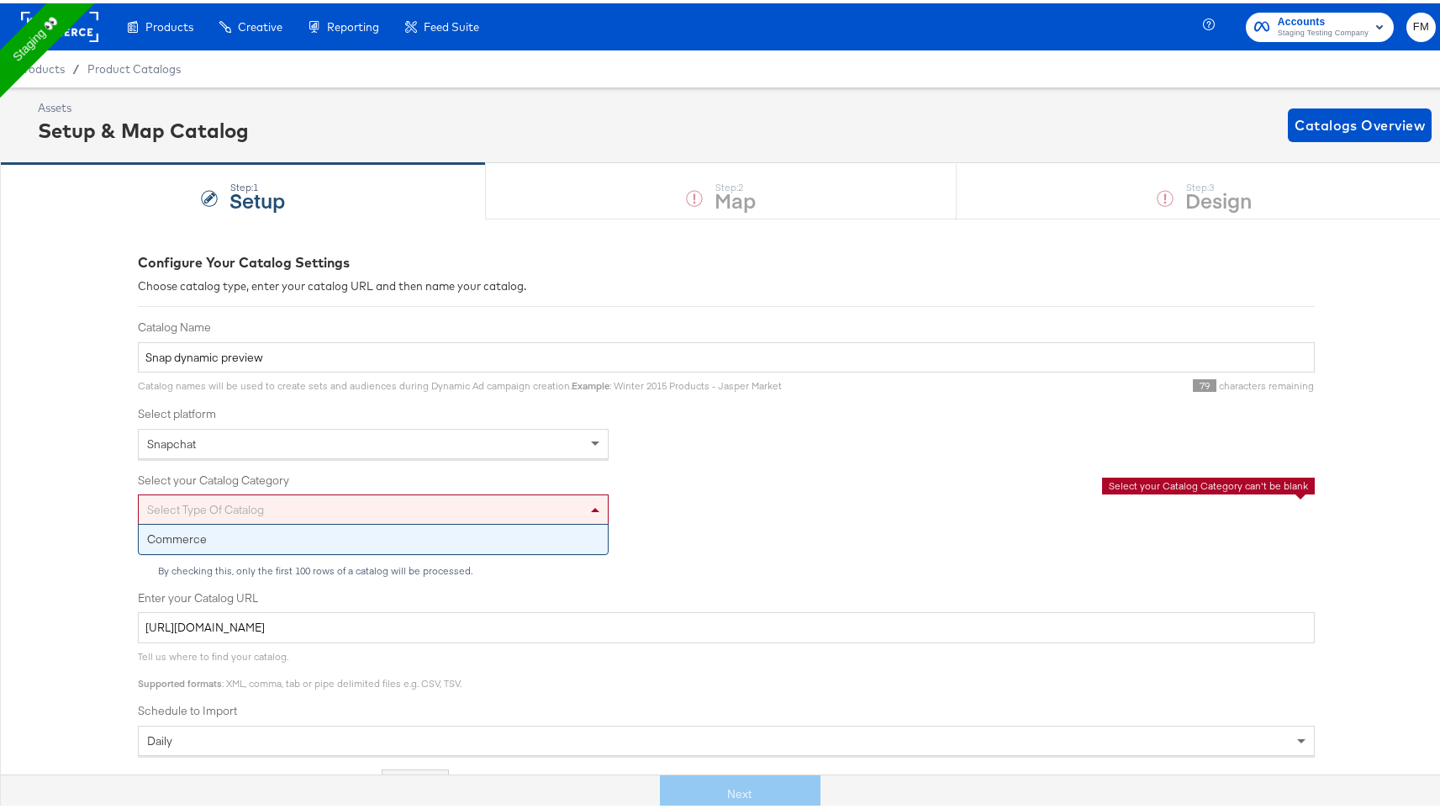
click at [300, 510] on div "Select type of catalog" at bounding box center [373, 506] width 469 height 29
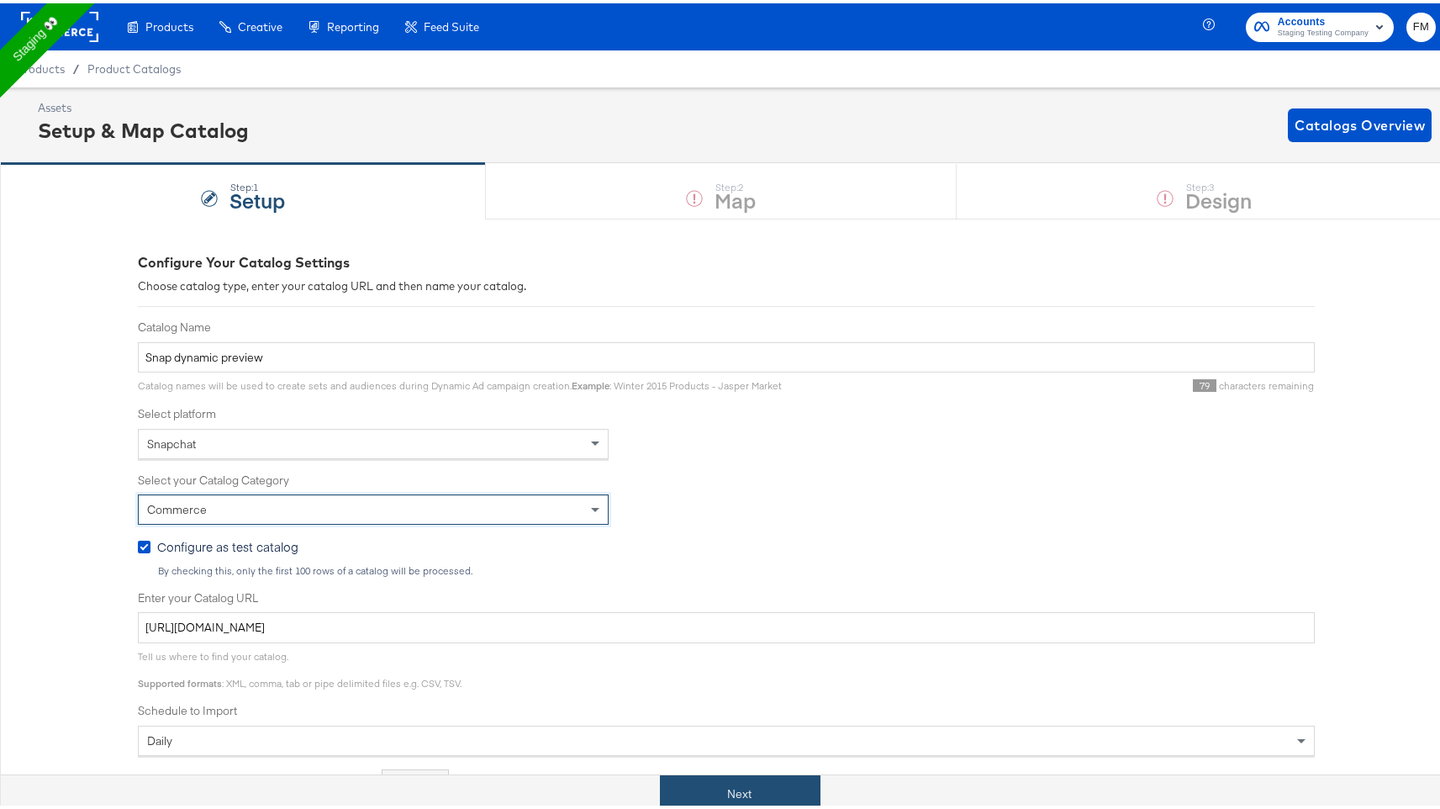
click at [768, 792] on button "Next" at bounding box center [740, 791] width 161 height 38
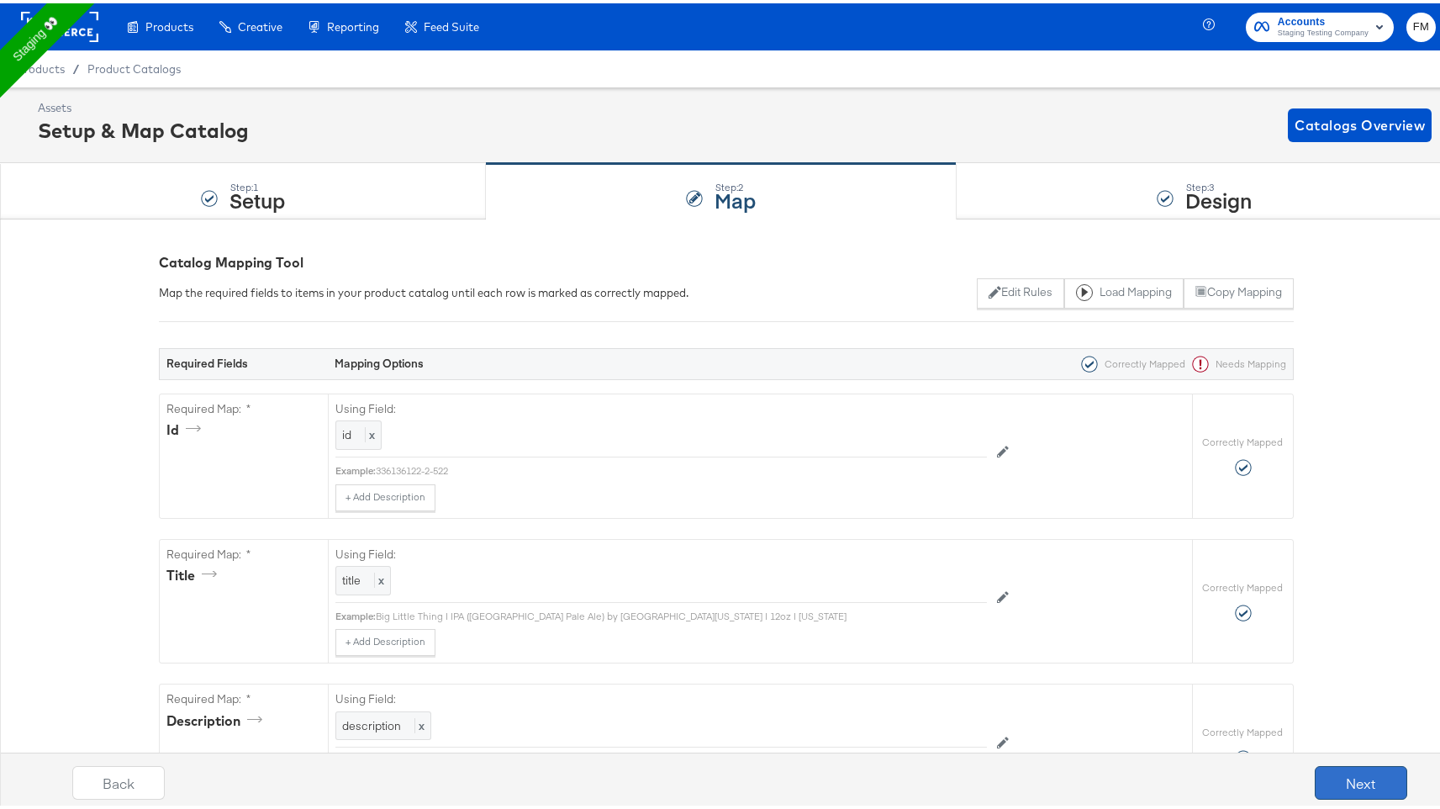
click at [1337, 779] on button "Next" at bounding box center [1361, 780] width 92 height 34
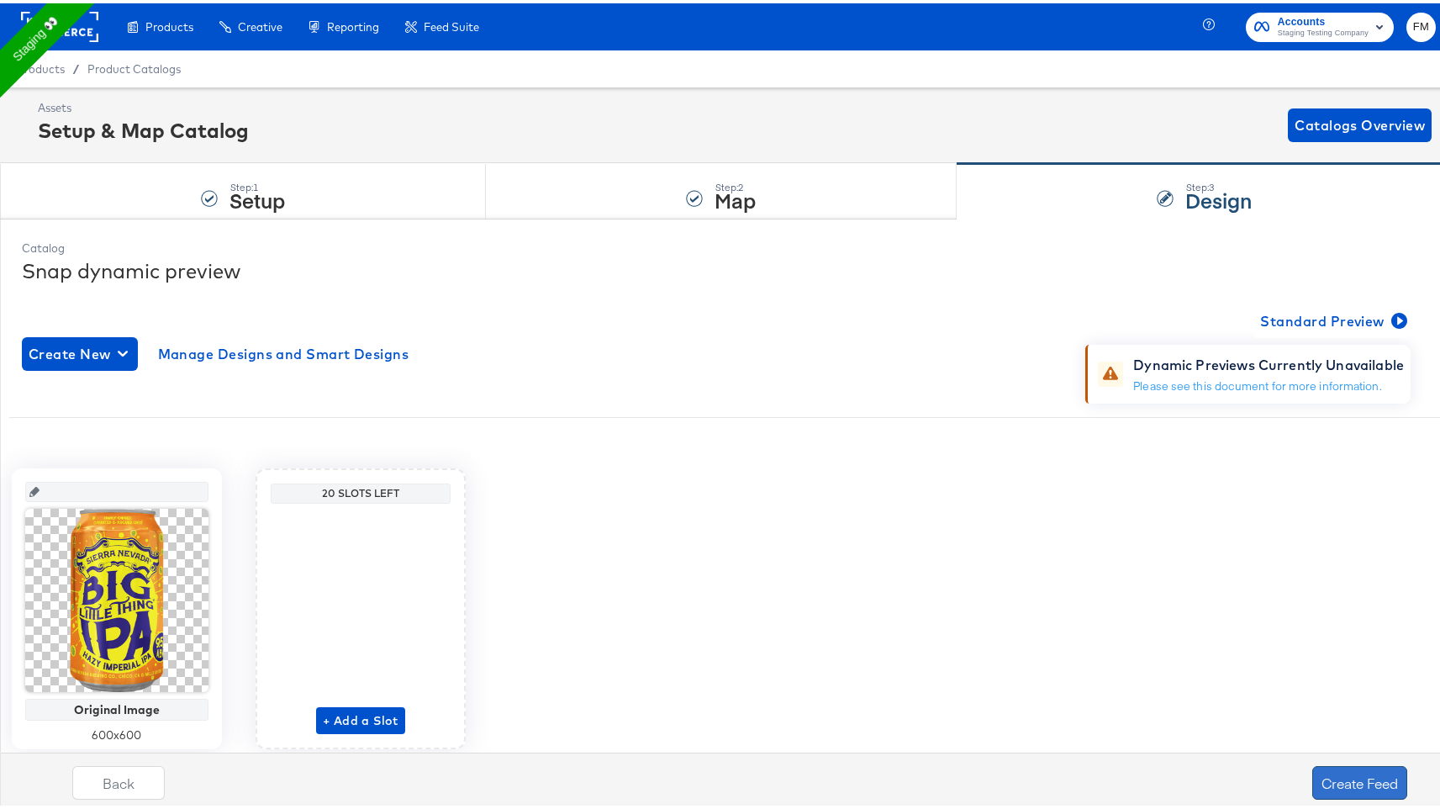
click at [1337, 779] on button "Create Feed" at bounding box center [1360, 780] width 95 height 34
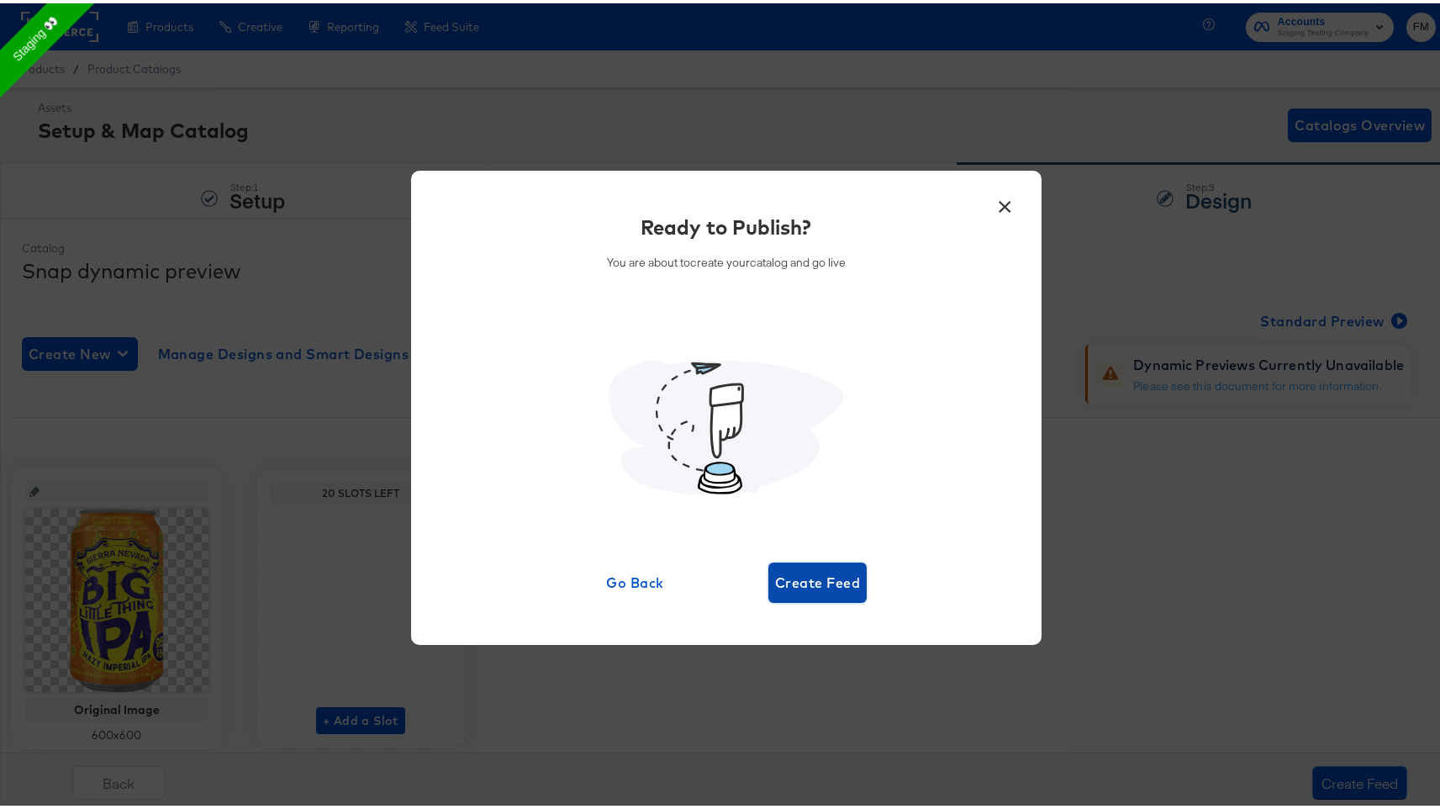
click at [841, 594] on button "Create Feed" at bounding box center [818, 579] width 98 height 40
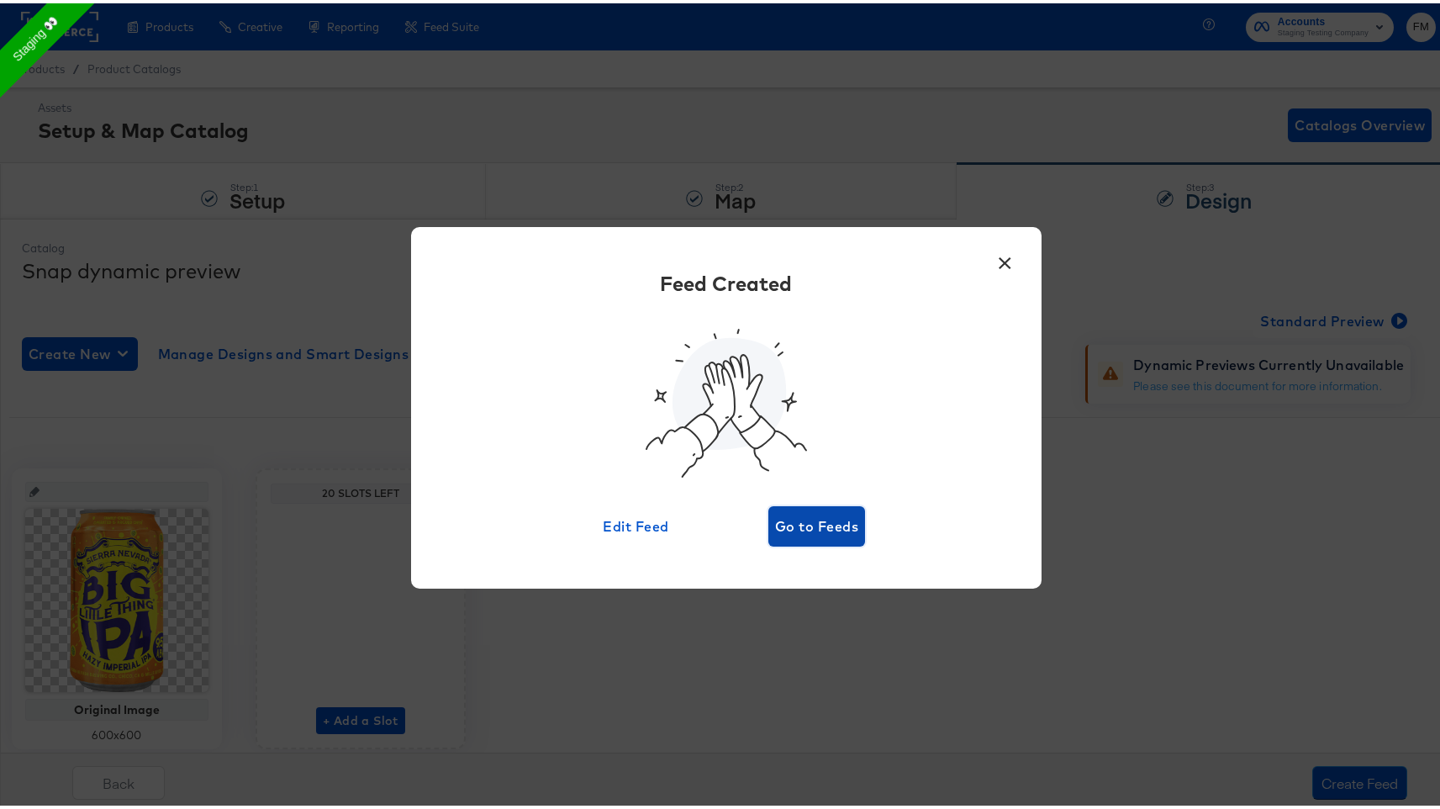
click at [813, 536] on button "Go to Feeds" at bounding box center [817, 523] width 97 height 40
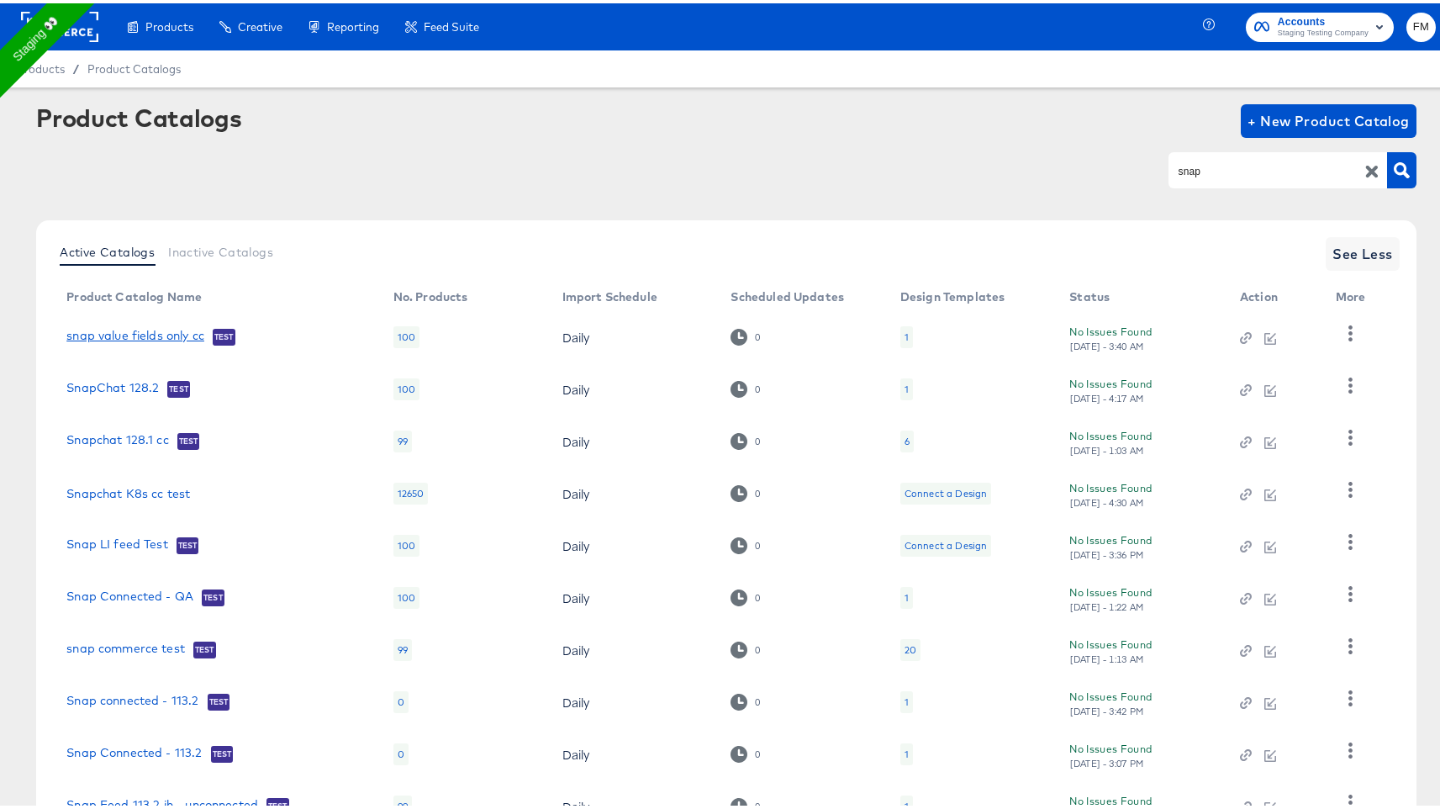
click at [1202, 156] on div "snap" at bounding box center [1278, 166] width 219 height 35
type input "kargo"
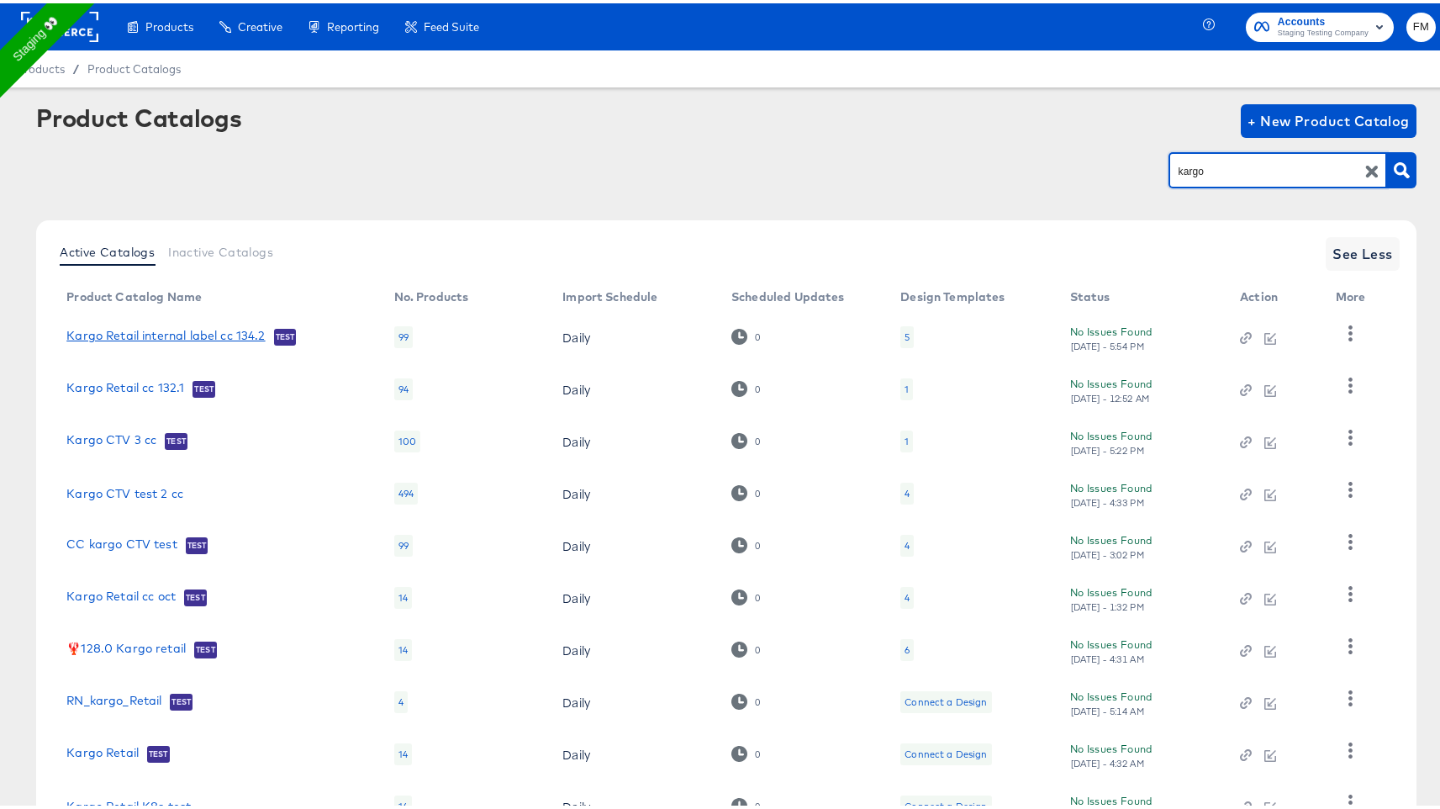
click at [248, 335] on link "Kargo Retail internal label cc 134.2" at bounding box center [165, 333] width 198 height 17
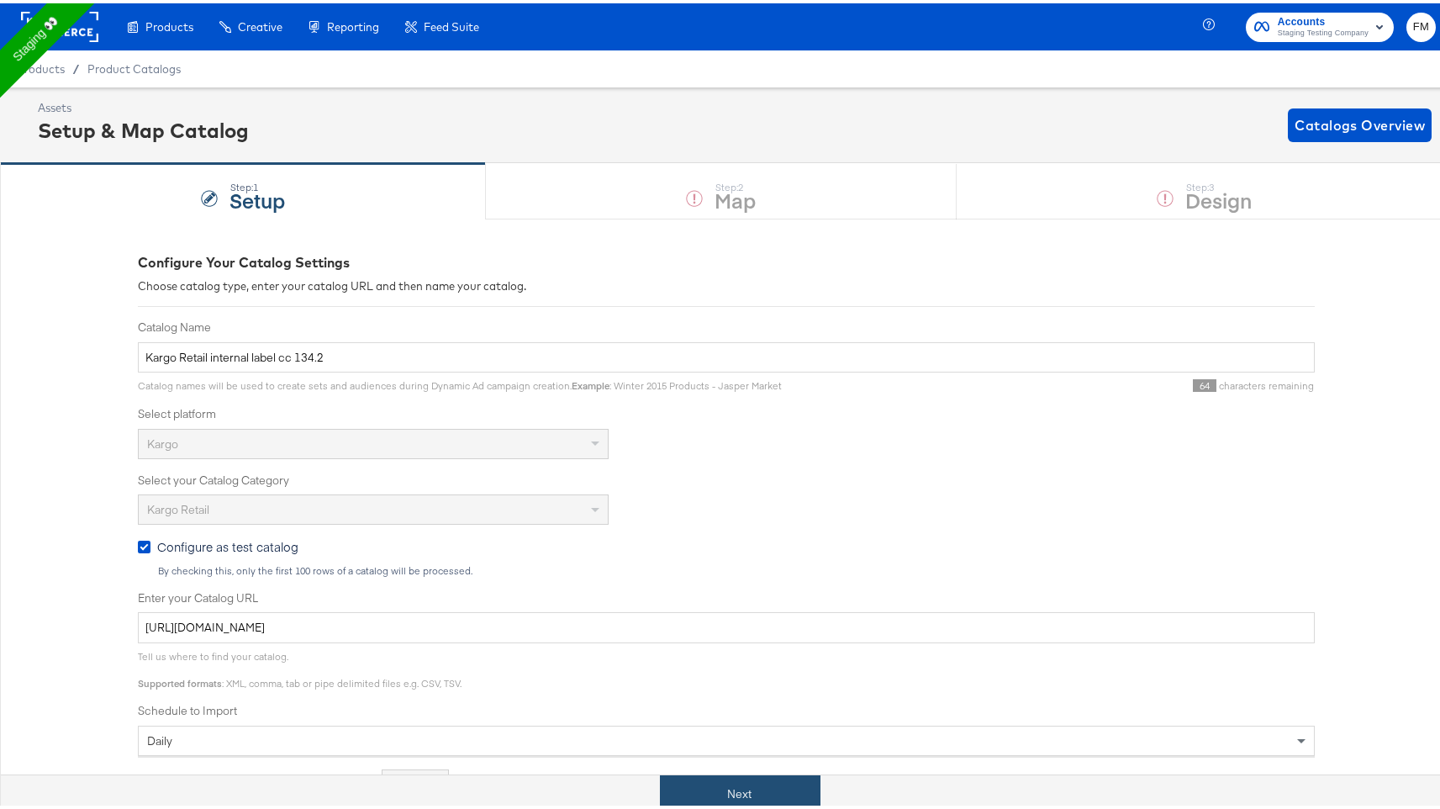
click at [711, 789] on button "Next" at bounding box center [740, 791] width 161 height 38
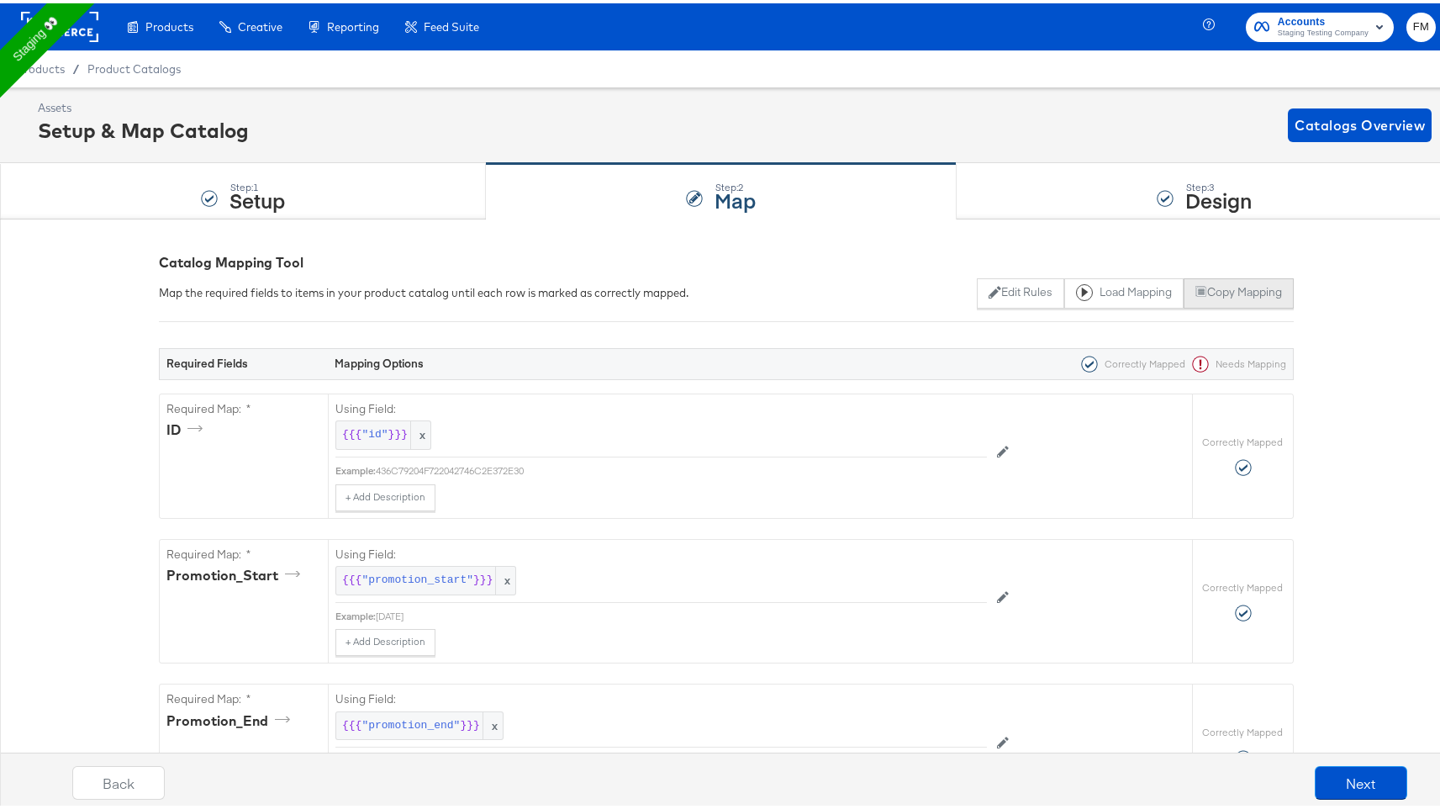
click at [1255, 288] on button "Copy Mapping" at bounding box center [1239, 290] width 110 height 30
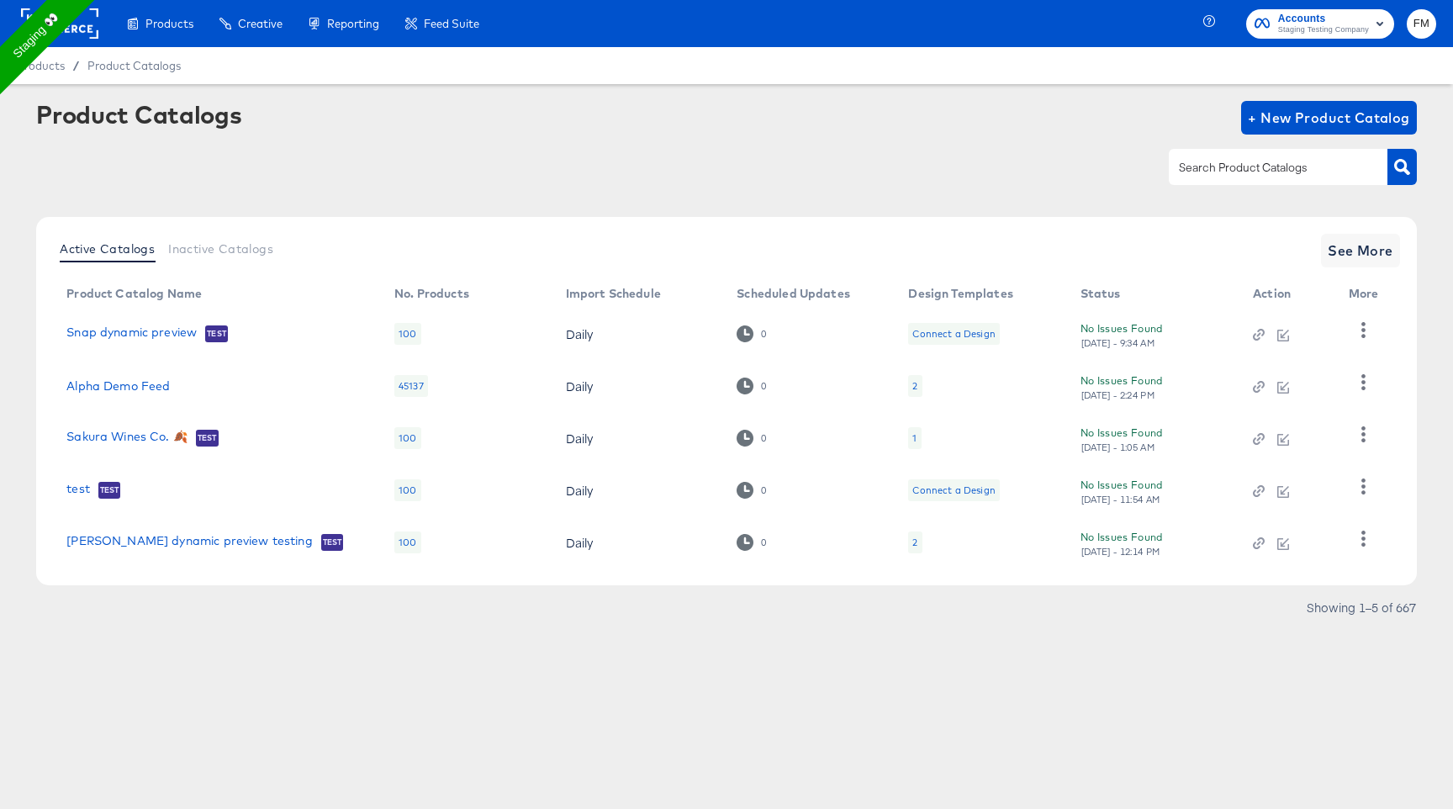
click at [933, 337] on div "Connect a Design" at bounding box center [953, 333] width 82 height 13
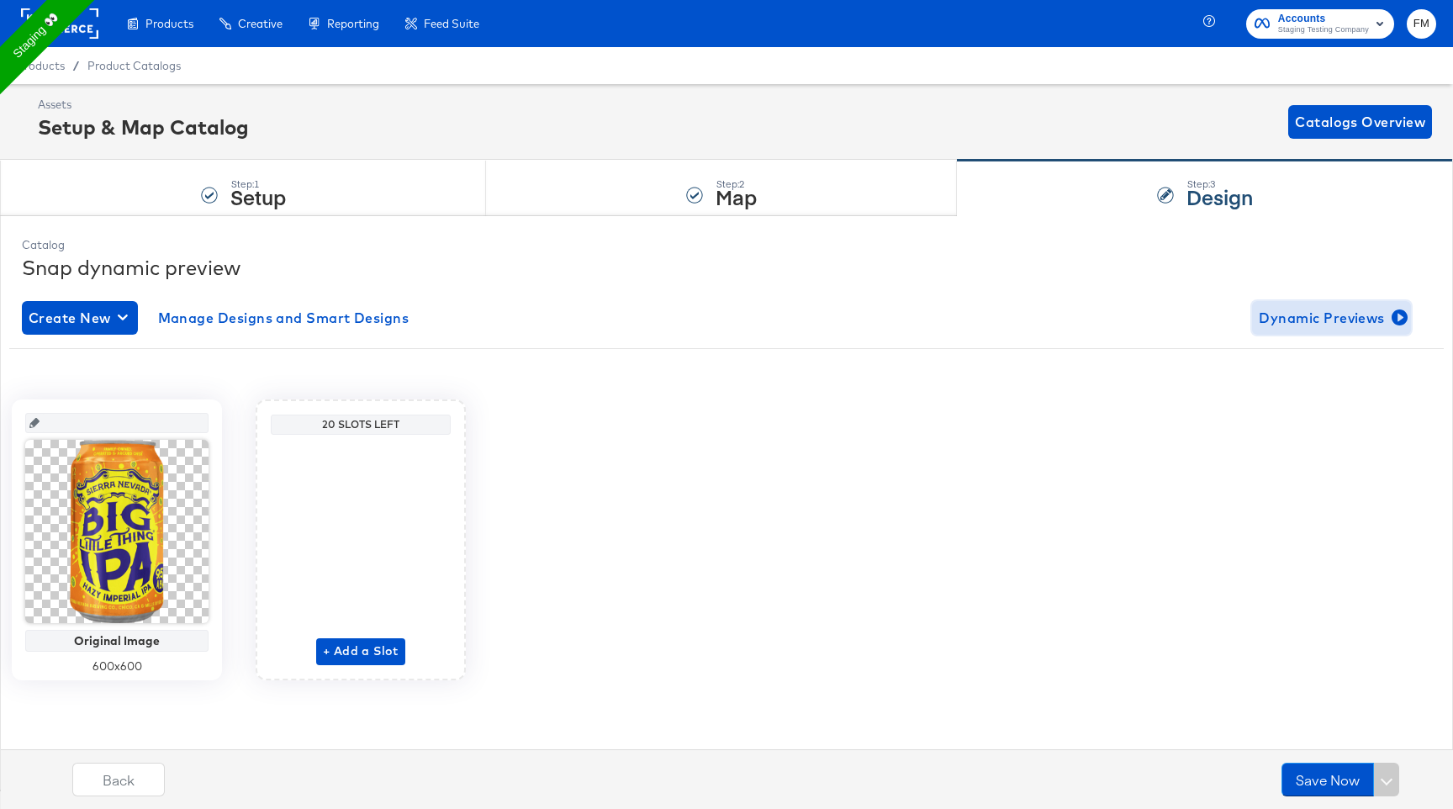
click at [1295, 321] on span "Dynamic Previews" at bounding box center [1331, 318] width 145 height 24
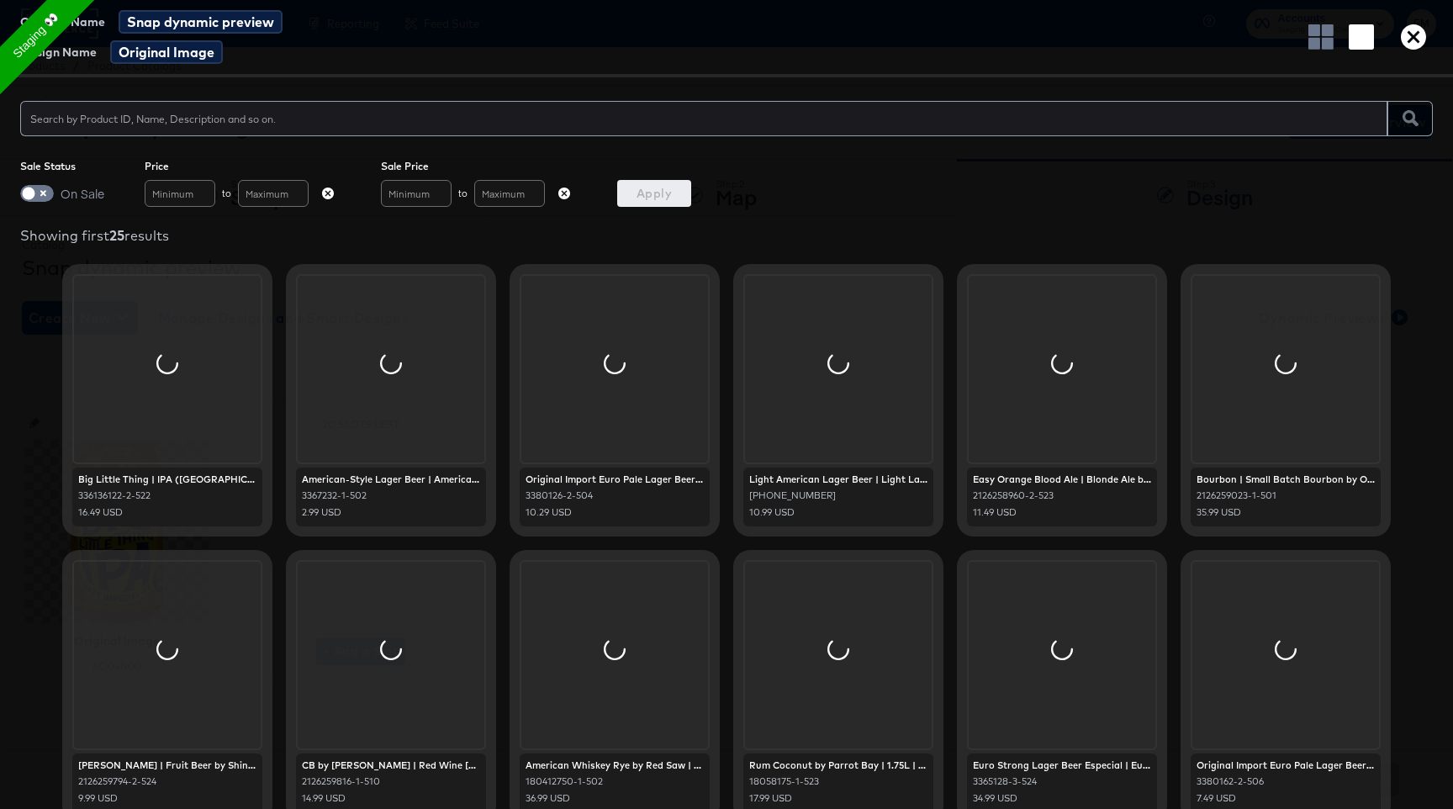
click at [1401, 41] on icon "button" at bounding box center [1413, 36] width 25 height 25
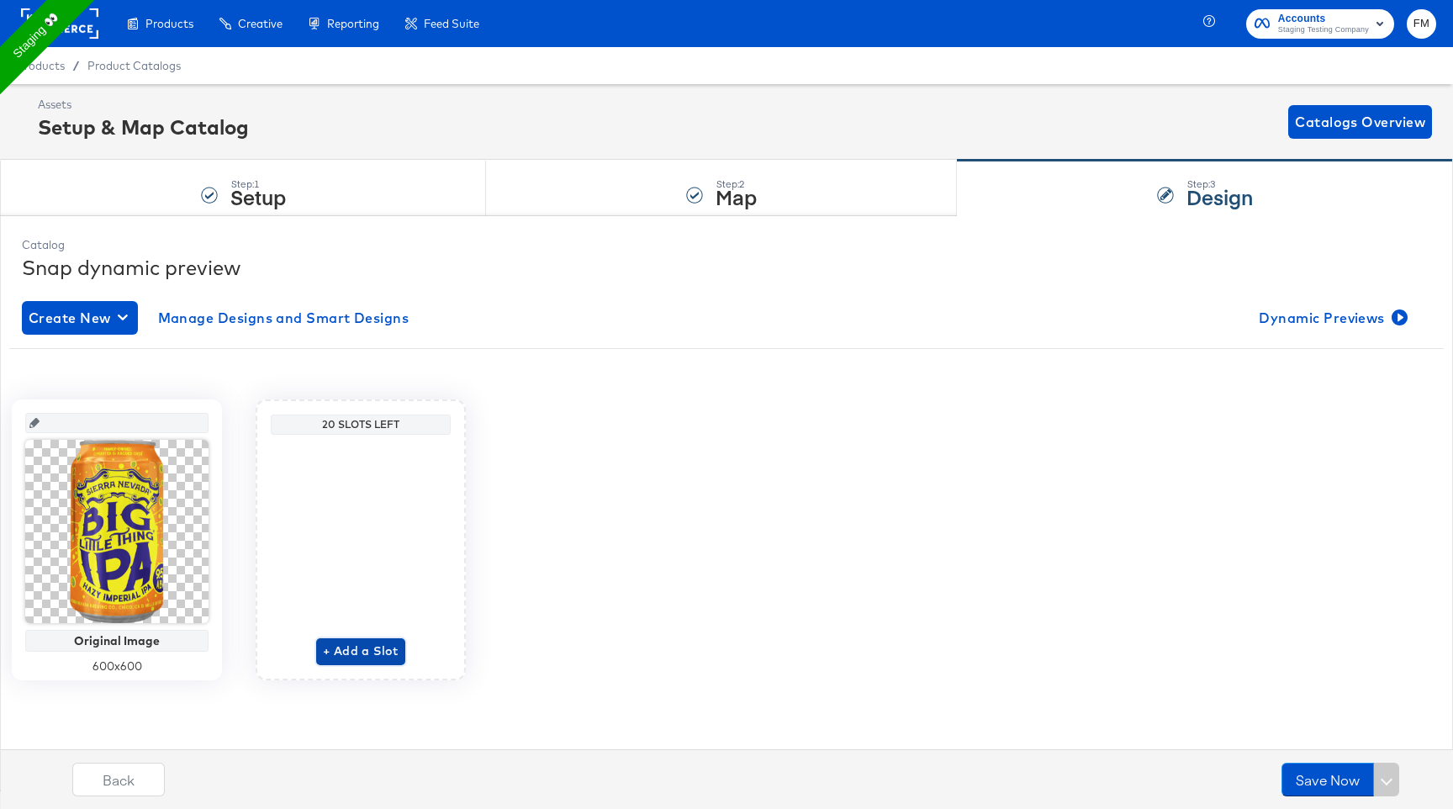
click at [354, 658] on span "+ Add a Slot" at bounding box center [361, 651] width 76 height 21
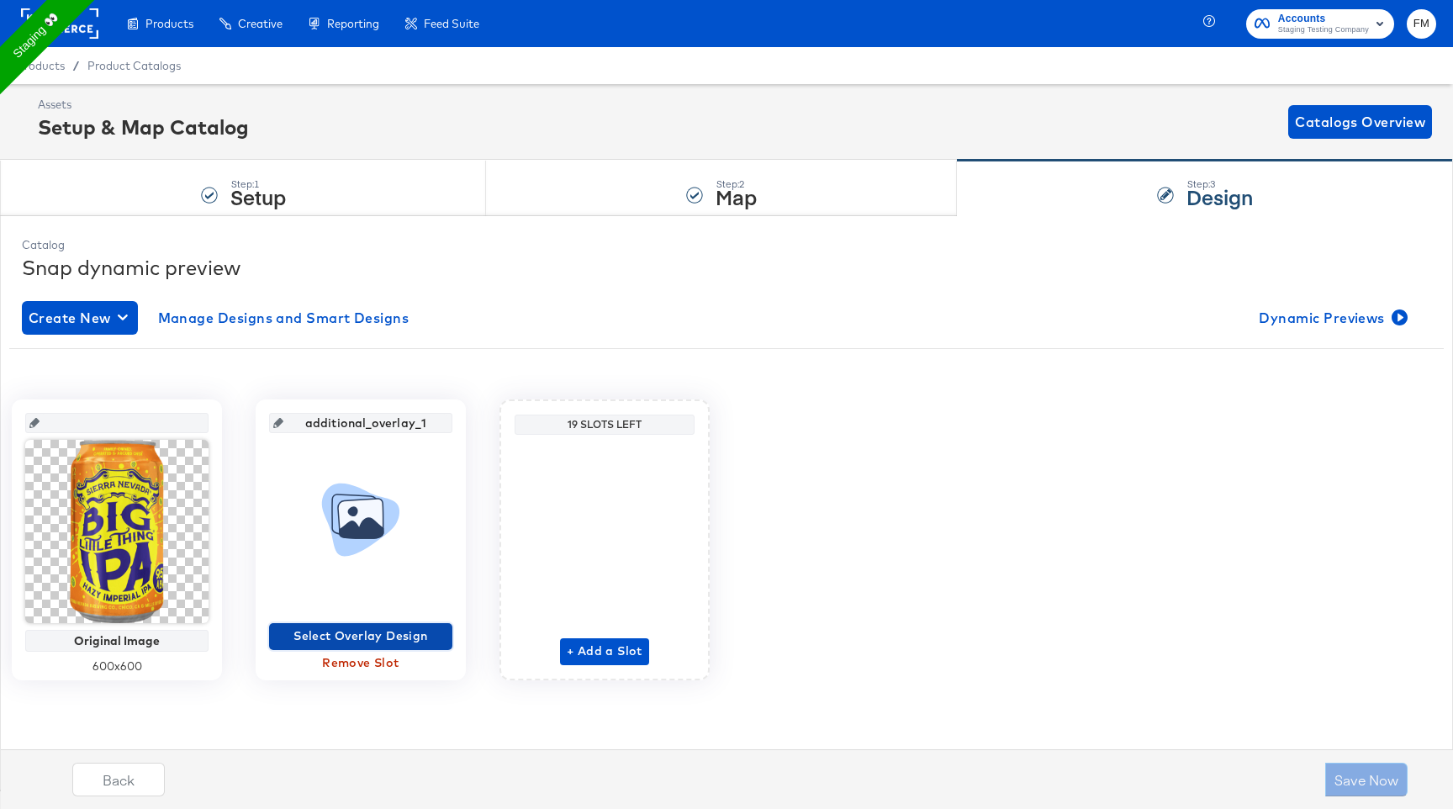
click at [392, 631] on span "Select Overlay Design" at bounding box center [361, 636] width 170 height 21
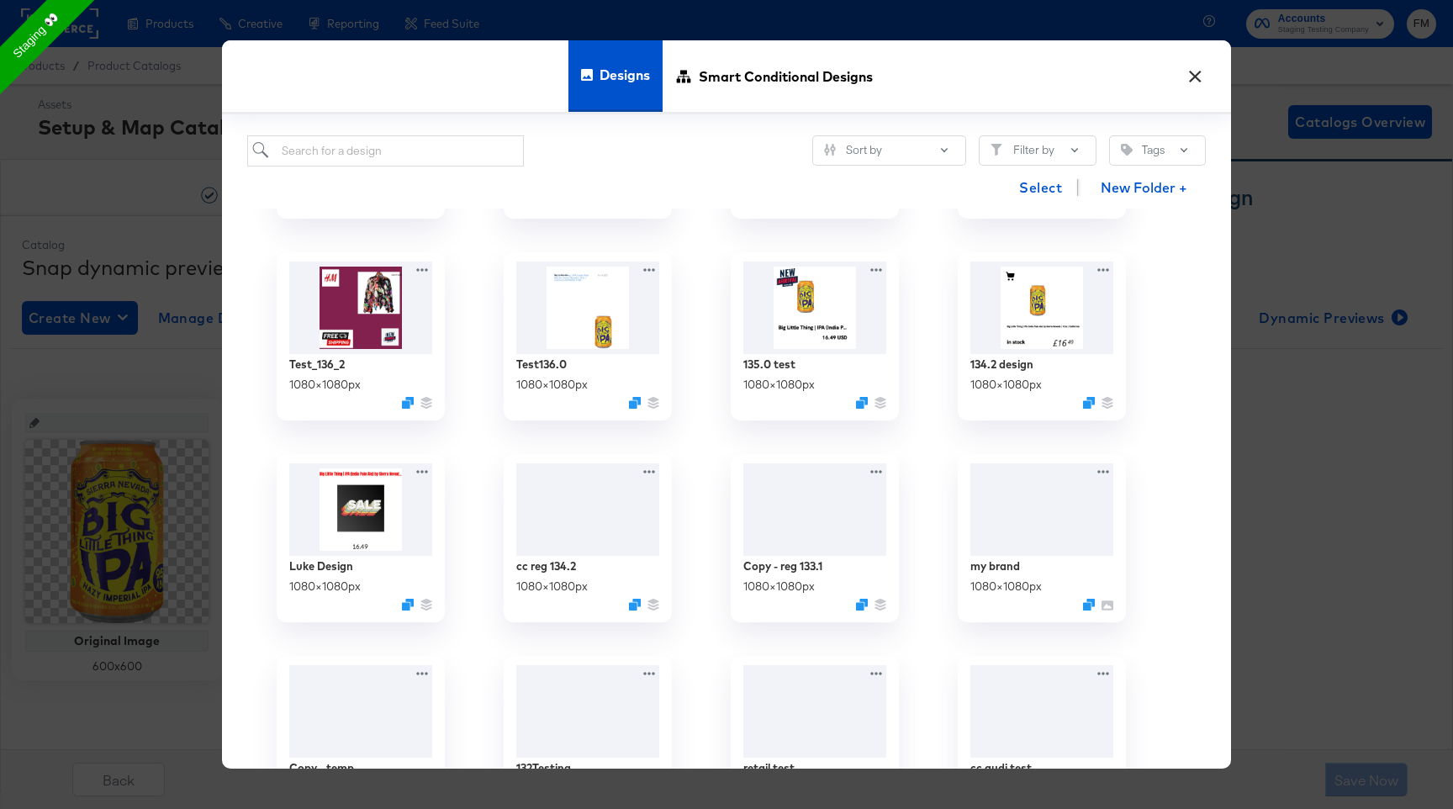
scroll to position [1033, 0]
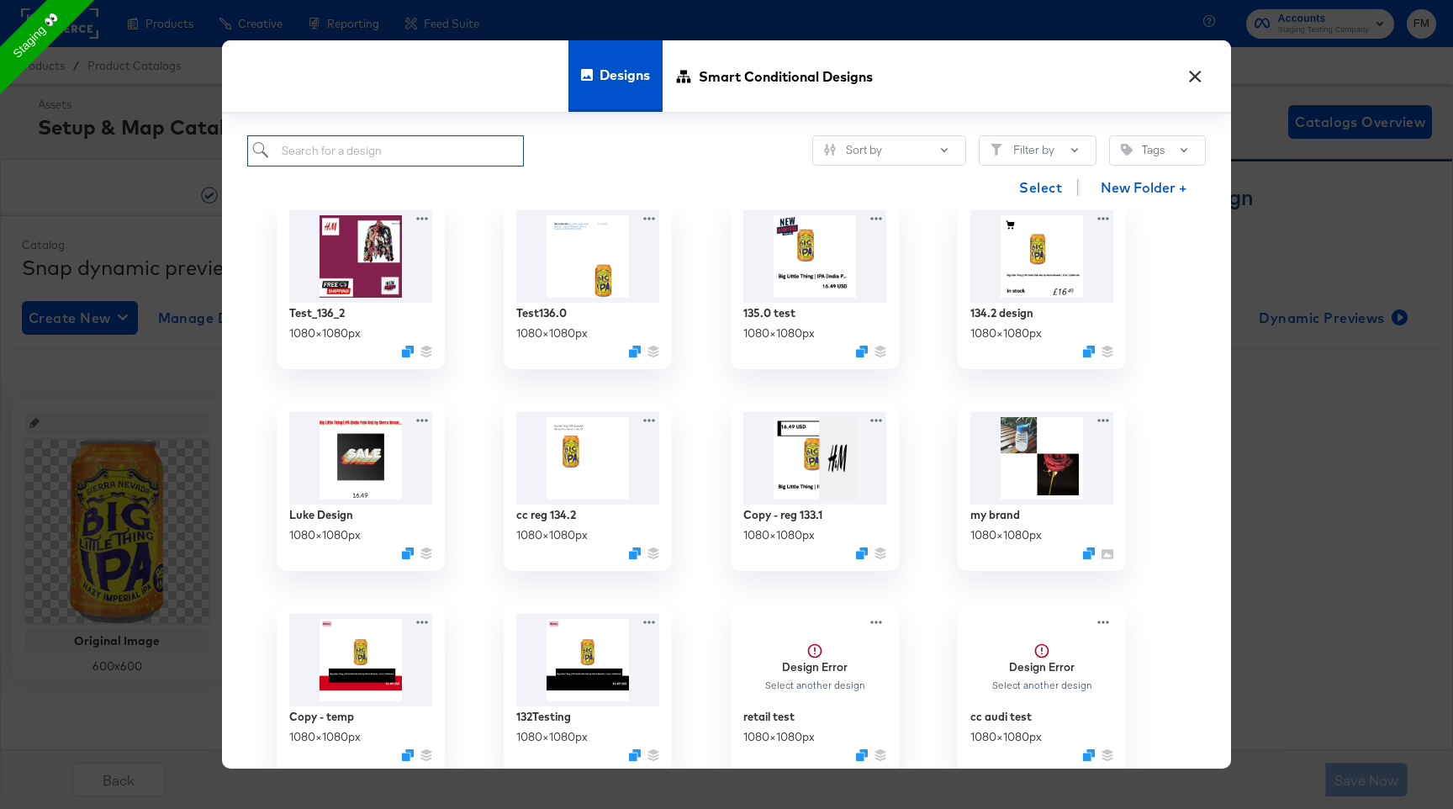
click at [472, 149] on input "search" at bounding box center [385, 150] width 277 height 31
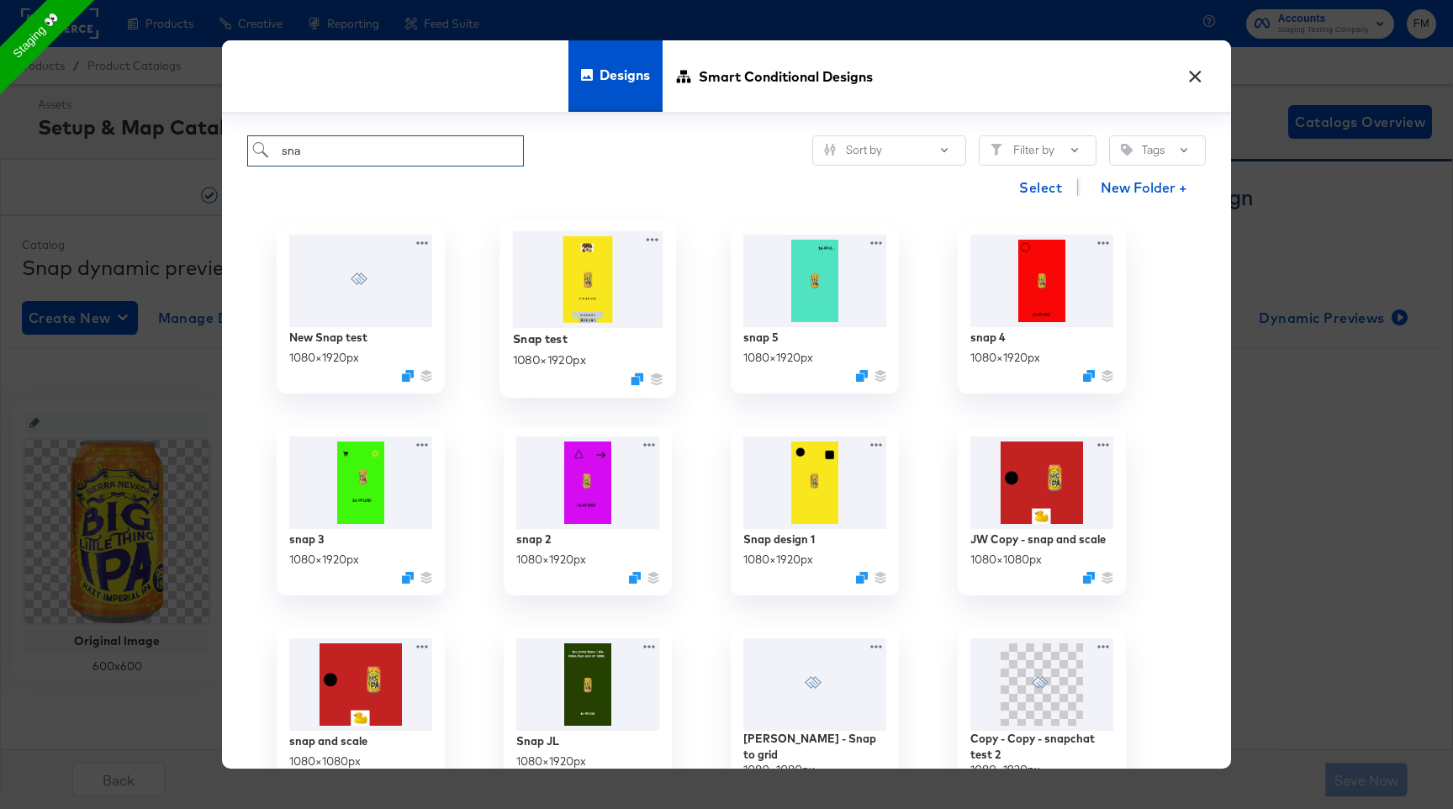
type input "sna"
click at [626, 318] on img at bounding box center [588, 279] width 151 height 97
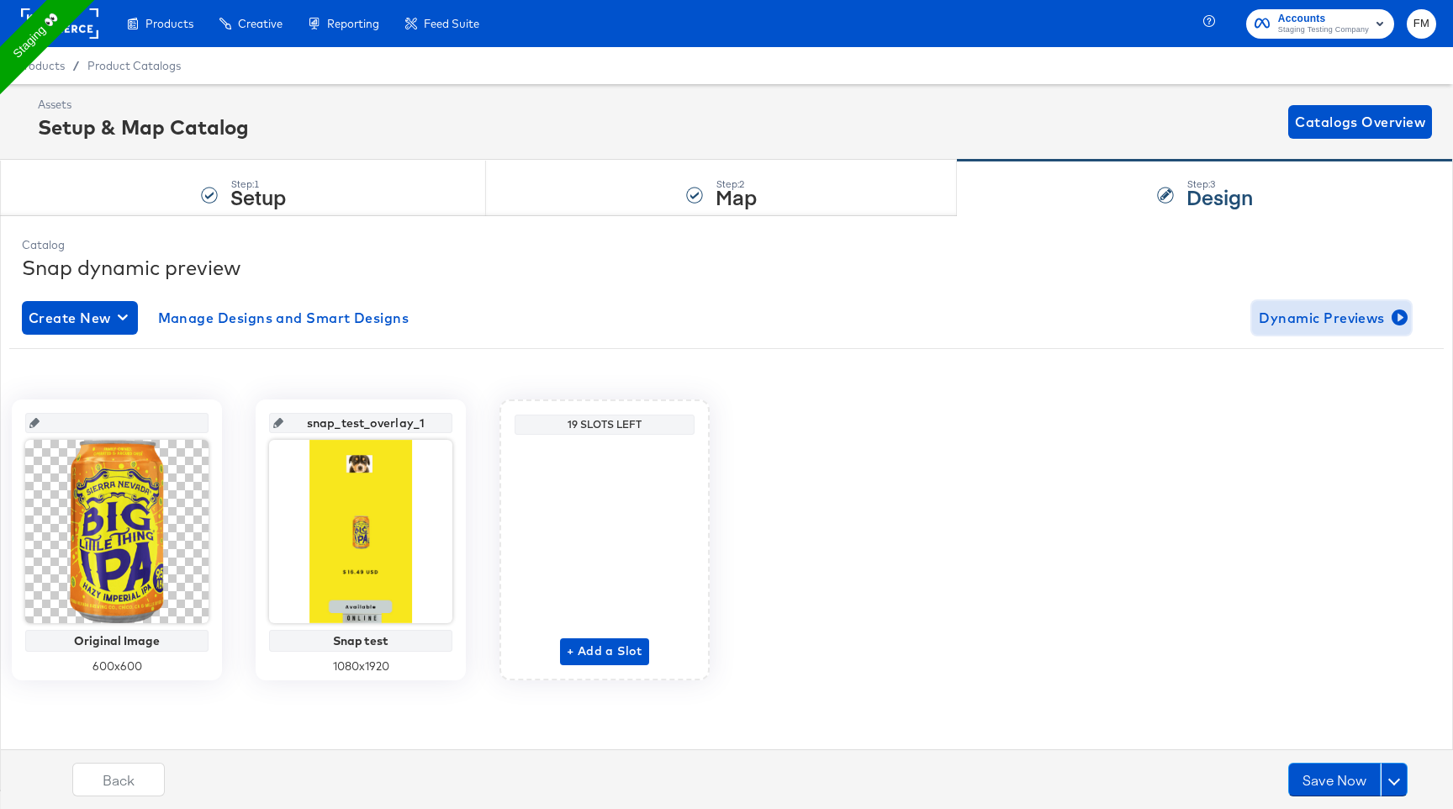
click at [1285, 317] on span "Dynamic Previews" at bounding box center [1331, 318] width 145 height 24
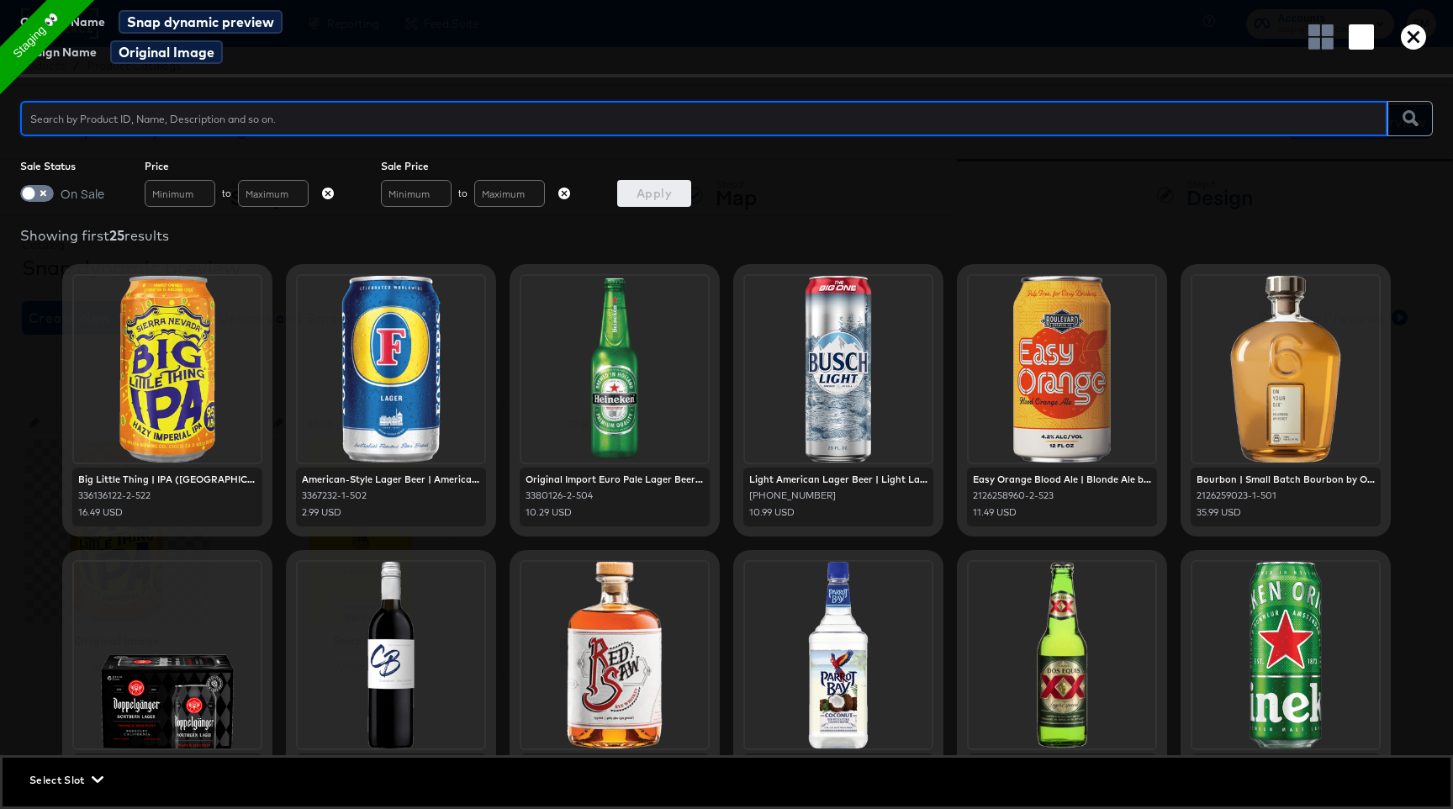
click at [85, 782] on span "Select Slot" at bounding box center [64, 780] width 71 height 18
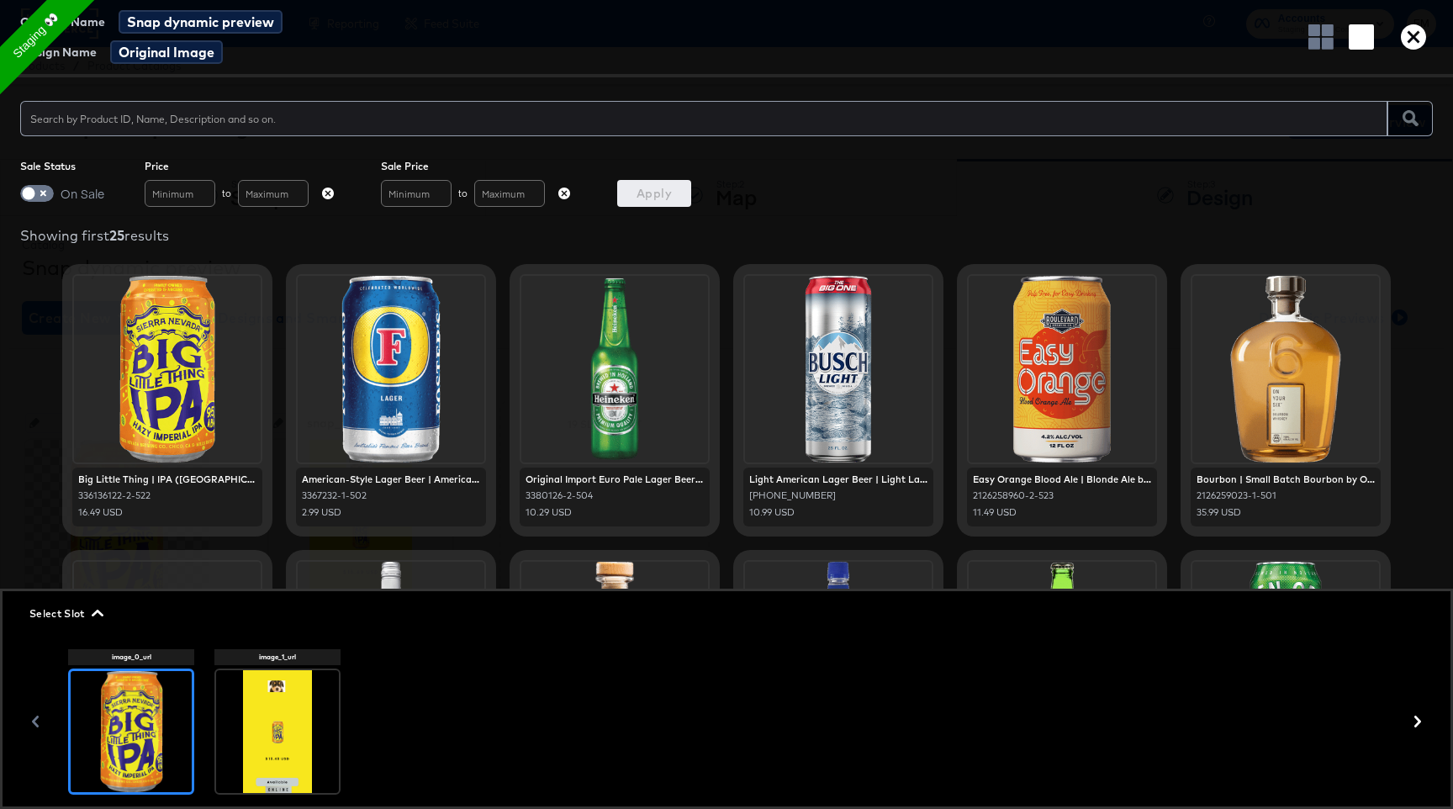
click at [271, 733] on circle at bounding box center [278, 726] width 23 height 23
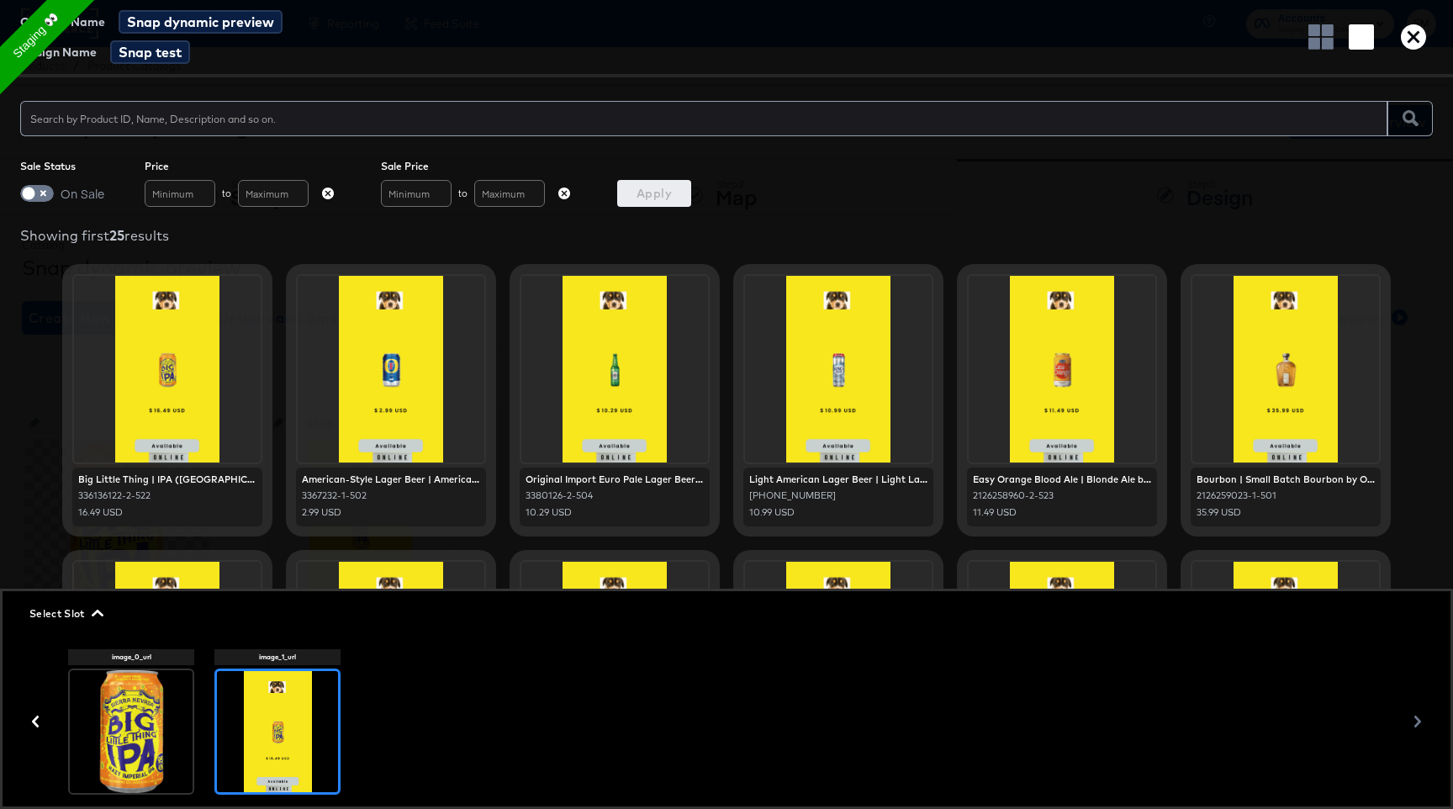
click at [82, 617] on span "Select Slot" at bounding box center [64, 614] width 71 height 18
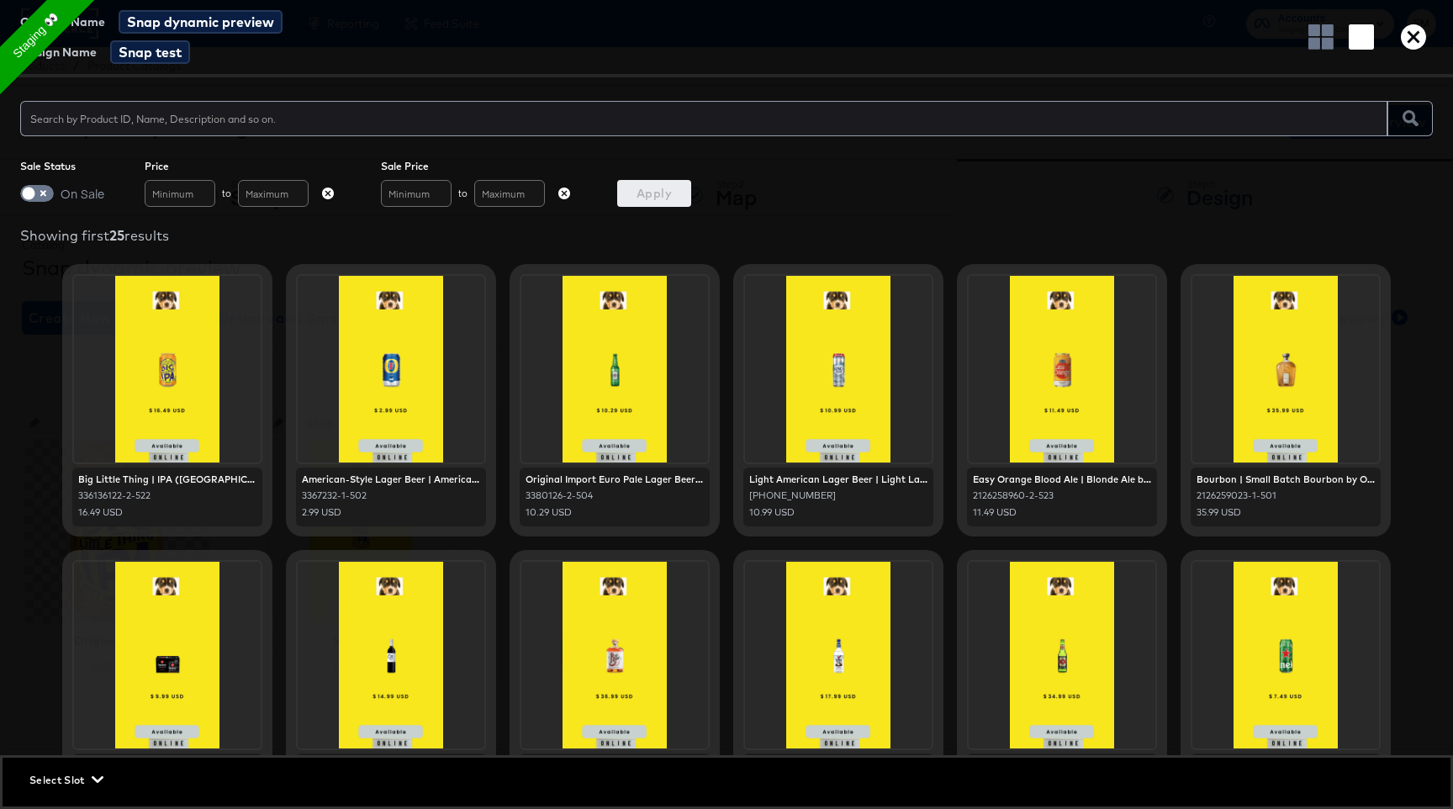
click at [1366, 39] on rect "button" at bounding box center [1361, 36] width 25 height 25
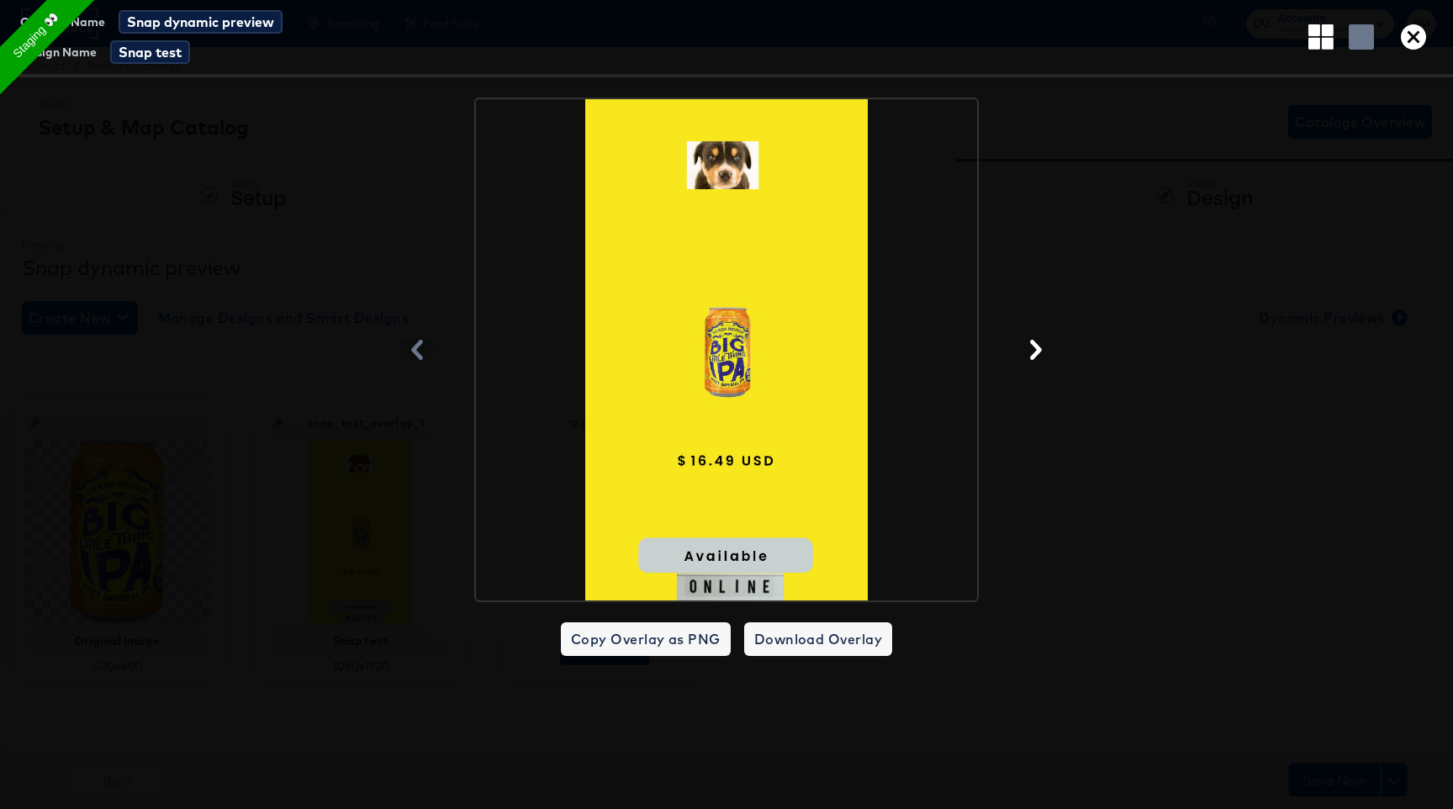
click at [754, 552] on div at bounding box center [726, 349] width 501 height 501
click at [1038, 349] on icon "button" at bounding box center [1036, 350] width 12 height 20
click at [1409, 35] on icon "button" at bounding box center [1413, 36] width 25 height 25
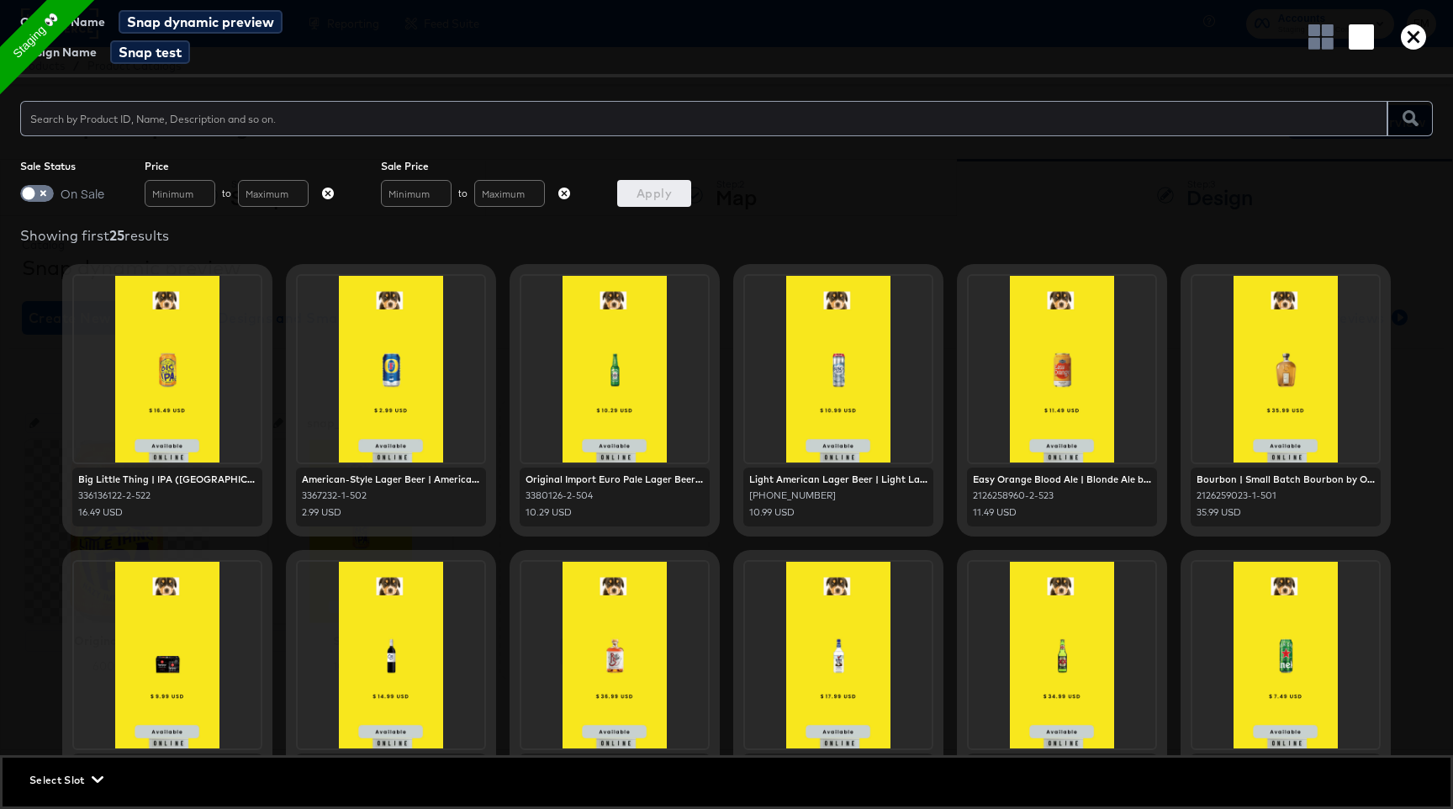
click at [1414, 40] on icon "button" at bounding box center [1413, 36] width 25 height 25
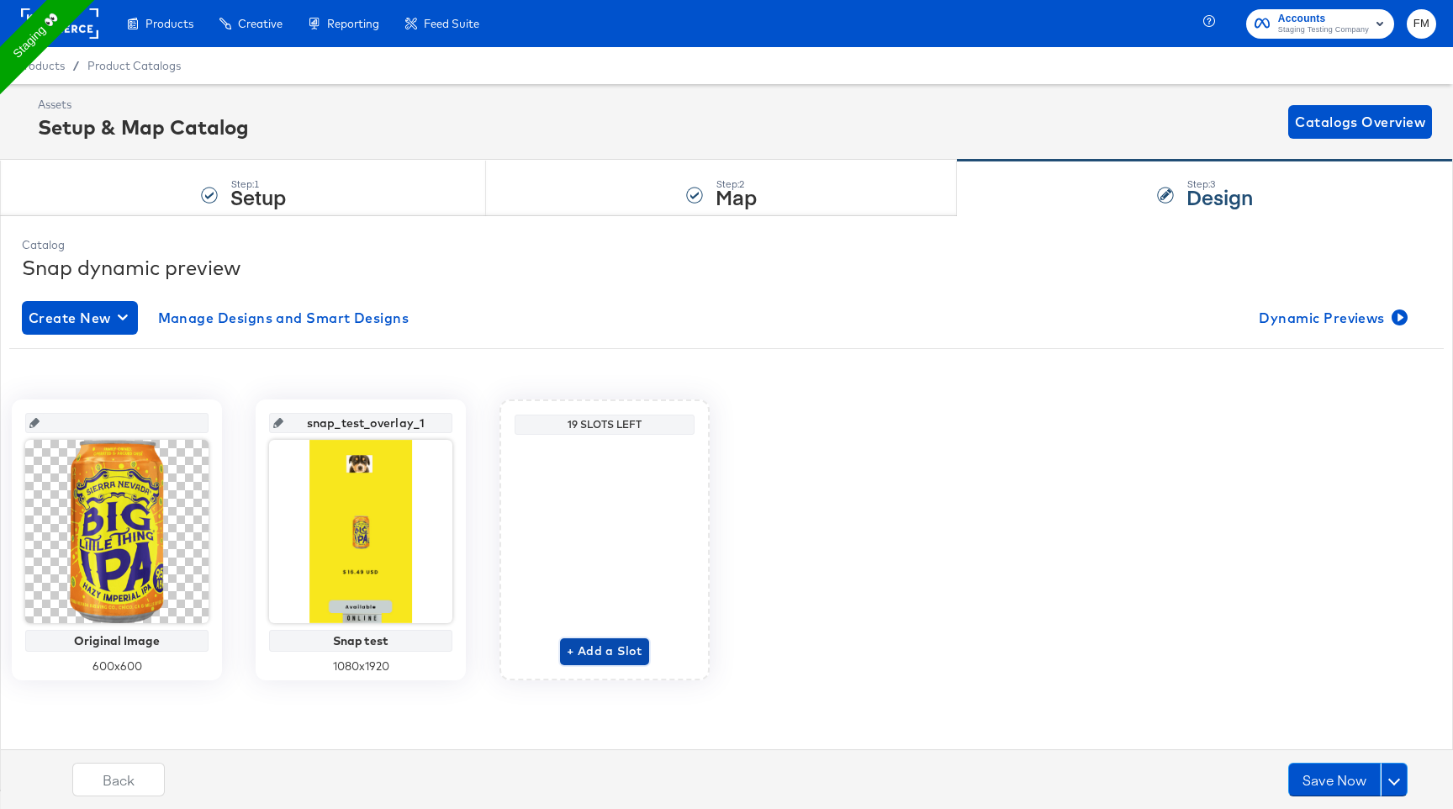
click at [601, 655] on span "+ Add a Slot" at bounding box center [605, 651] width 76 height 21
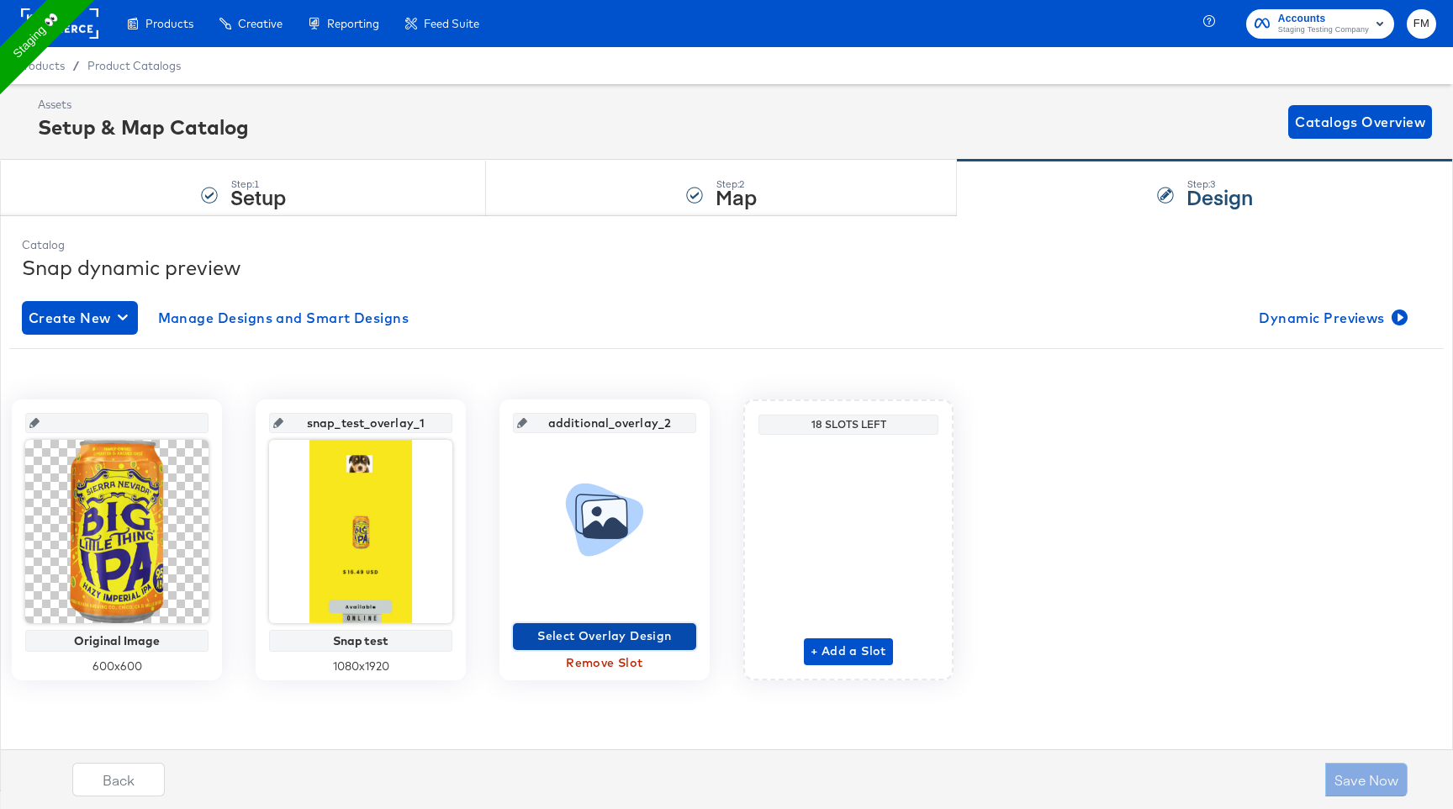
click at [605, 637] on span "Select Overlay Design" at bounding box center [605, 636] width 170 height 21
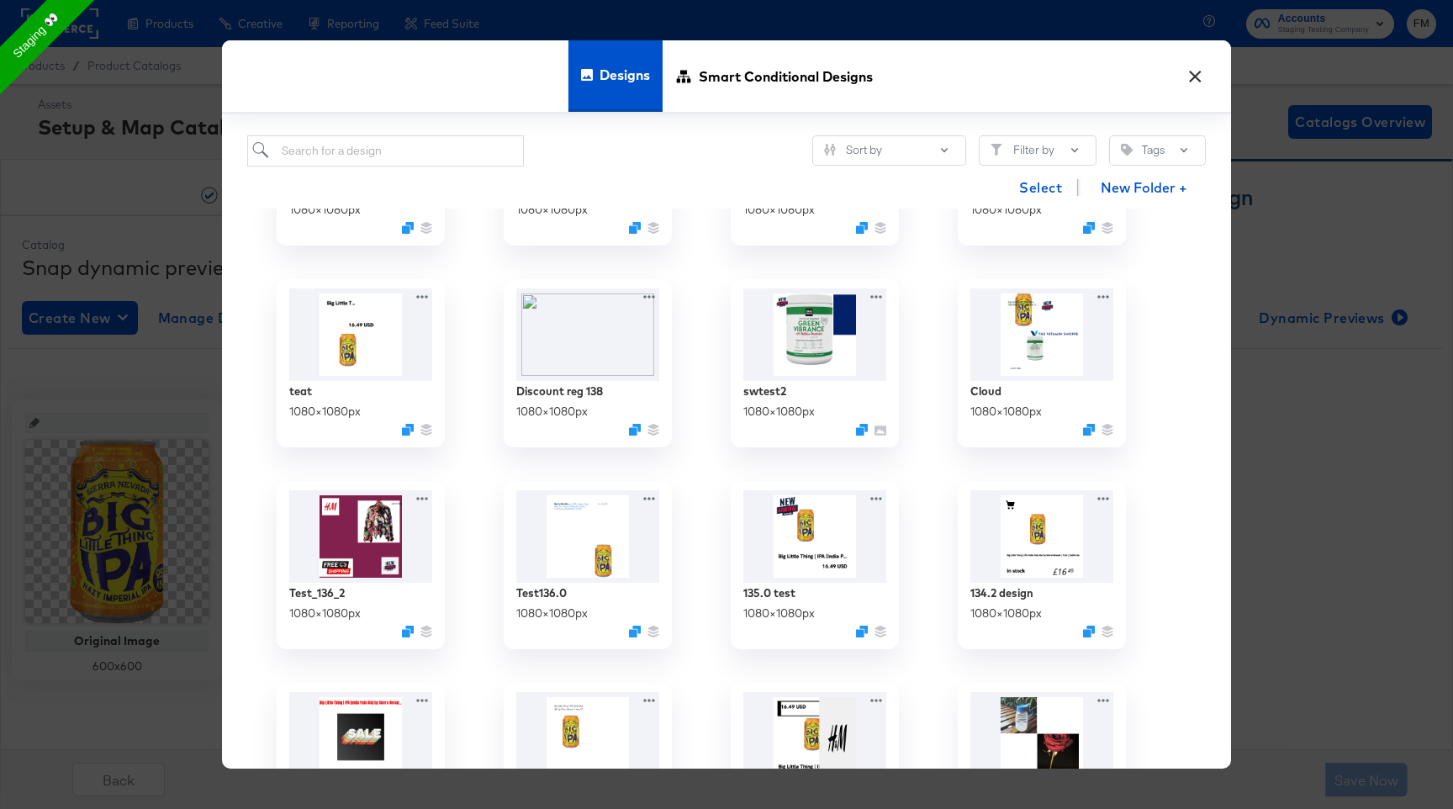
scroll to position [806, 0]
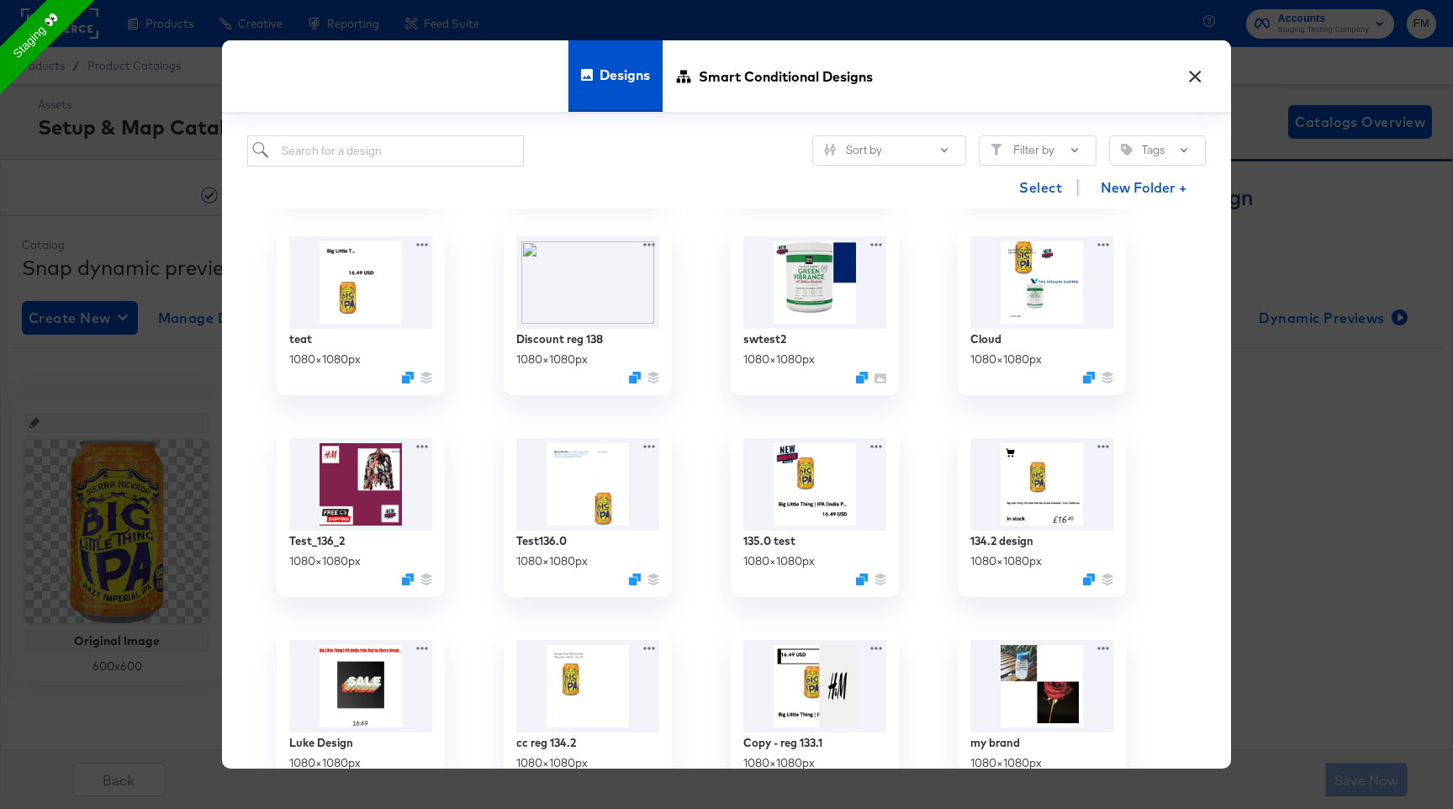
click at [415, 166] on div "Select New Folder +" at bounding box center [726, 187] width 959 height 43
click at [409, 152] on input "search" at bounding box center [385, 150] width 277 height 31
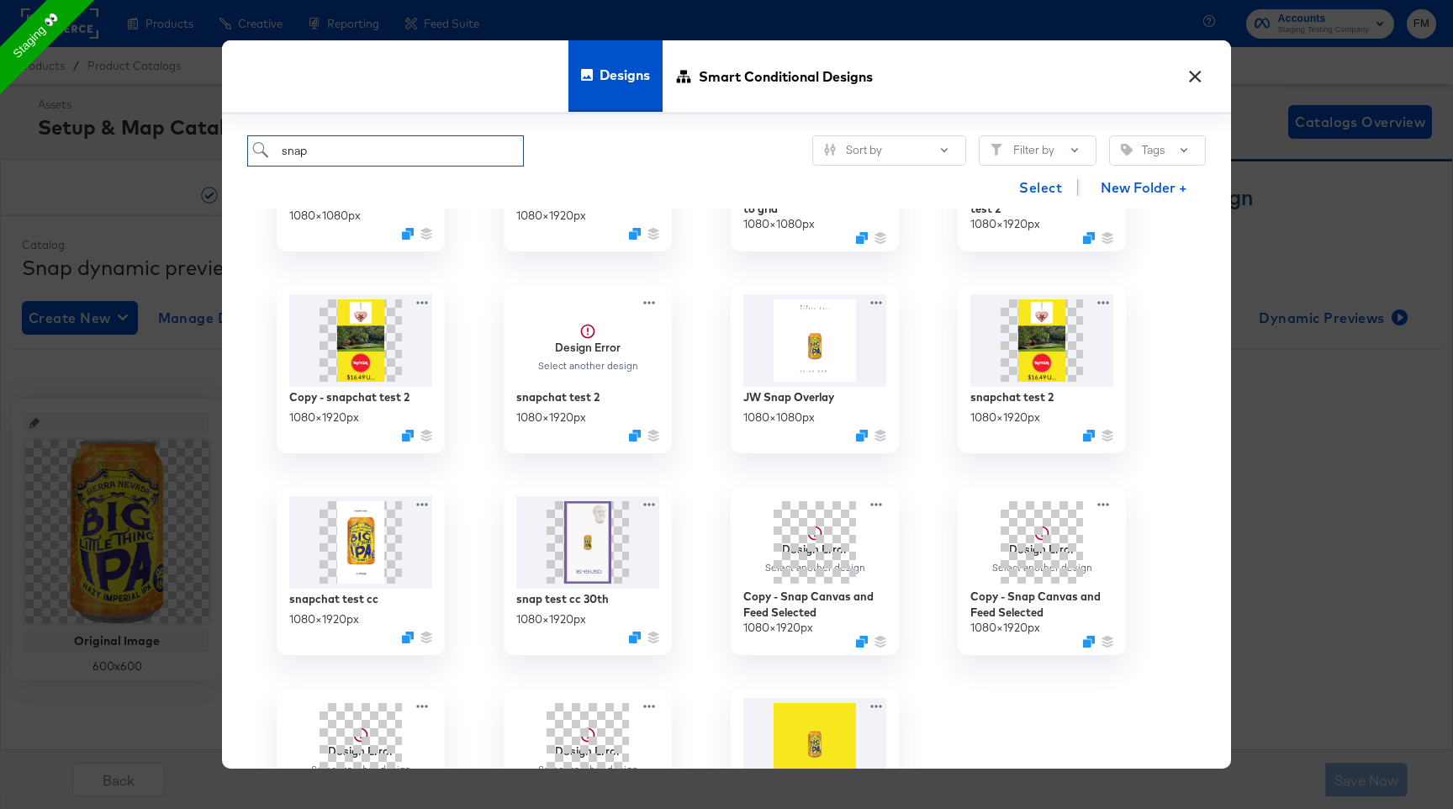
scroll to position [547, 0]
type input "snap"
click at [367, 399] on div "Copy - snapchat test 2" at bounding box center [349, 397] width 126 height 16
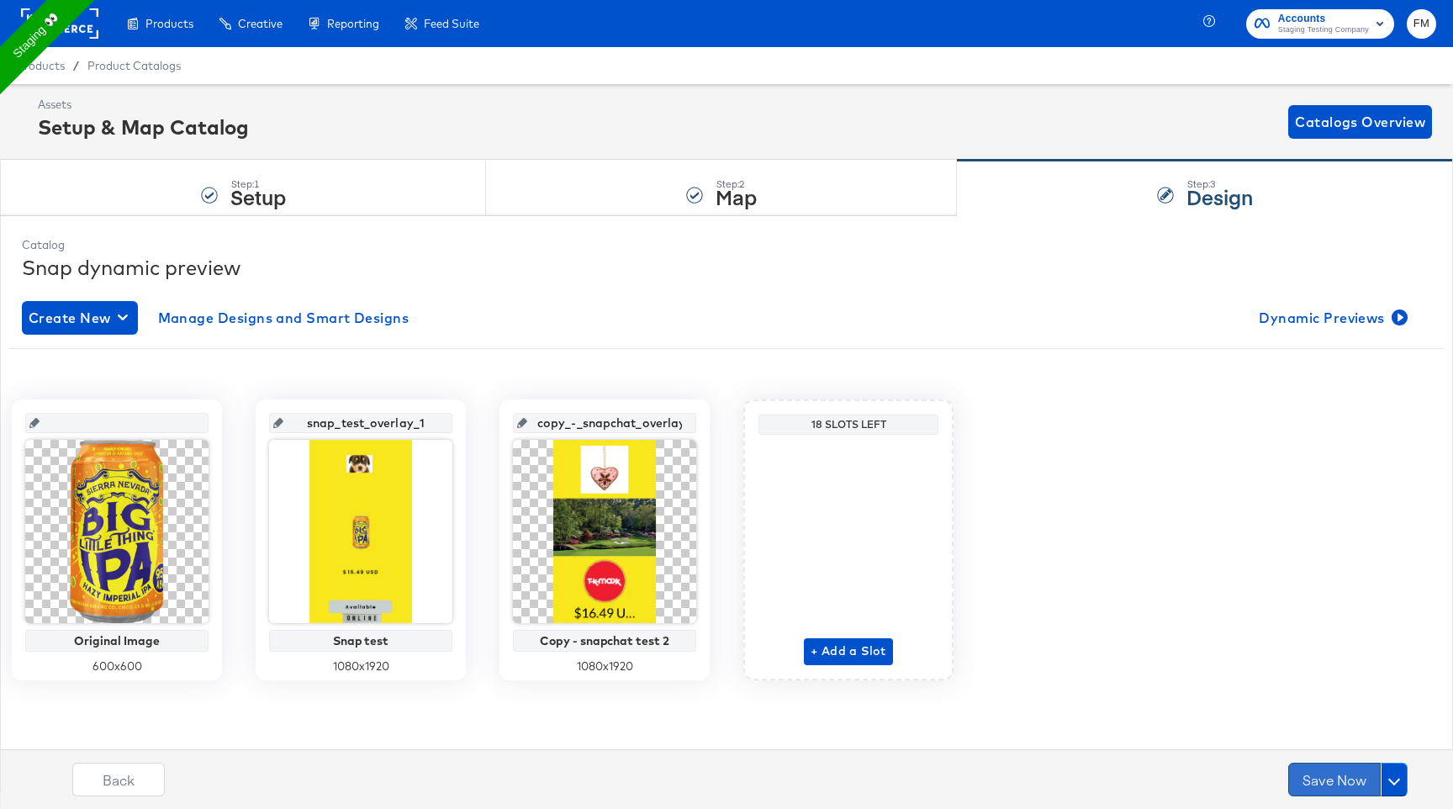
click at [1329, 792] on button "Save Now" at bounding box center [1334, 780] width 92 height 34
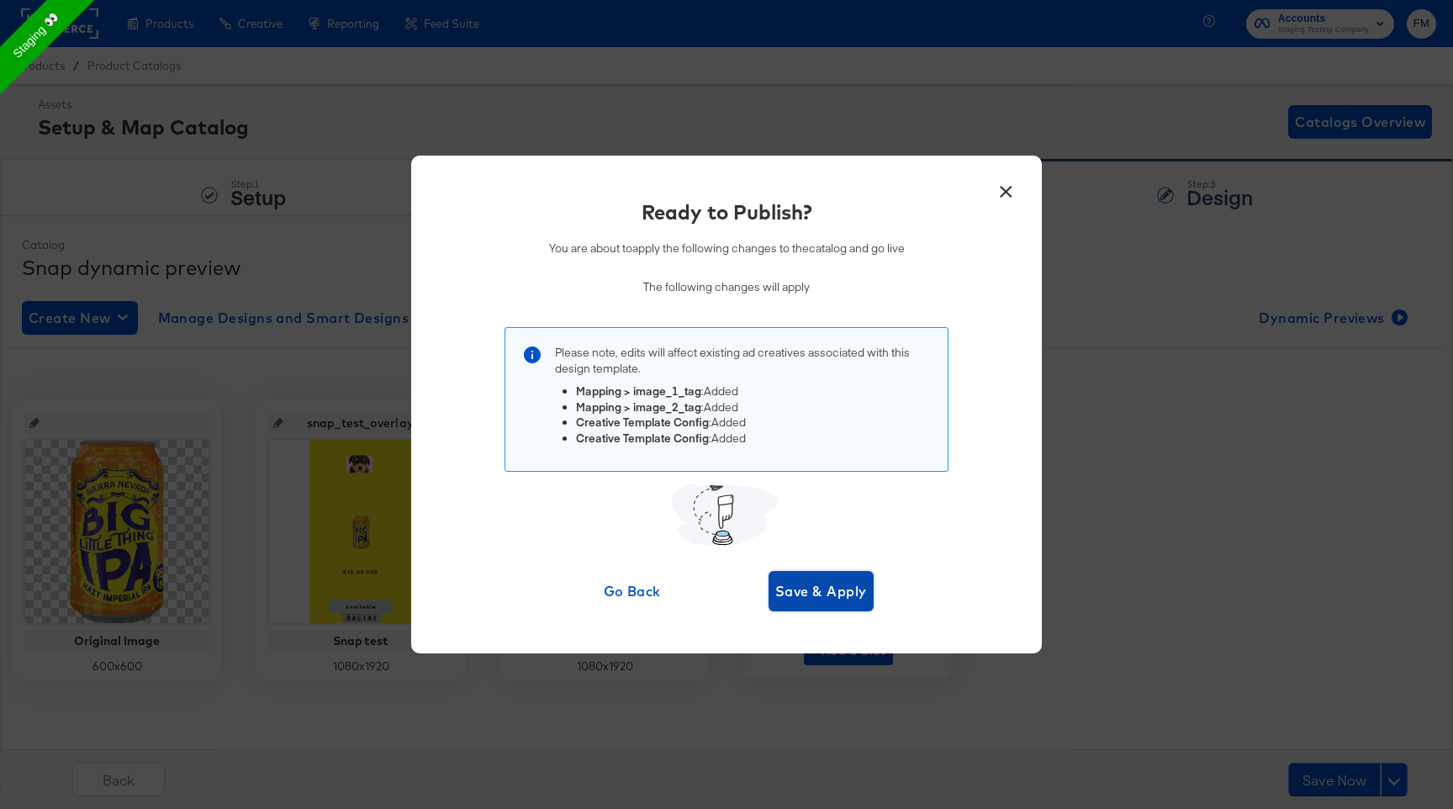
click at [847, 582] on span "Save & Apply" at bounding box center [821, 591] width 92 height 24
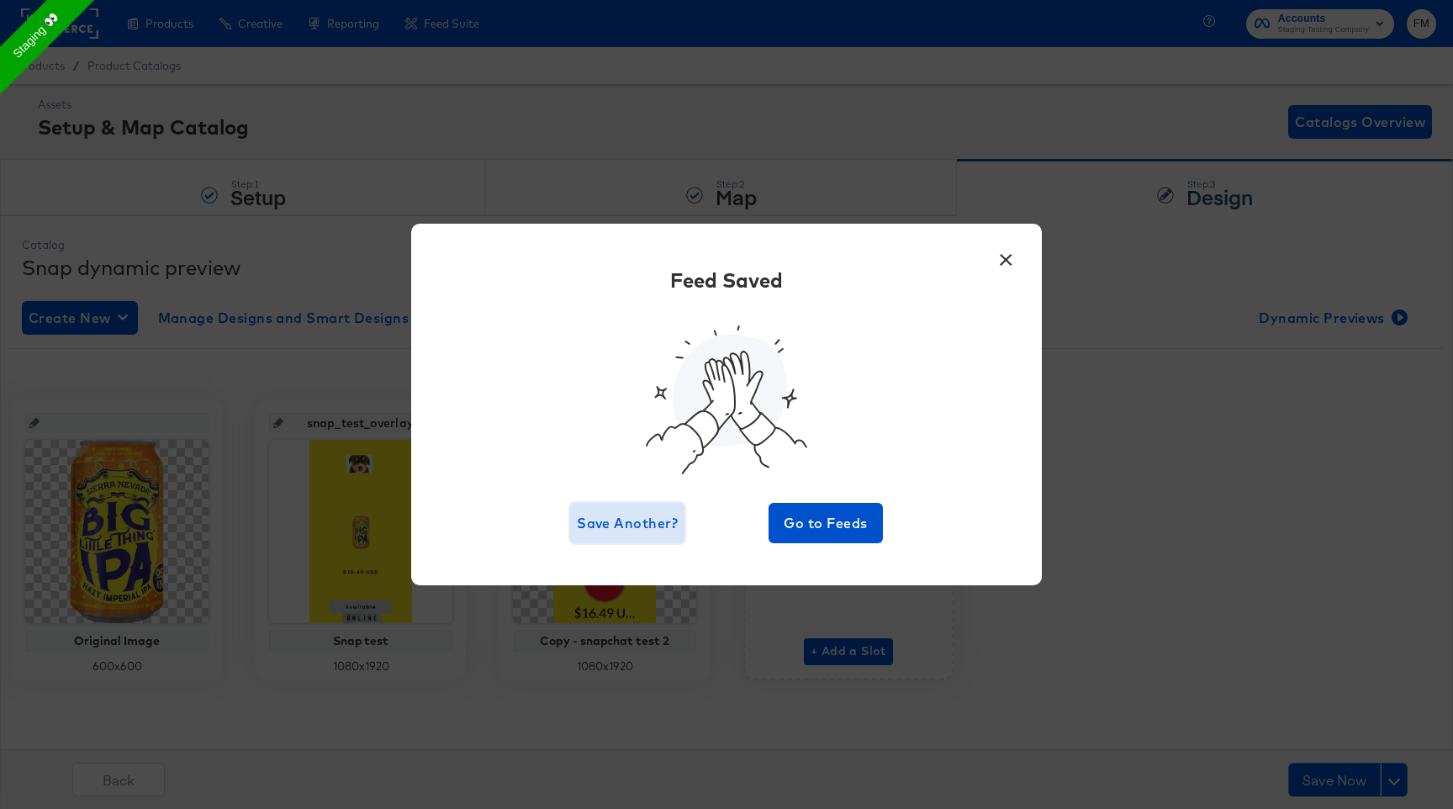
click at [637, 515] on span "Save Another?" at bounding box center [627, 523] width 101 height 24
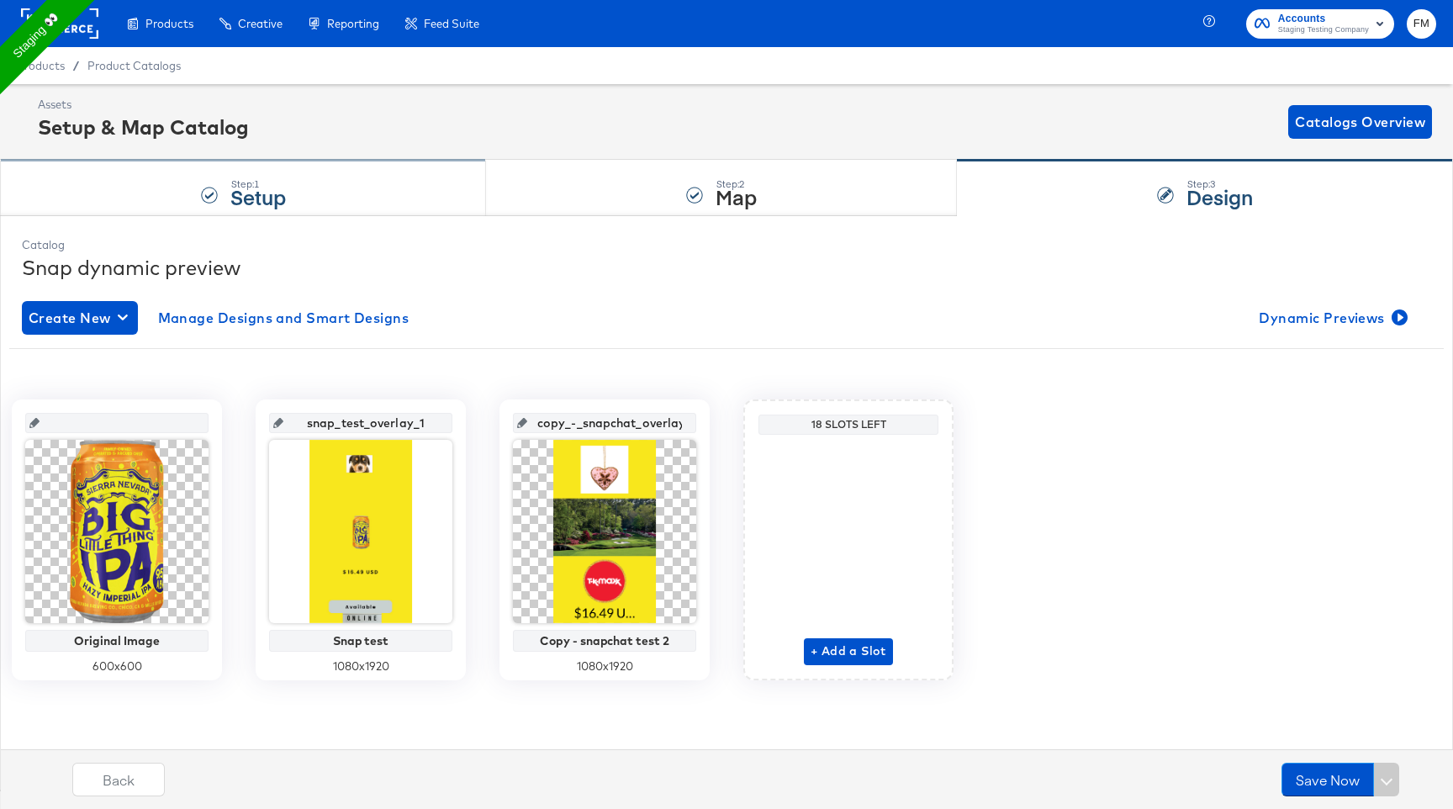
click at [317, 183] on div "Step: 1 Setup" at bounding box center [243, 188] width 486 height 55
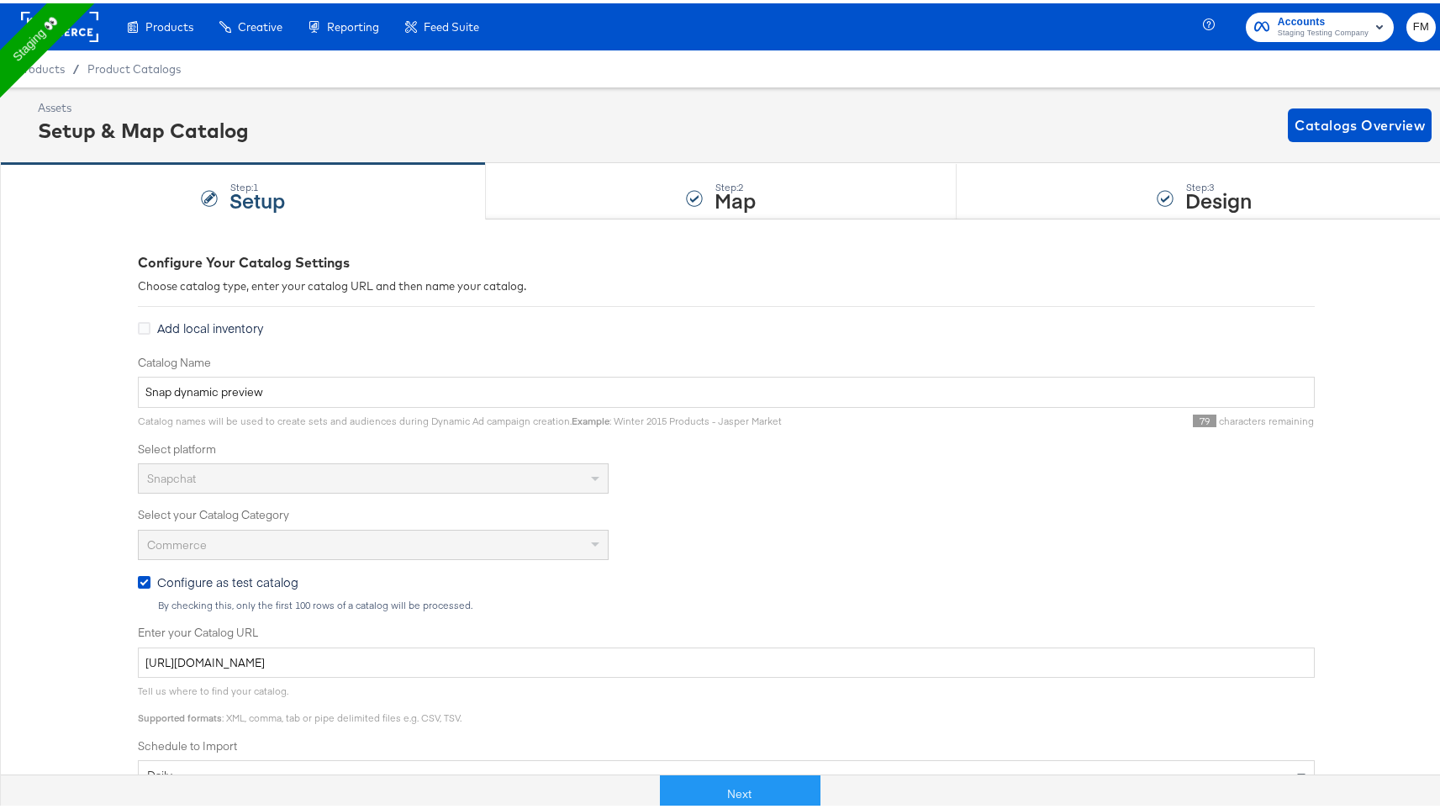
click at [399, 634] on label "Enter your Catalog URL" at bounding box center [726, 629] width 1177 height 16
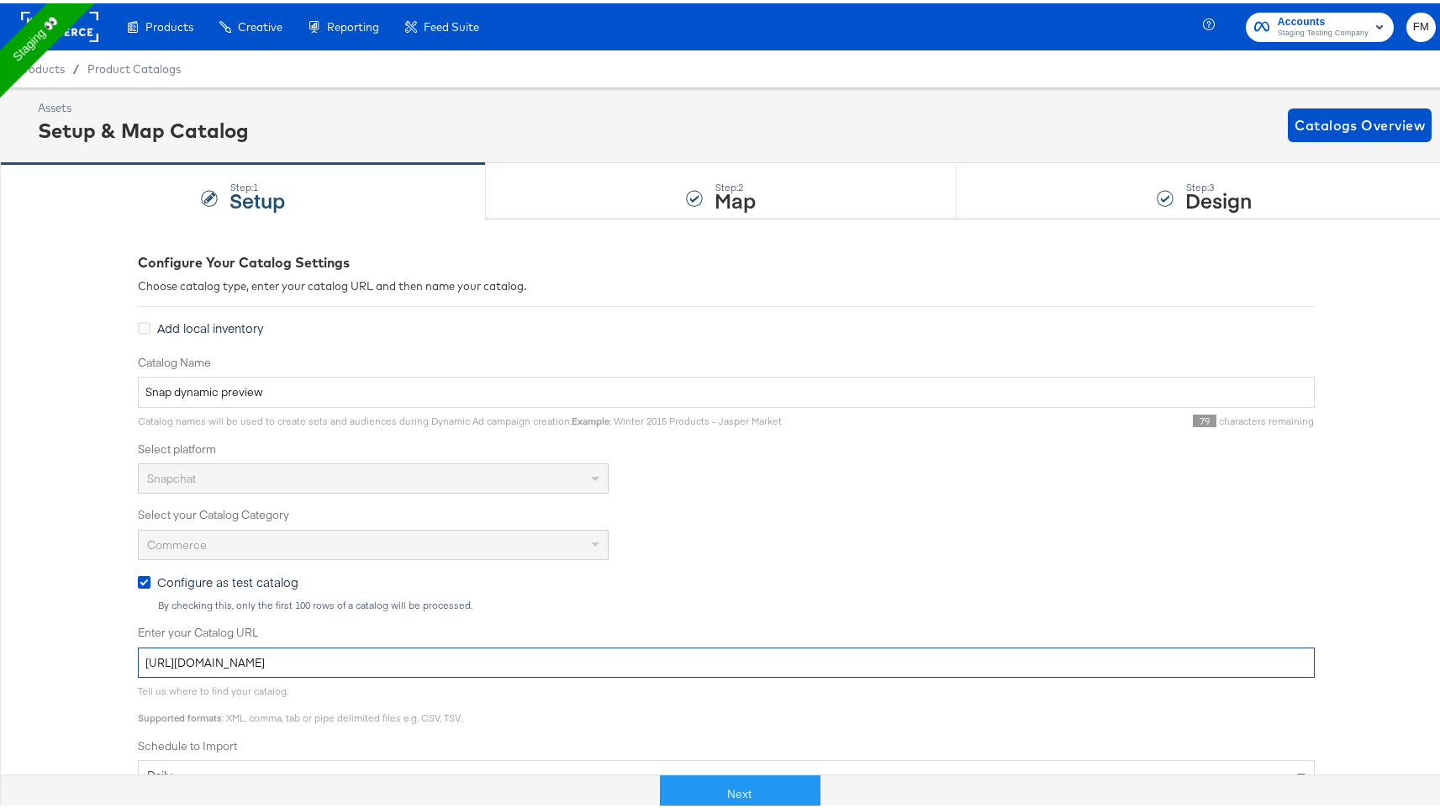
click at [399, 644] on input "[URL][DOMAIN_NAME]" at bounding box center [726, 659] width 1177 height 31
click at [399, 654] on input "[URL][DOMAIN_NAME]" at bounding box center [726, 659] width 1177 height 31
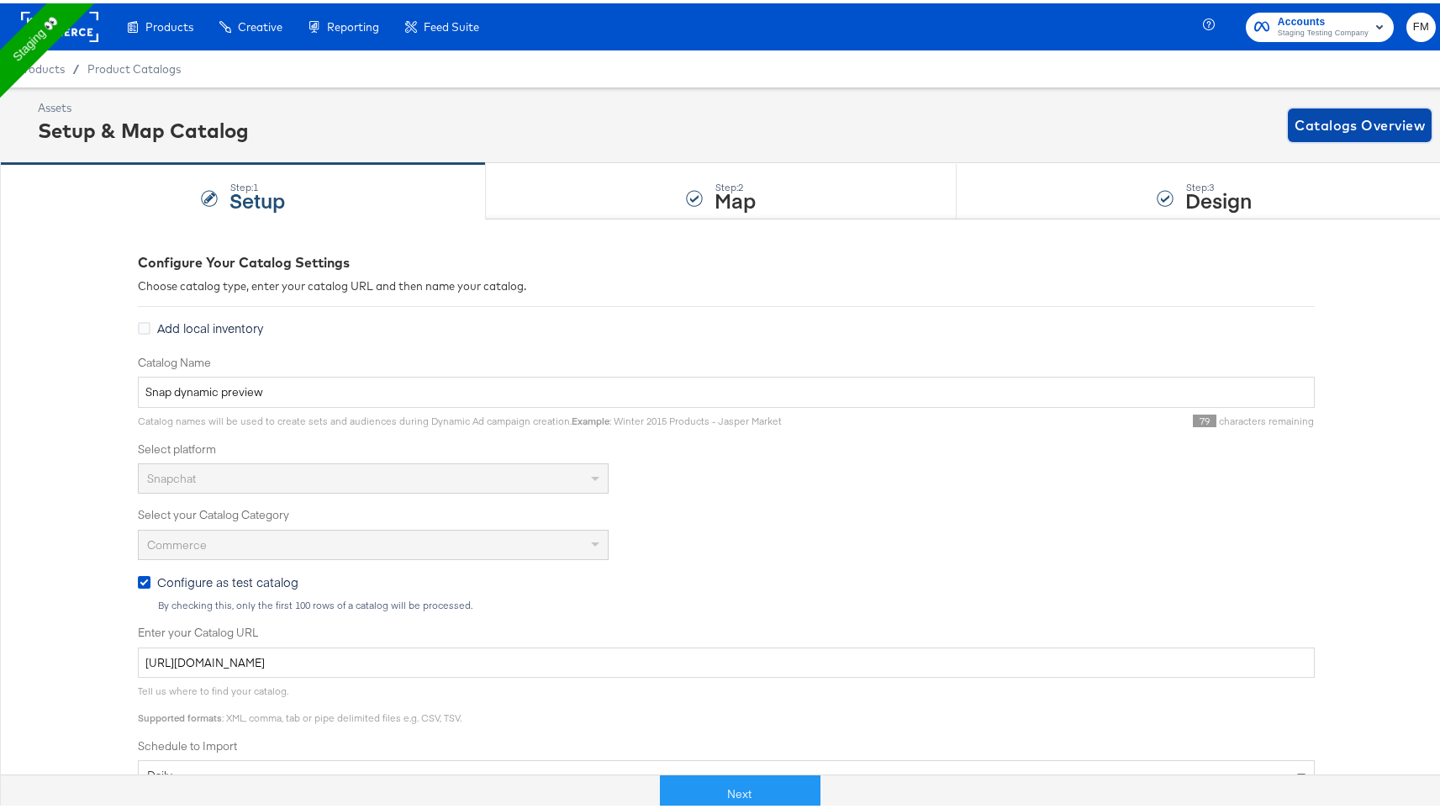
click at [1350, 115] on span "Catalogs Overview" at bounding box center [1360, 122] width 130 height 24
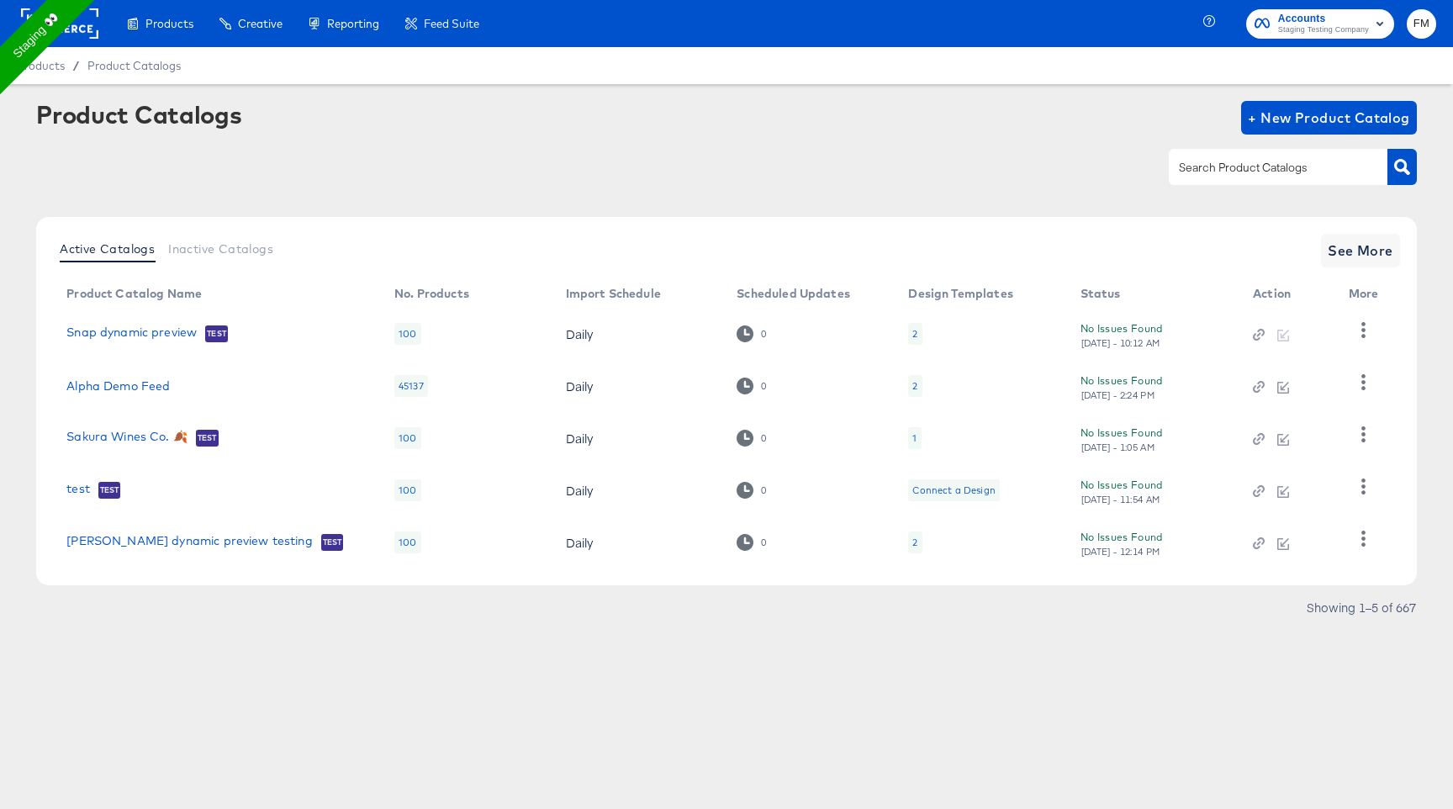
click at [1330, 161] on input "text" at bounding box center [1265, 167] width 179 height 19
type input "kargo"
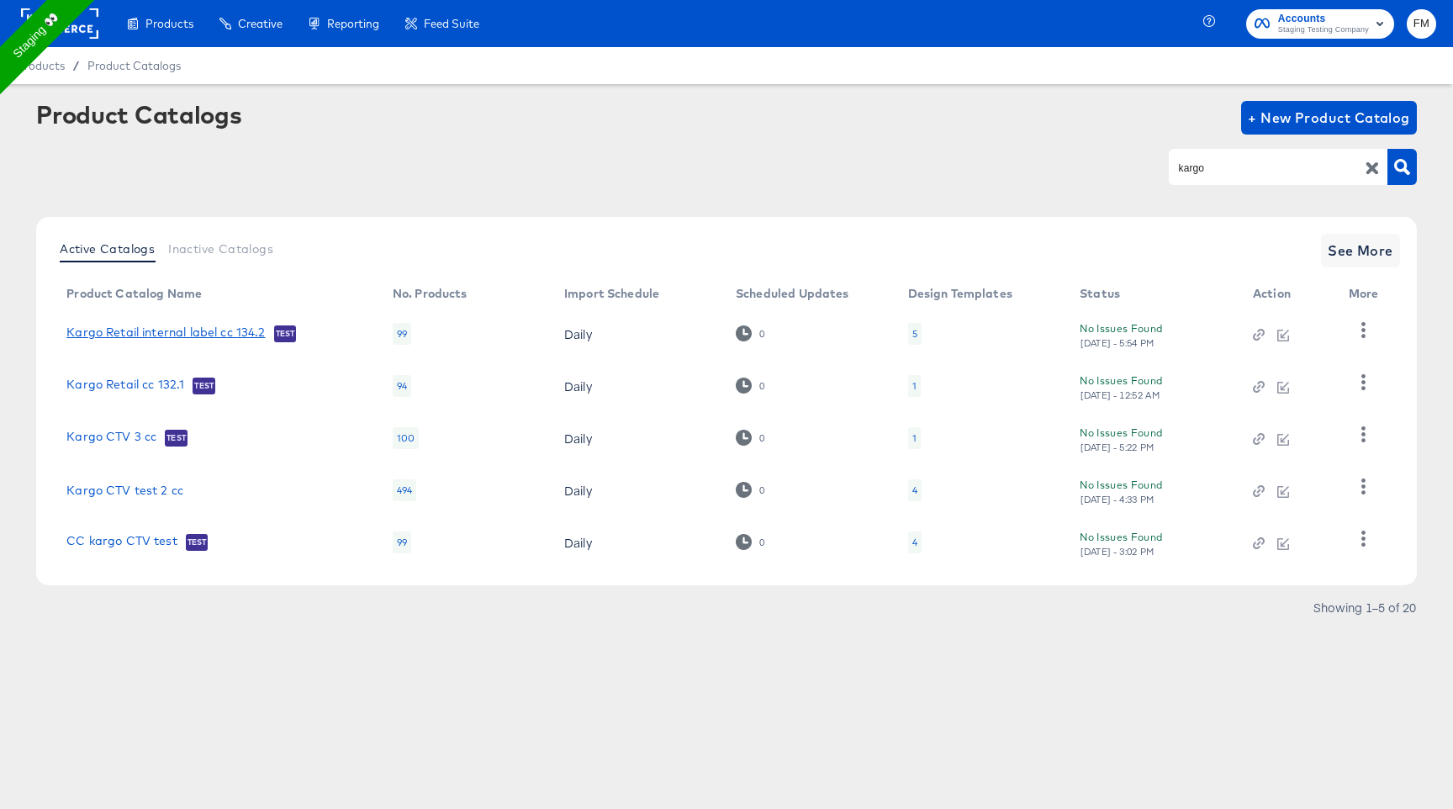
click at [151, 330] on link "Kargo Retail internal label cc 134.2" at bounding box center [165, 333] width 198 height 17
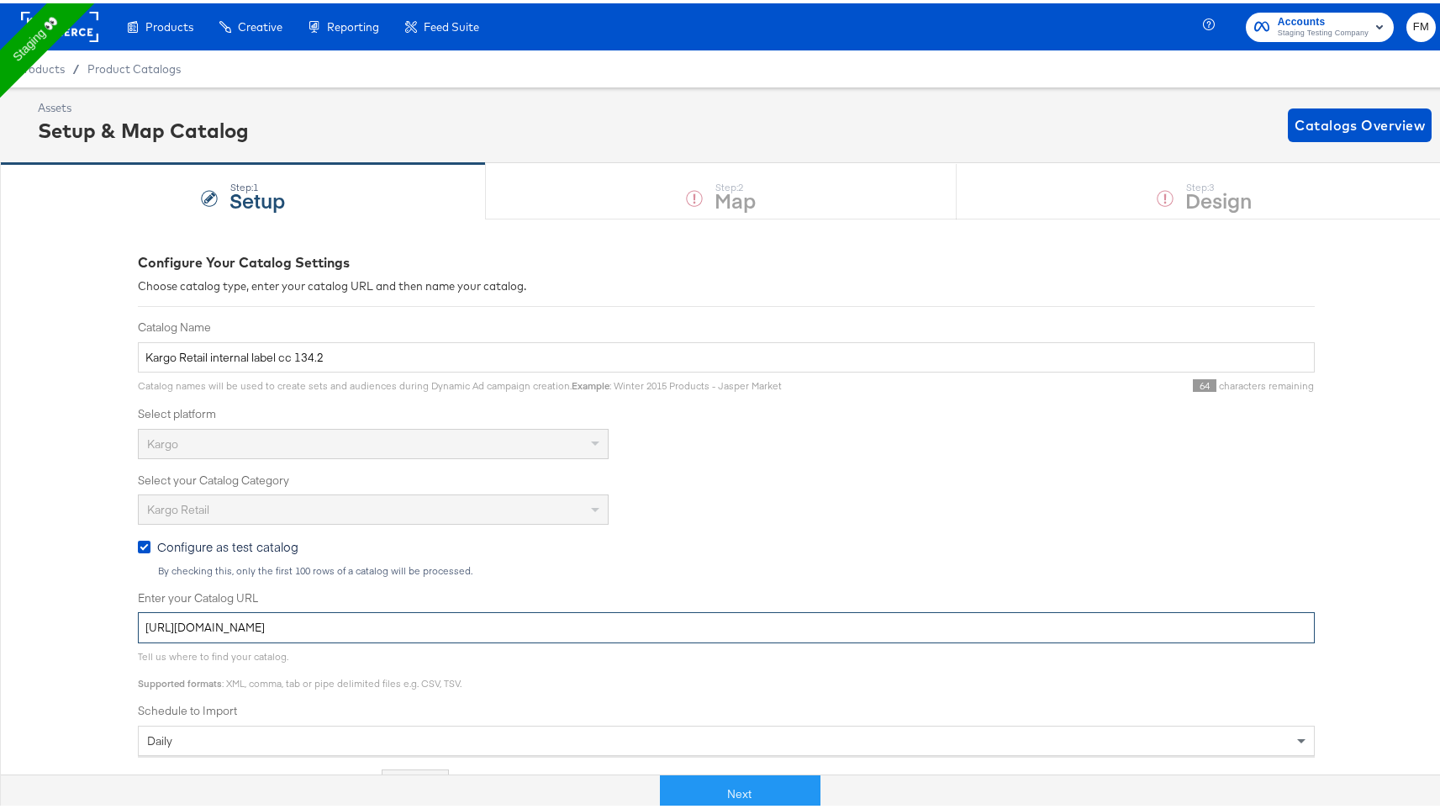
click at [286, 631] on input "[URL][DOMAIN_NAME]" at bounding box center [726, 624] width 1177 height 31
click at [1307, 119] on span "Catalogs Overview" at bounding box center [1360, 122] width 130 height 24
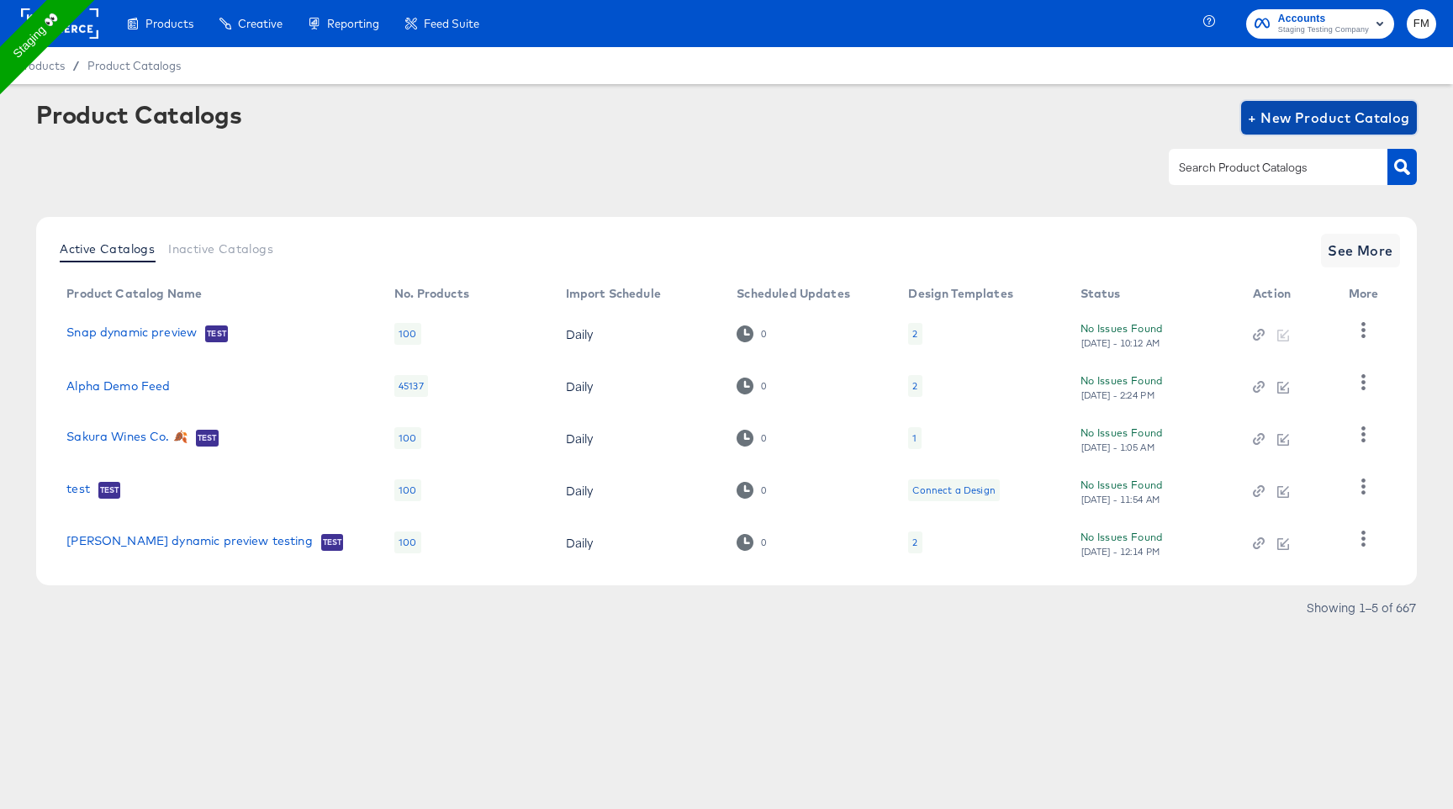
click at [1370, 116] on span "+ New Product Catalog" at bounding box center [1329, 118] width 162 height 24
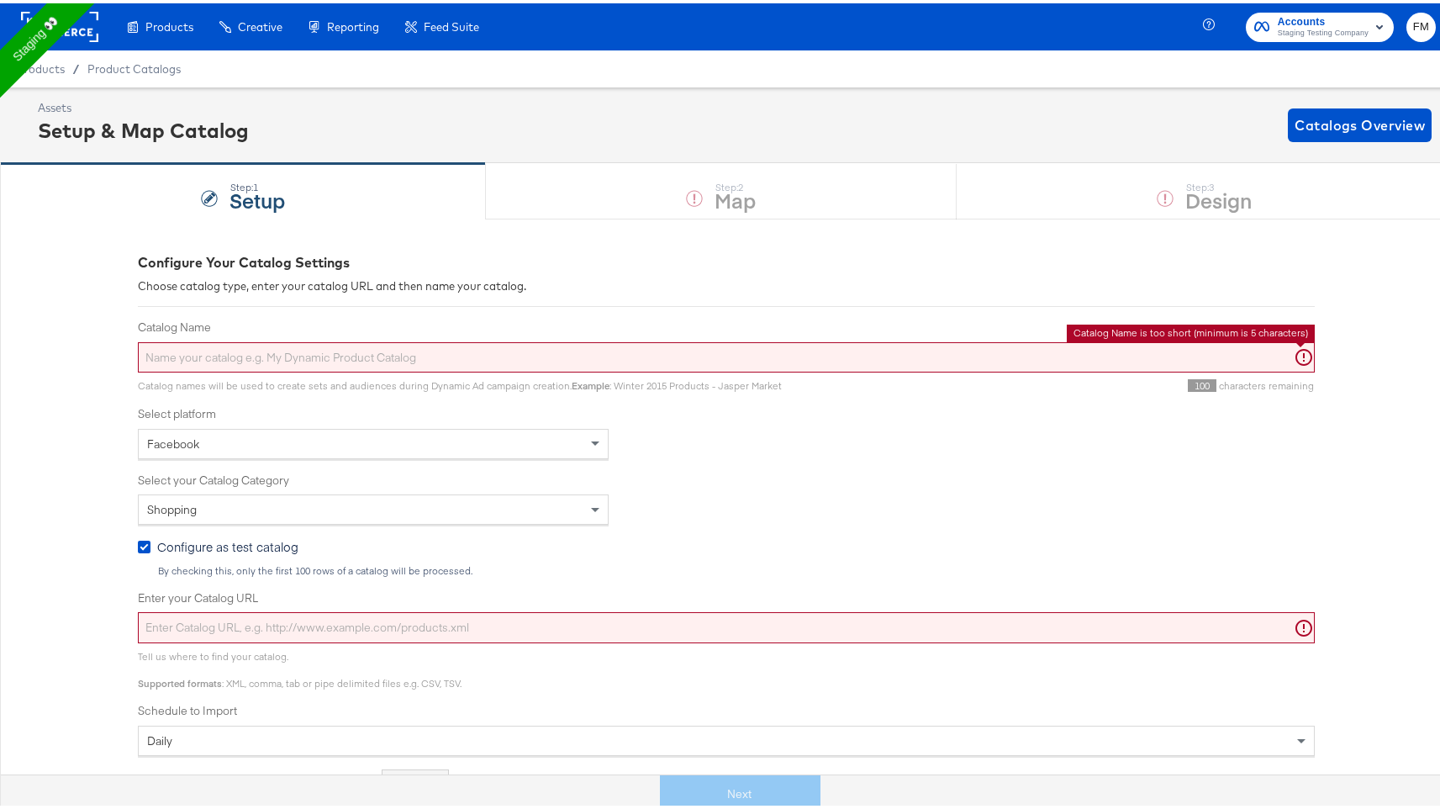
click at [712, 363] on input "Catalog Name" at bounding box center [726, 354] width 1177 height 31
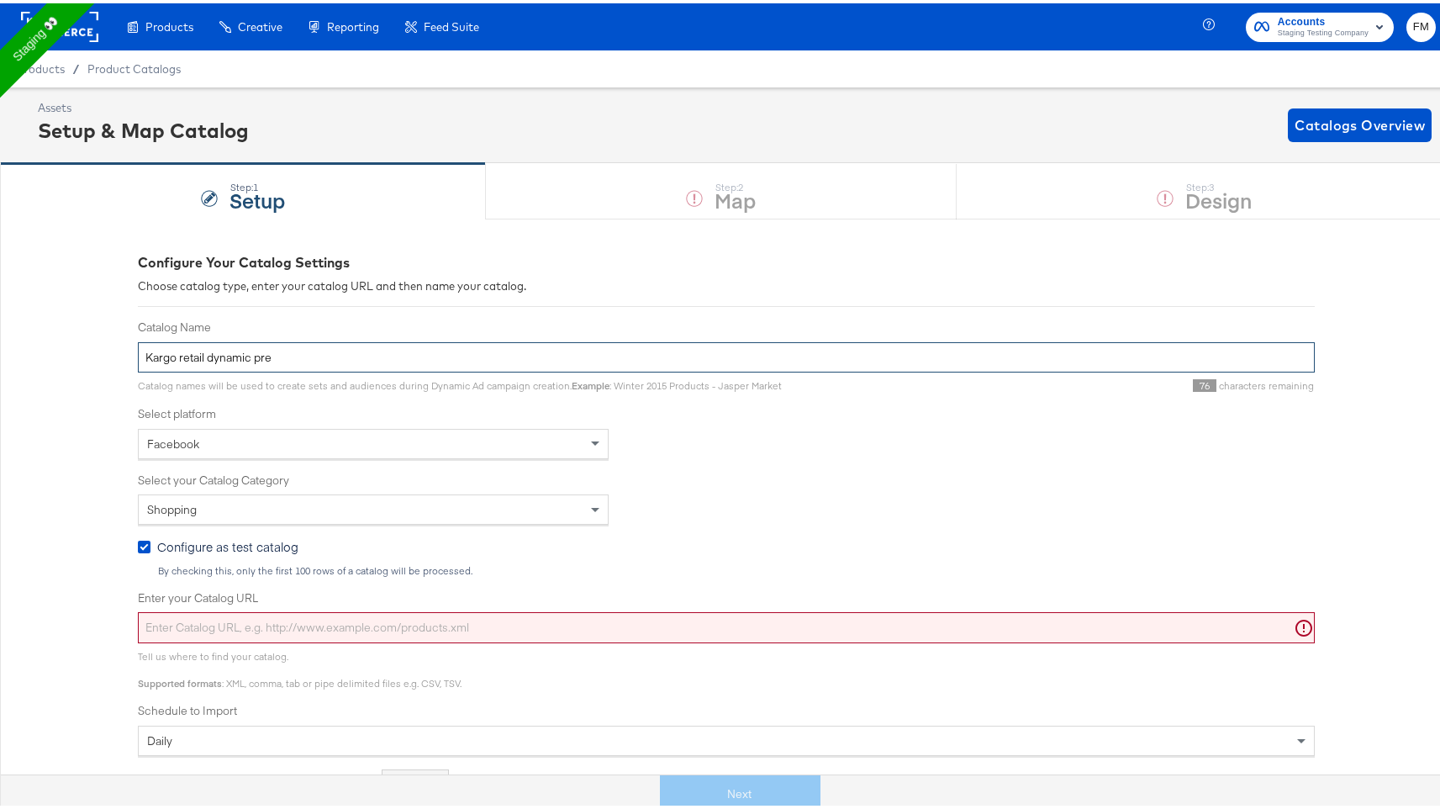
type input "Kargo retail dynamic pre"
click at [313, 614] on input "Enter your Catalog URL" at bounding box center [726, 624] width 1177 height 31
paste input "[URL][DOMAIN_NAME]"
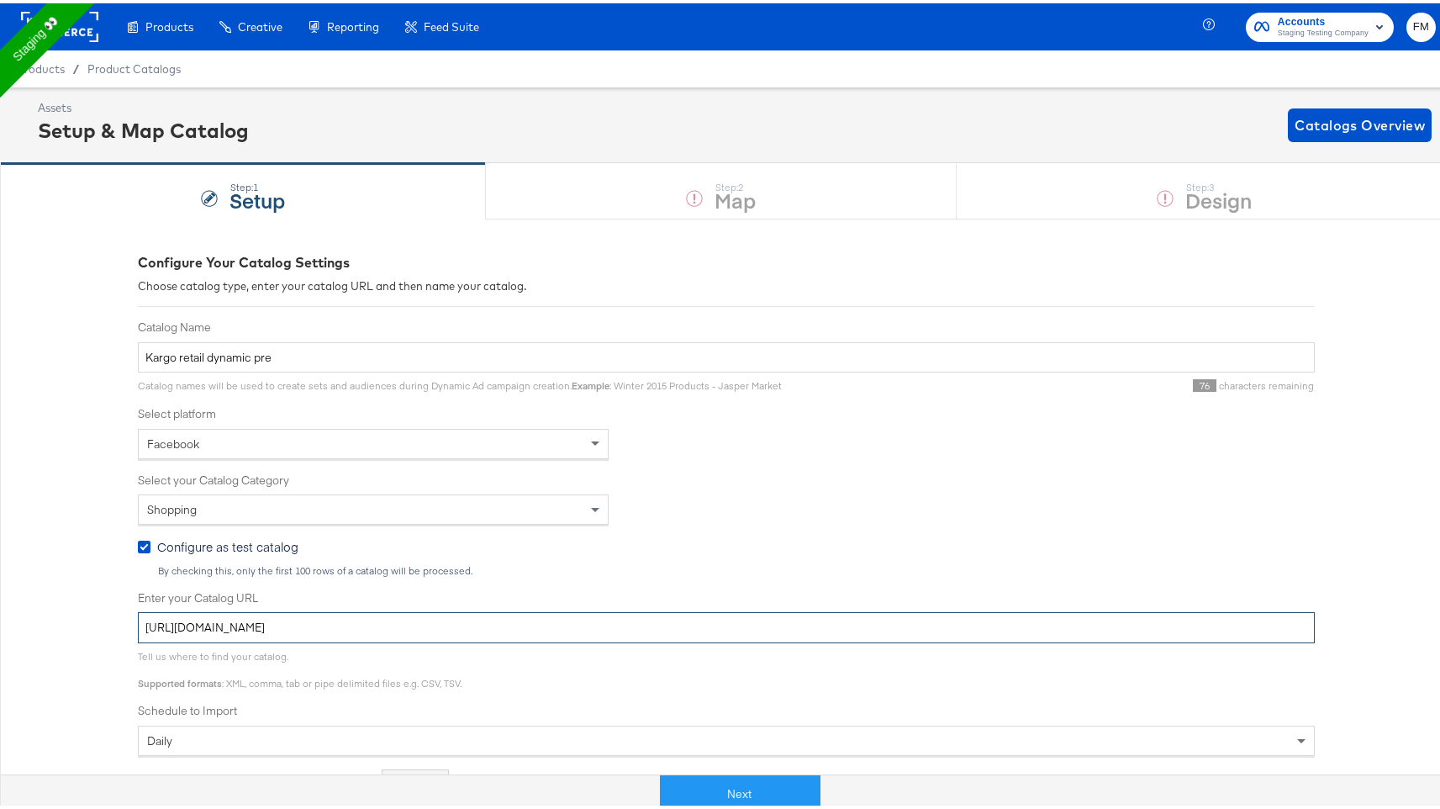
type input "[URL][DOMAIN_NAME]"
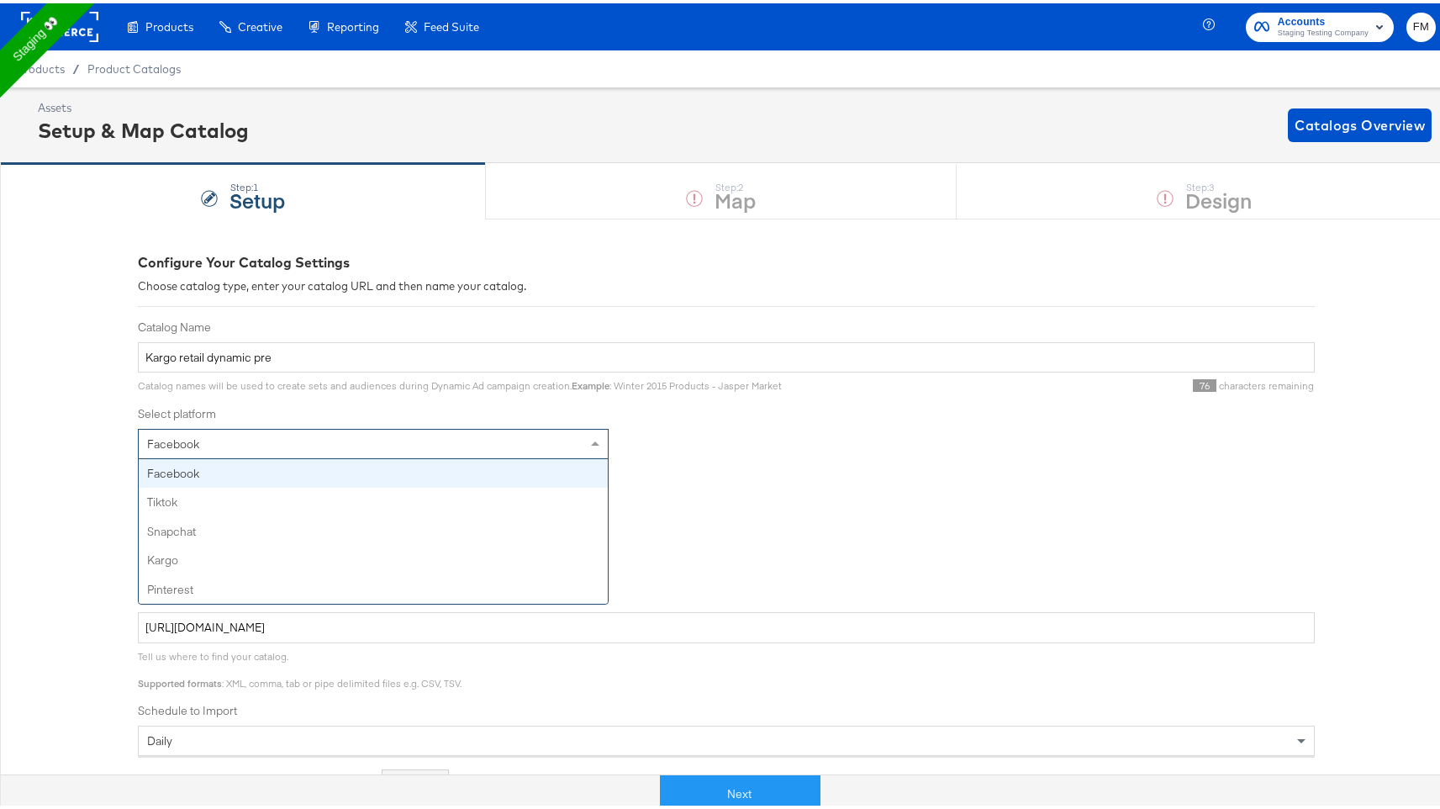
click at [326, 433] on div "Facebook" at bounding box center [373, 440] width 469 height 29
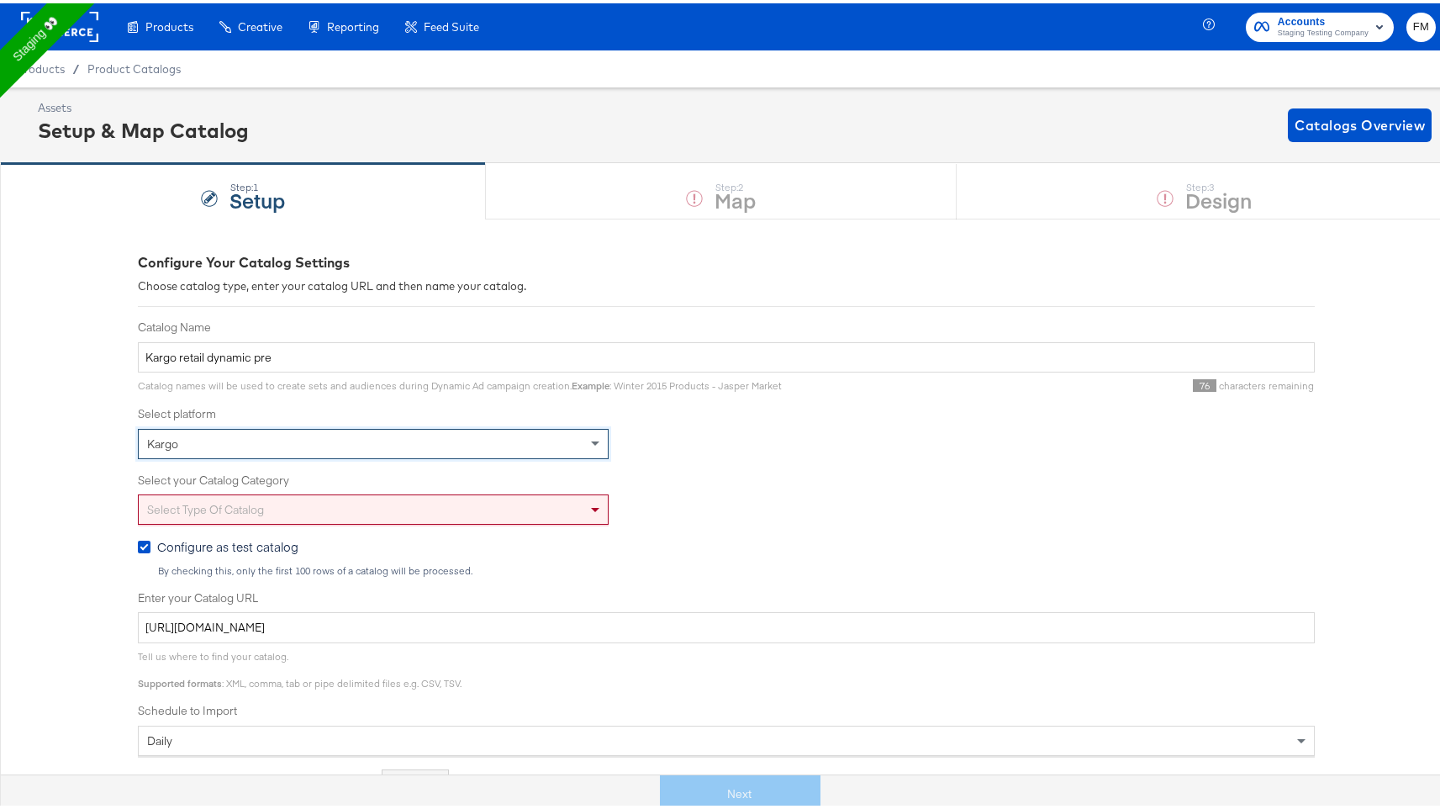
click at [298, 515] on div "Select type of catalog" at bounding box center [373, 506] width 469 height 29
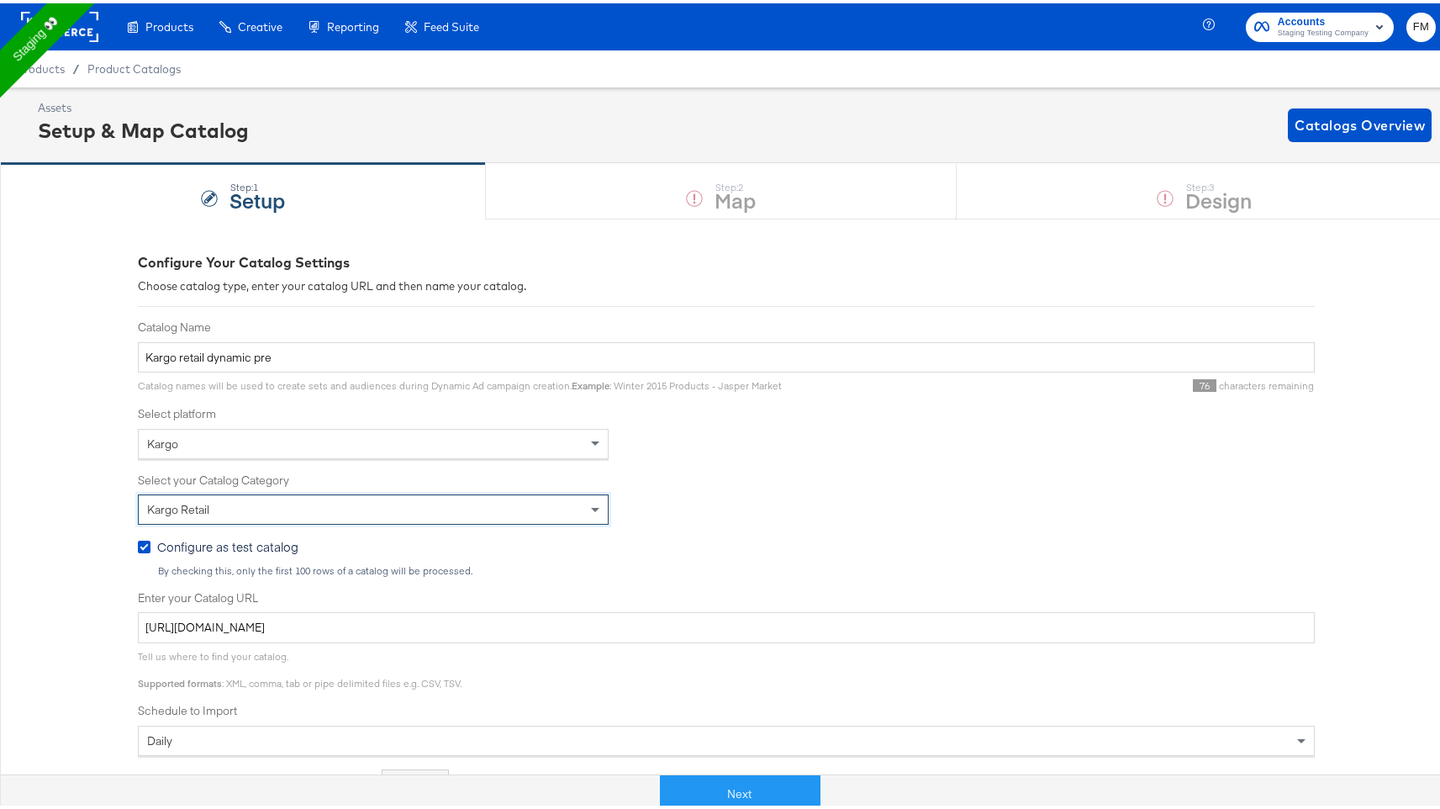
click at [706, 565] on div "By checking this, only the first 100 rows of a catalog will be processed." at bounding box center [736, 568] width 1158 height 12
click at [725, 785] on button "Next" at bounding box center [740, 791] width 161 height 38
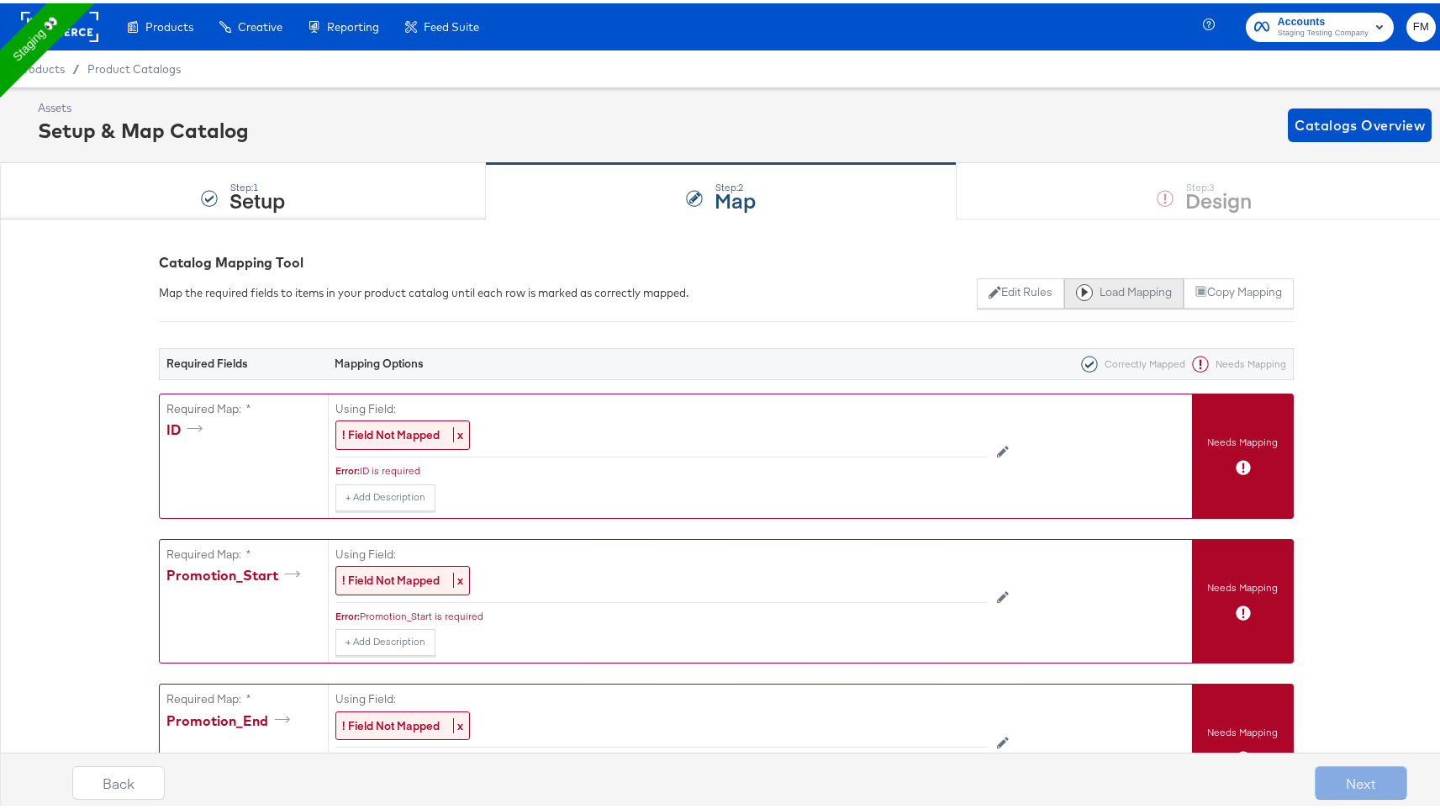
click at [1088, 293] on button "Load Mapping" at bounding box center [1124, 290] width 119 height 30
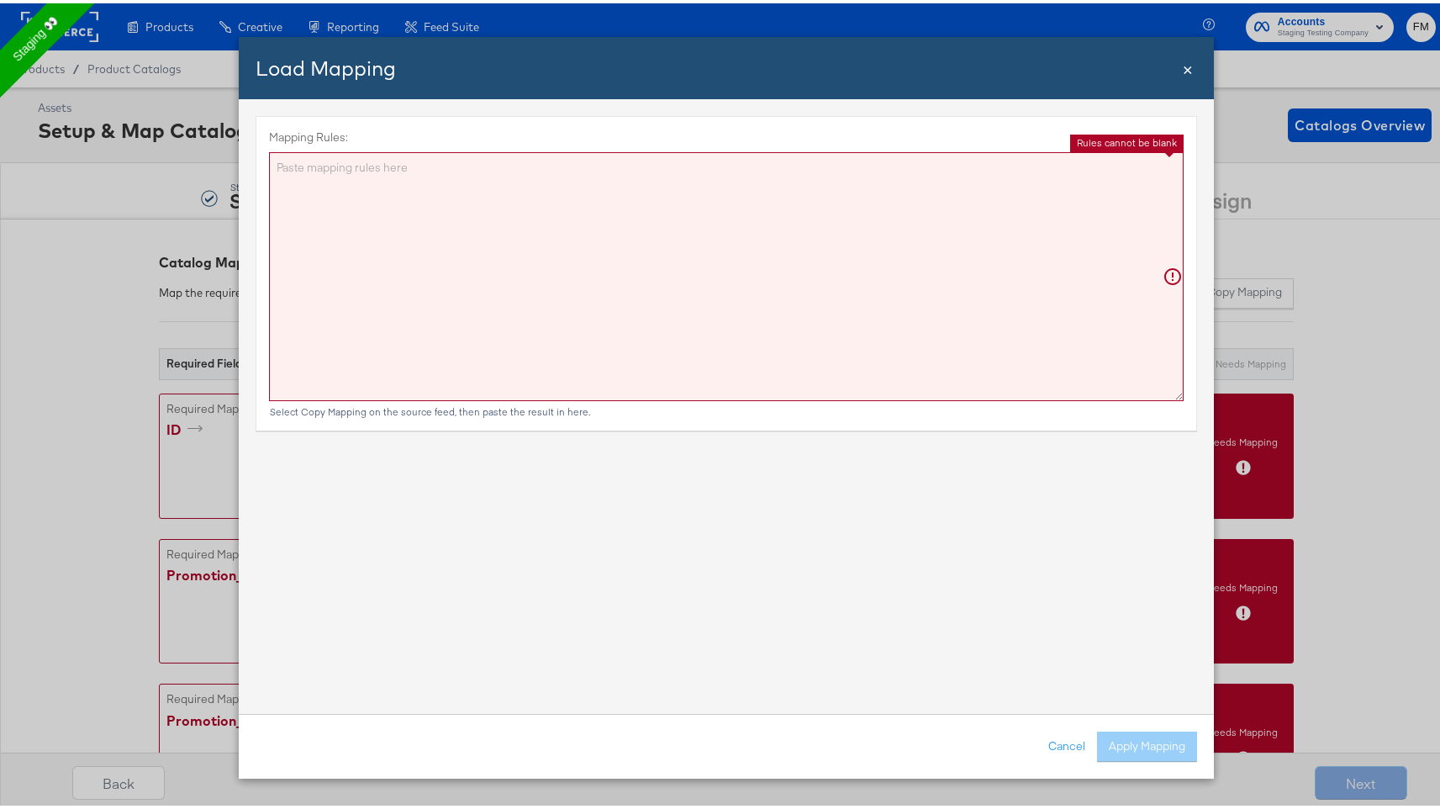
click at [853, 302] on textarea "Mapping Rules:" at bounding box center [726, 273] width 915 height 249
paste textarea "{"ID":"{{{\"id\"}}}","Promotion_Start":"{{{\"promotion_start\"}}}","Promotion_E…"
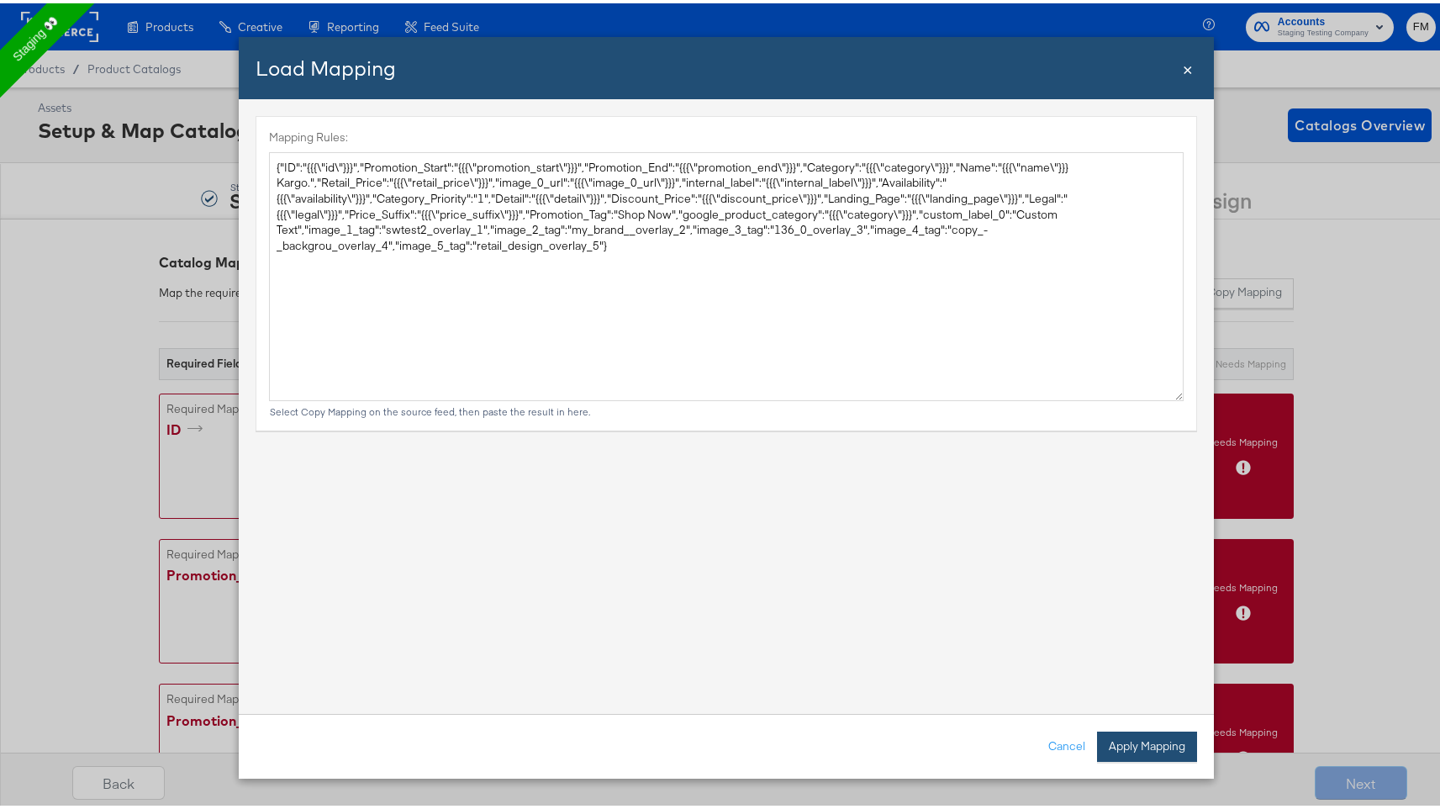
type textarea "{ "ID": "{{{\"id\"}}}", "Promotion_Start": "{{{\"promotion_start\"}}}", "Promot…"
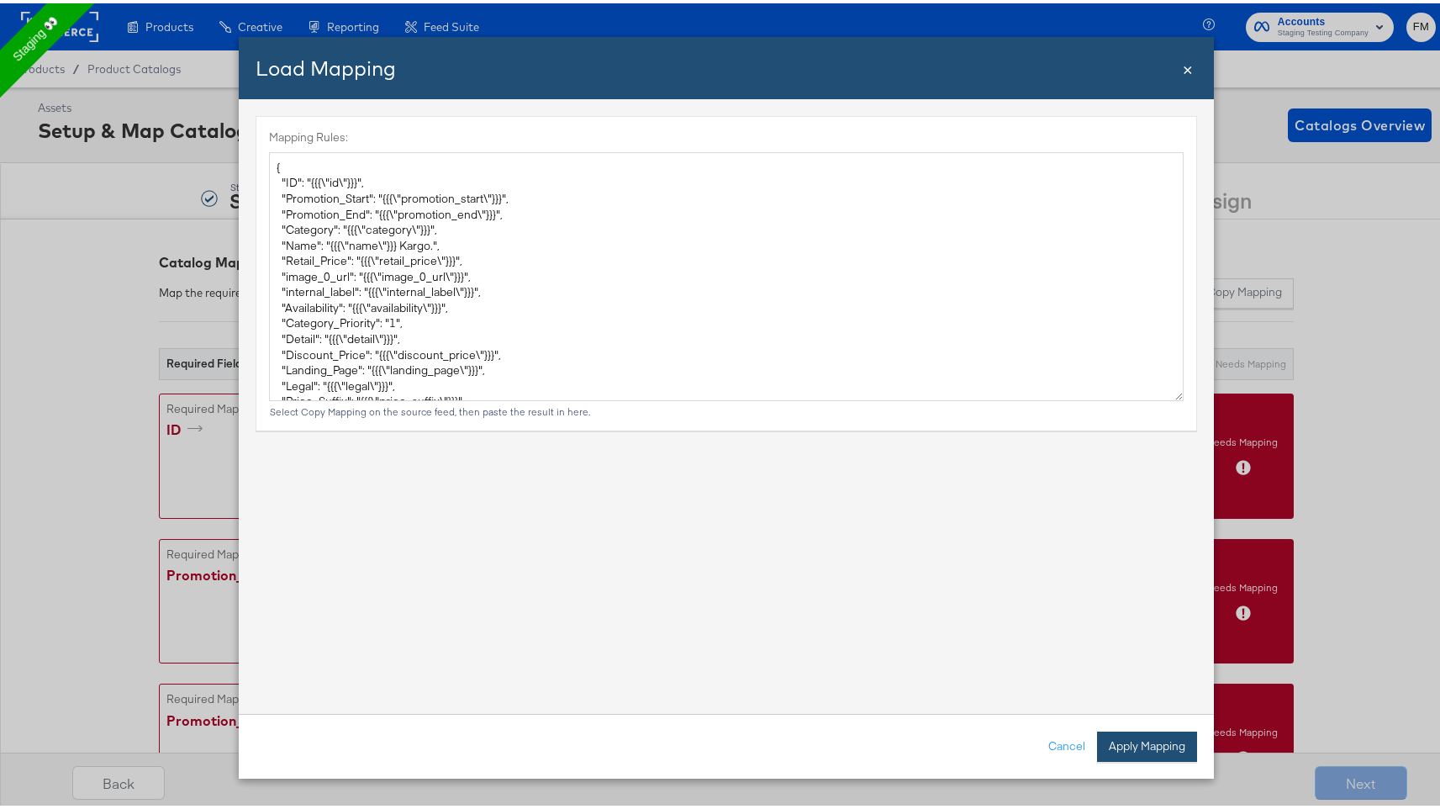
click at [1144, 745] on button "Apply Mapping" at bounding box center [1147, 743] width 100 height 30
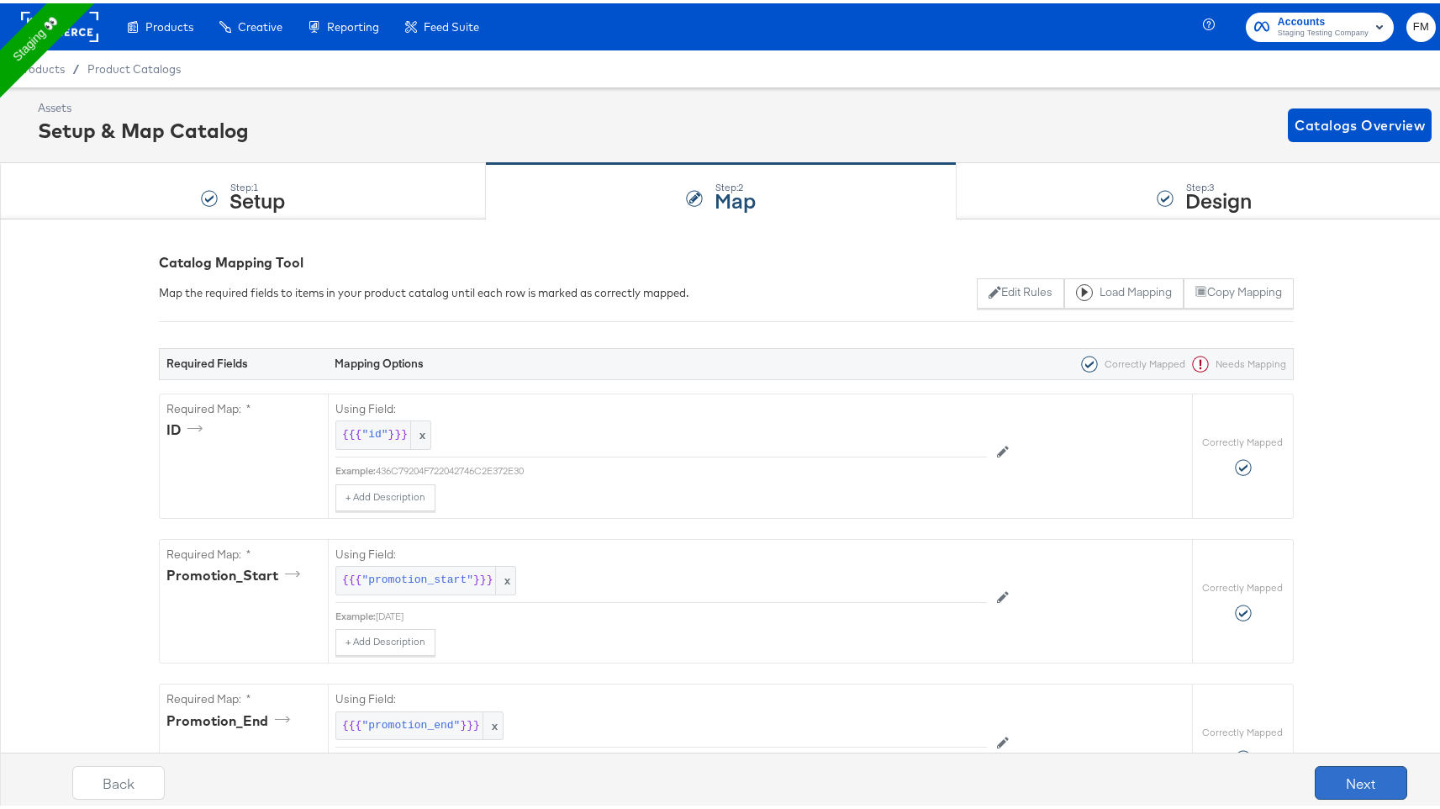
click at [1374, 782] on button "Next" at bounding box center [1361, 780] width 92 height 34
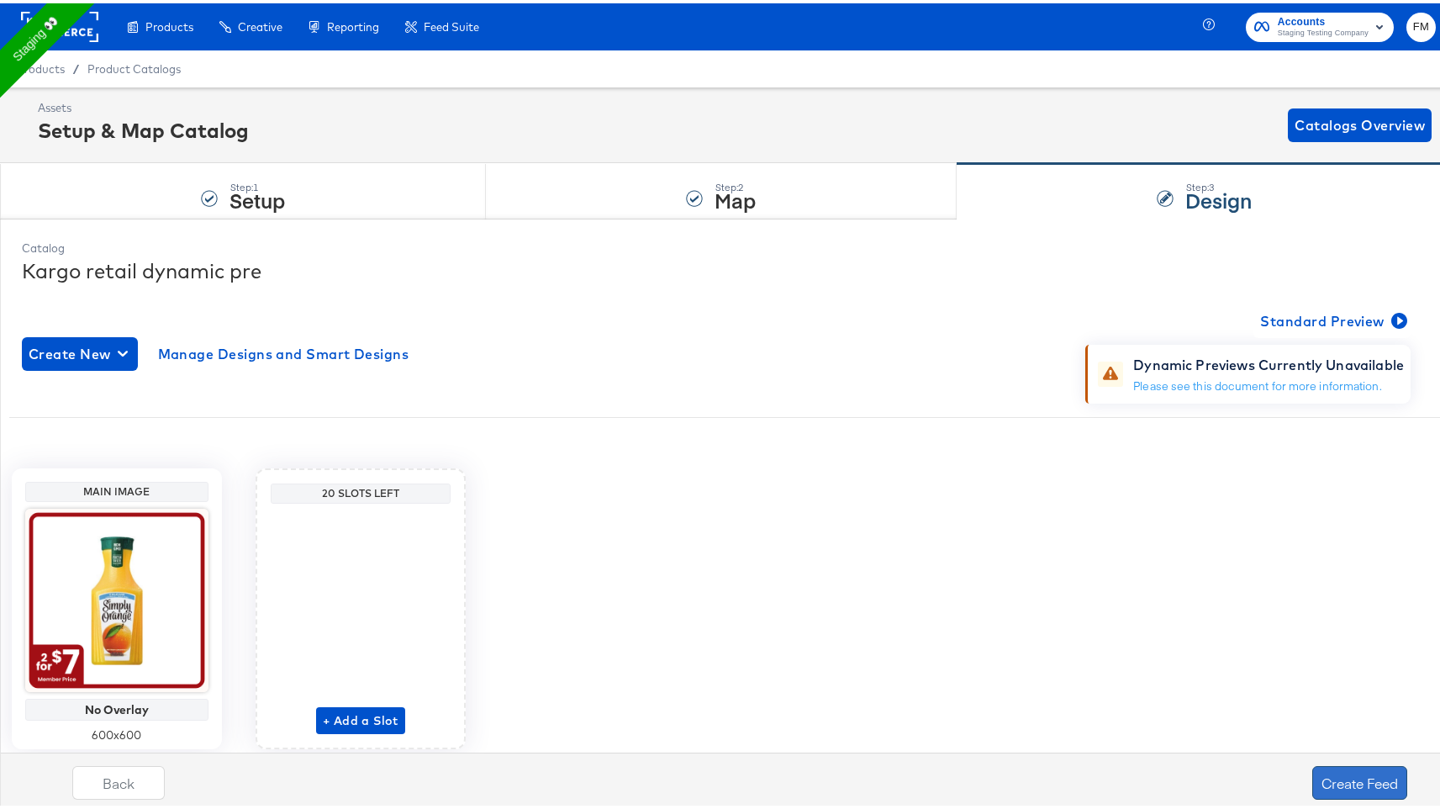
click at [1365, 769] on button "Create Feed" at bounding box center [1360, 780] width 95 height 34
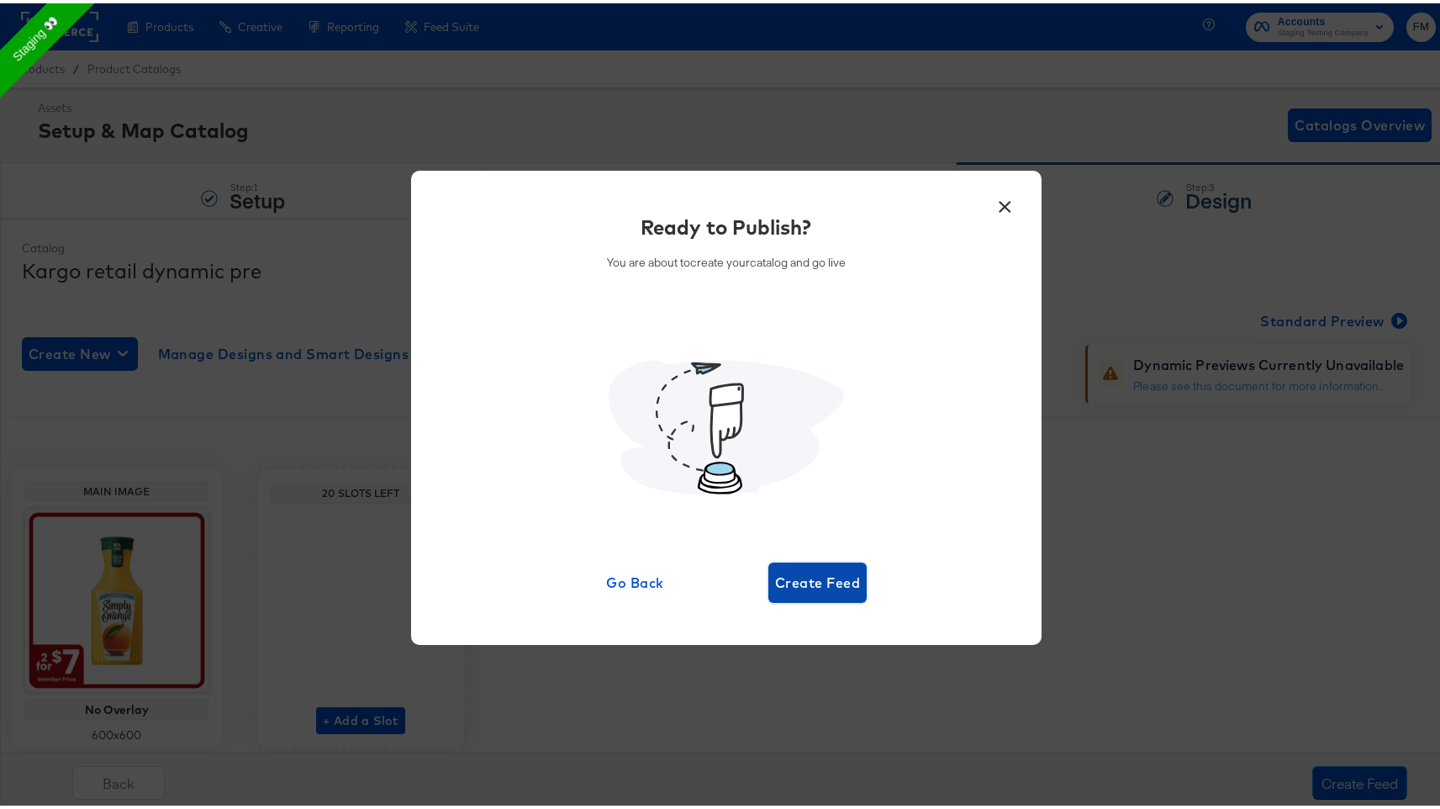
click at [780, 580] on span "Create Feed" at bounding box center [817, 580] width 85 height 24
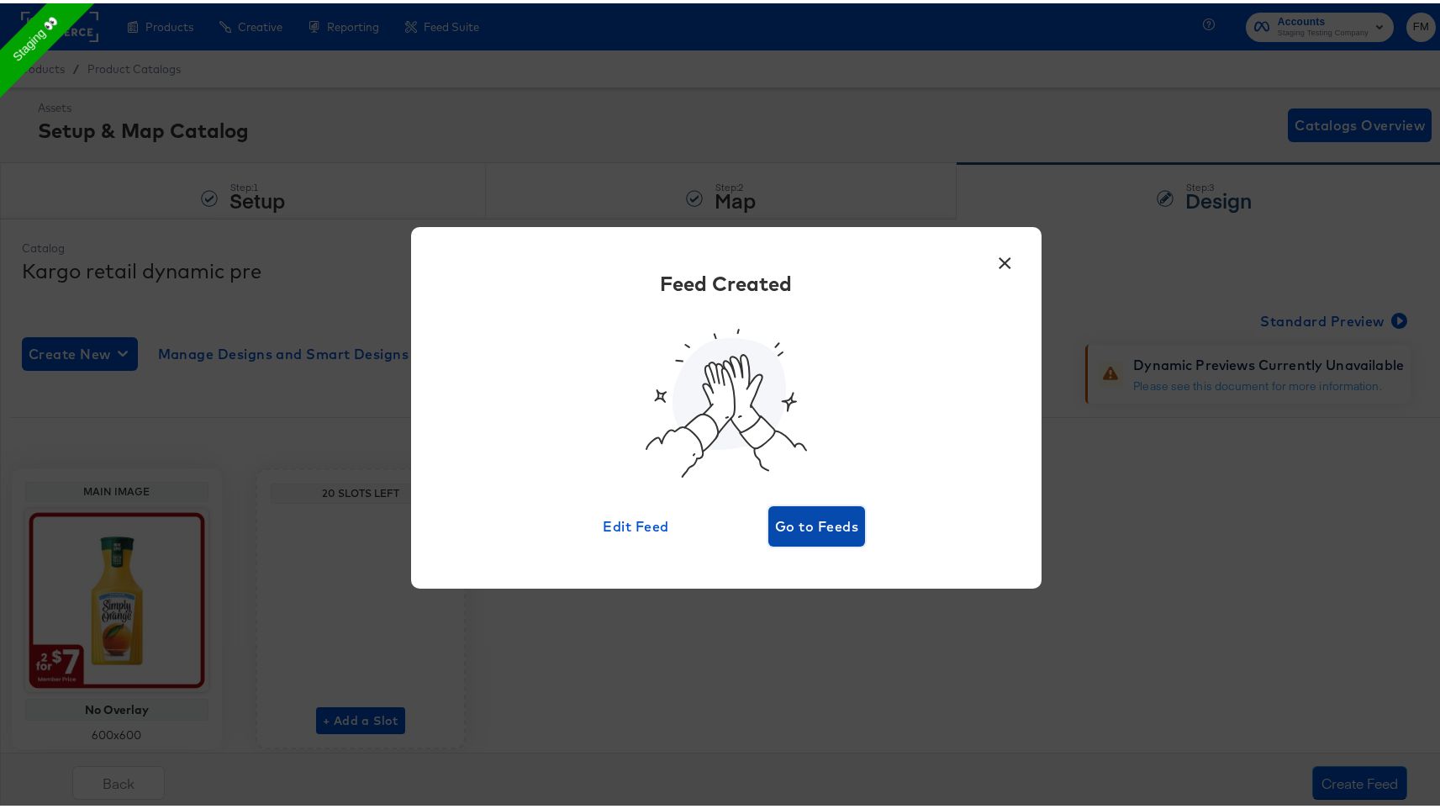
click at [793, 521] on span "Go to Feeds" at bounding box center [816, 523] width 83 height 24
